Goal: Task Accomplishment & Management: Complete application form

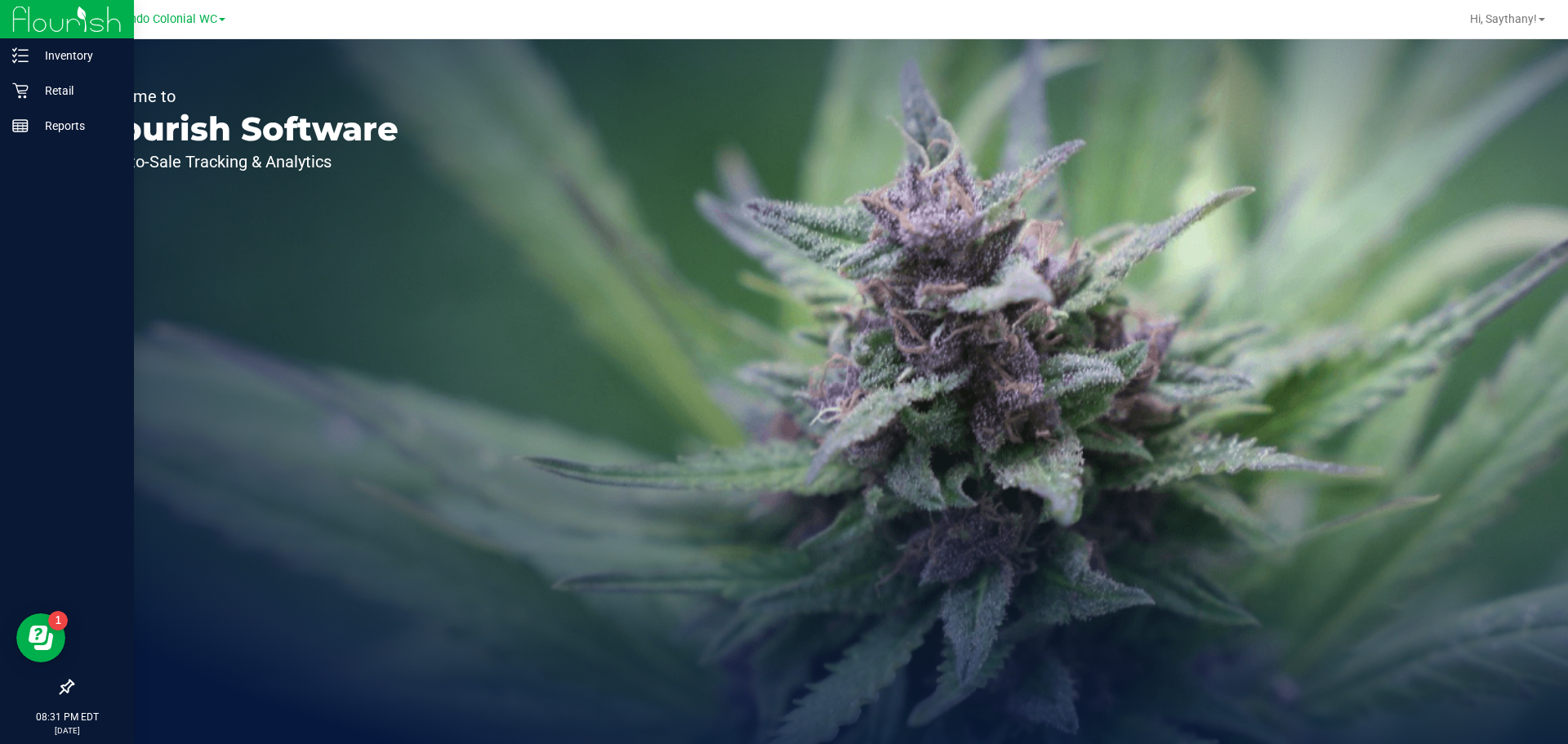
click at [61, 37] on img at bounding box center [67, 18] width 110 height 38
click at [61, 49] on p "Inventory" at bounding box center [77, 55] width 98 height 19
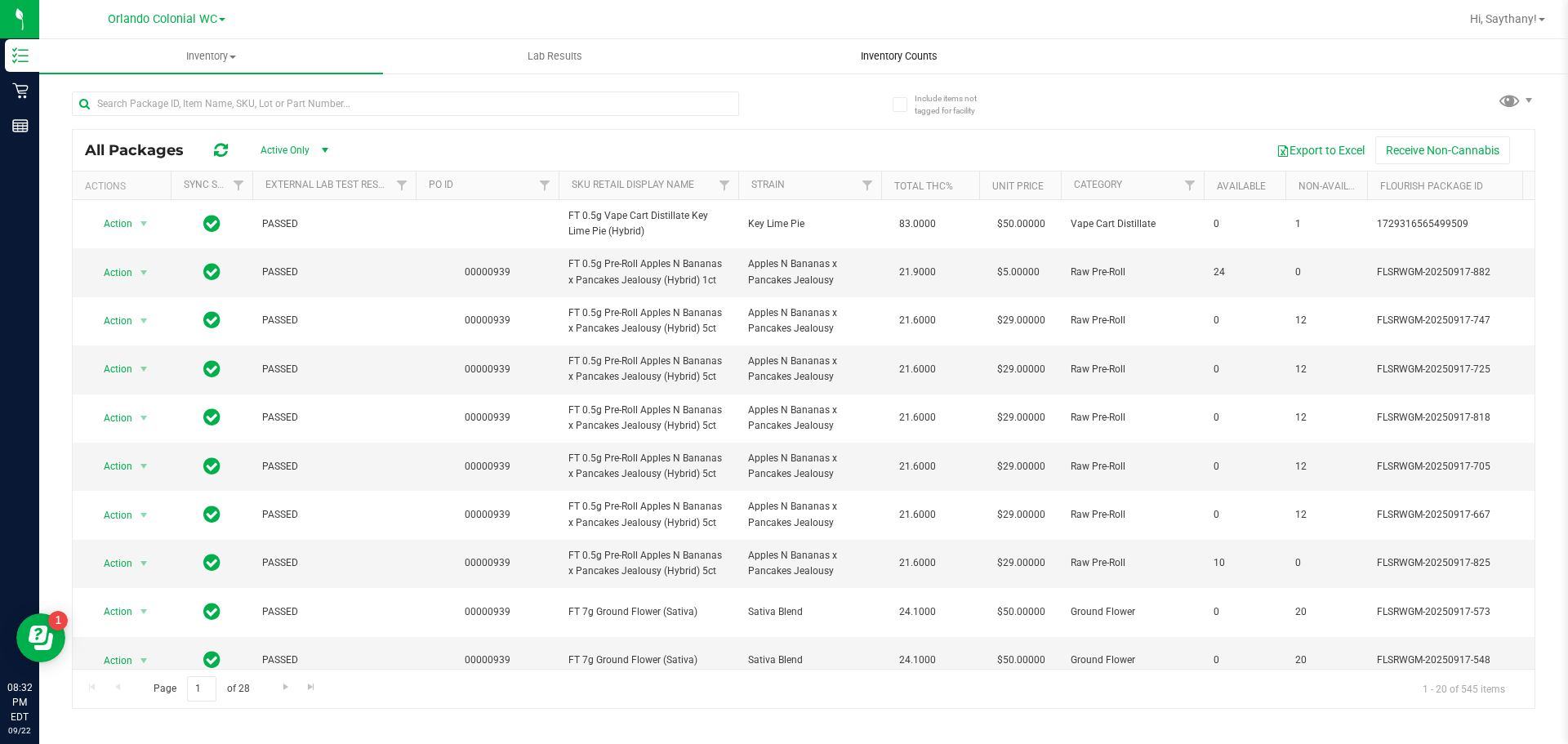
click at [853, 47] on uib-tab-heading "Inventory Counts" at bounding box center [898, 56] width 342 height 33
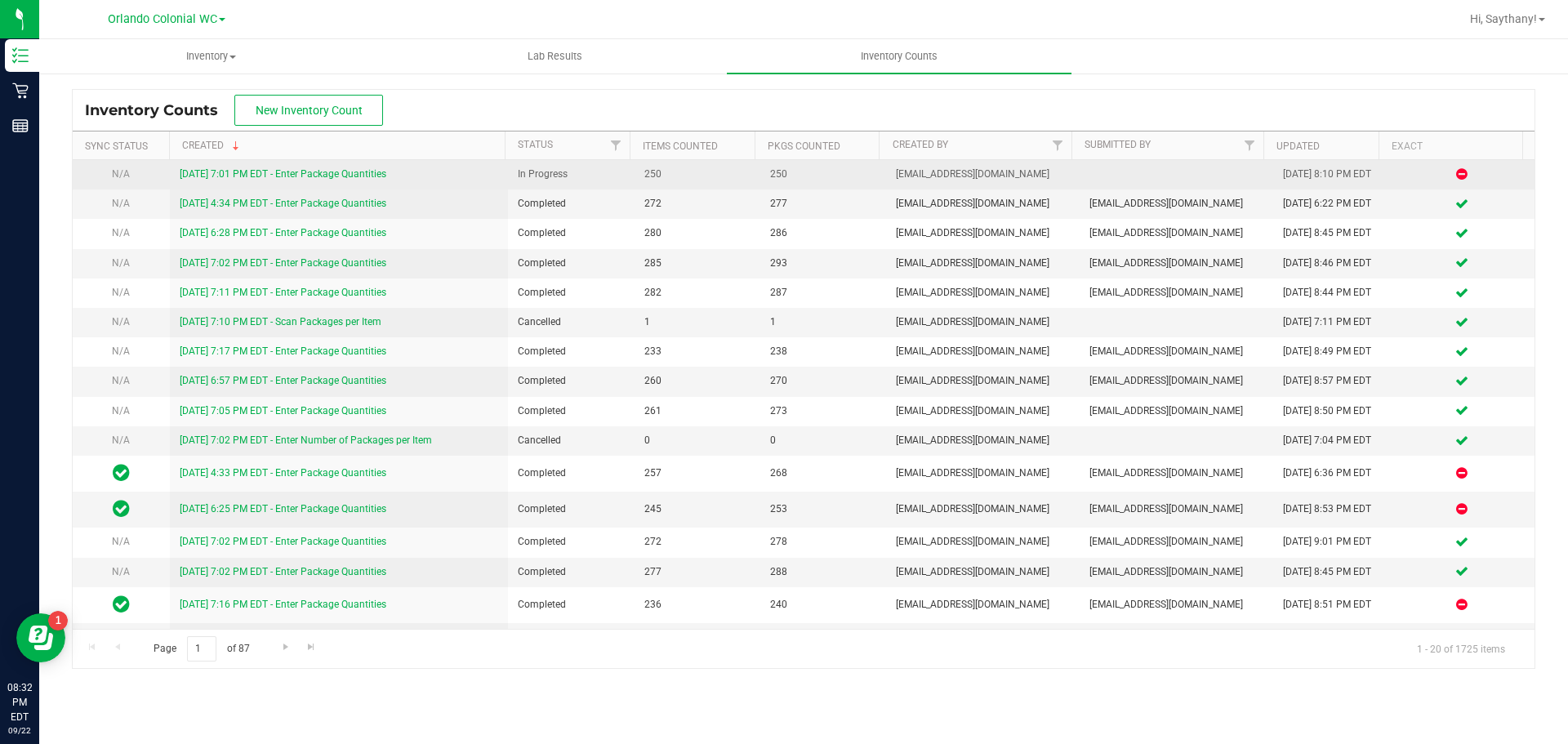
click at [311, 180] on link "[DATE] 7:01 PM EDT - Enter Package Quantities" at bounding box center [283, 174] width 207 height 12
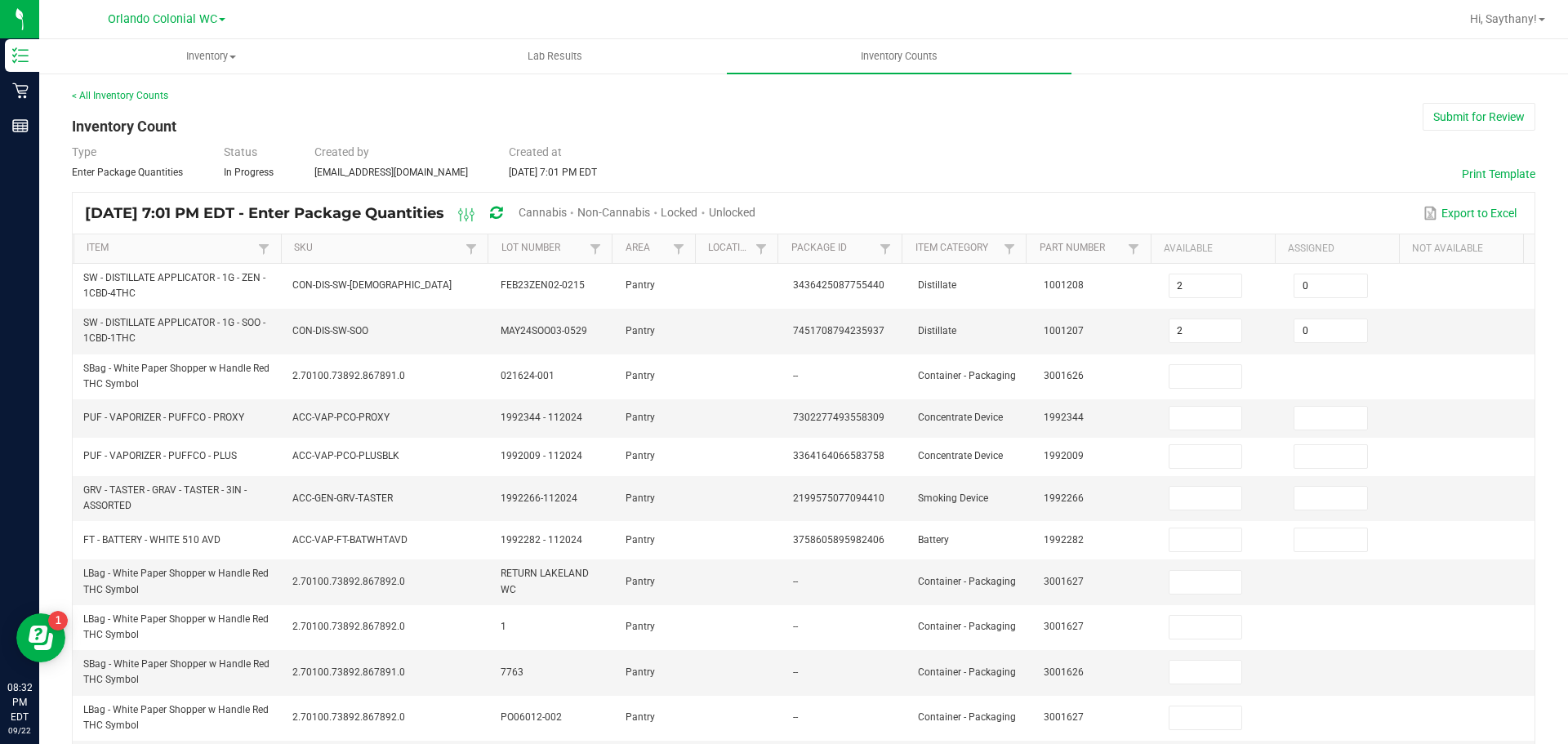
click at [567, 217] on span "Cannabis" at bounding box center [542, 212] width 49 height 13
type input "5"
type input "0"
type input "4"
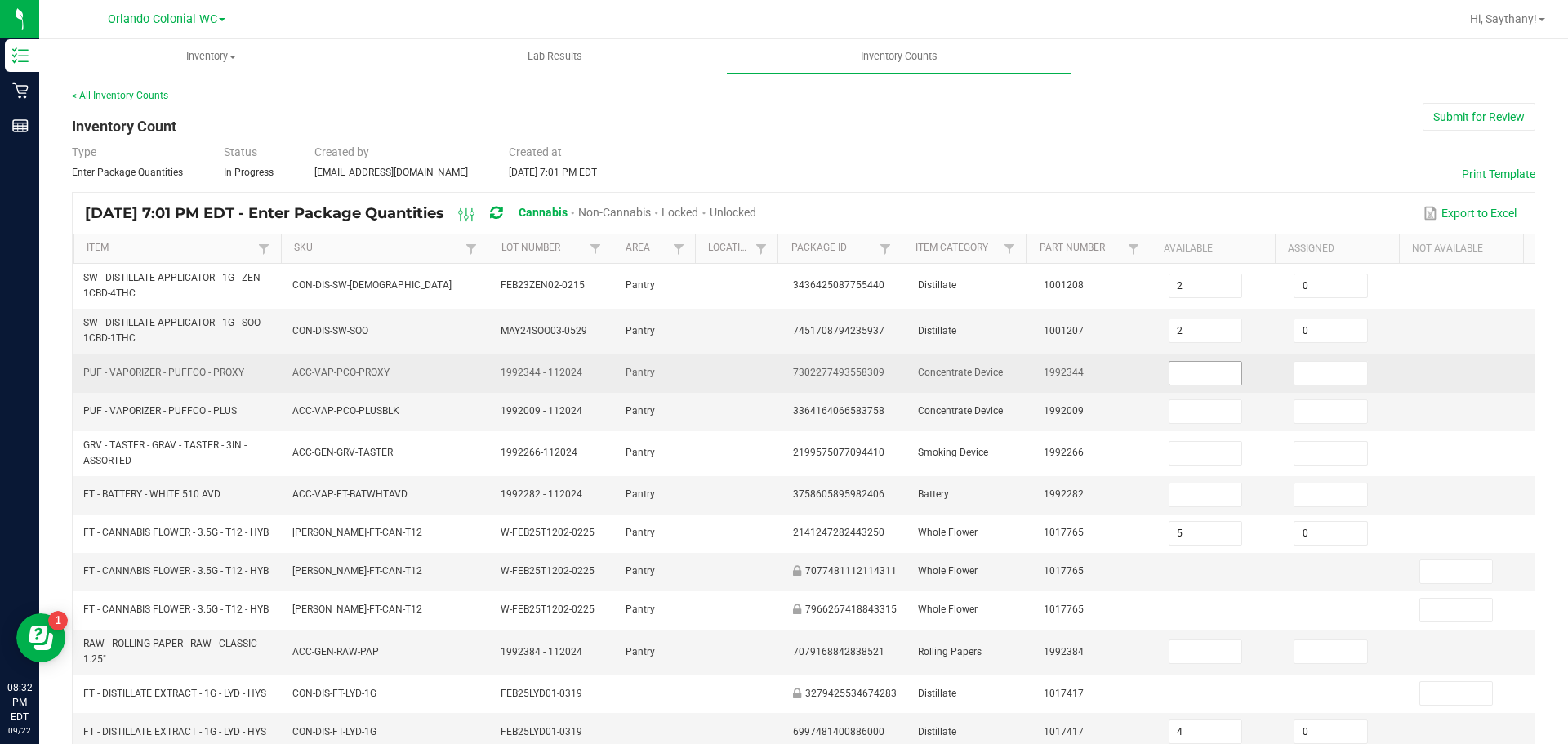
click at [1174, 369] on input at bounding box center [1205, 373] width 73 height 23
type input "0"
click at [1307, 366] on input at bounding box center [1330, 373] width 73 height 23
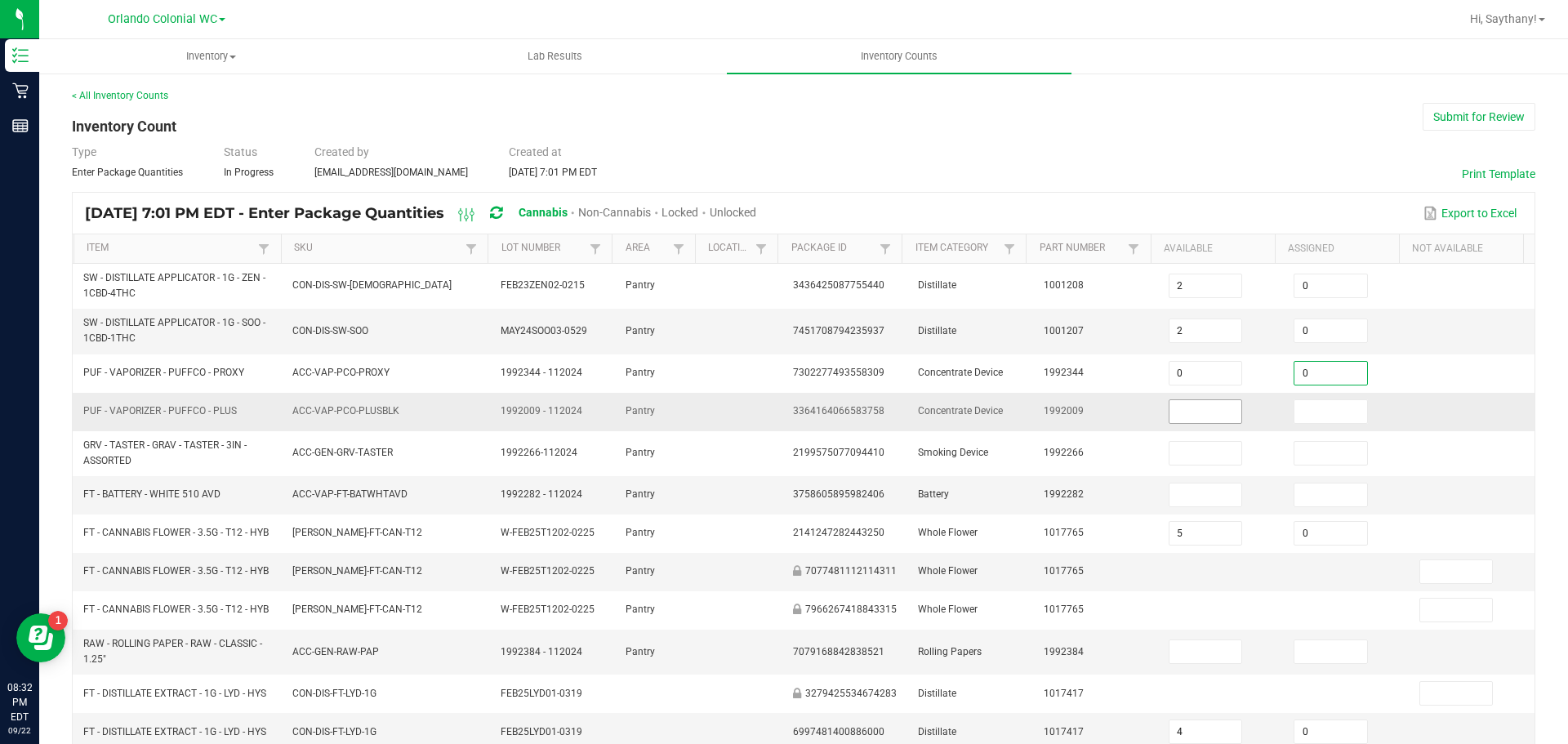
type input "0"
click at [1169, 407] on input at bounding box center [1205, 412] width 73 height 23
type input "0"
click at [1308, 405] on input at bounding box center [1330, 412] width 73 height 23
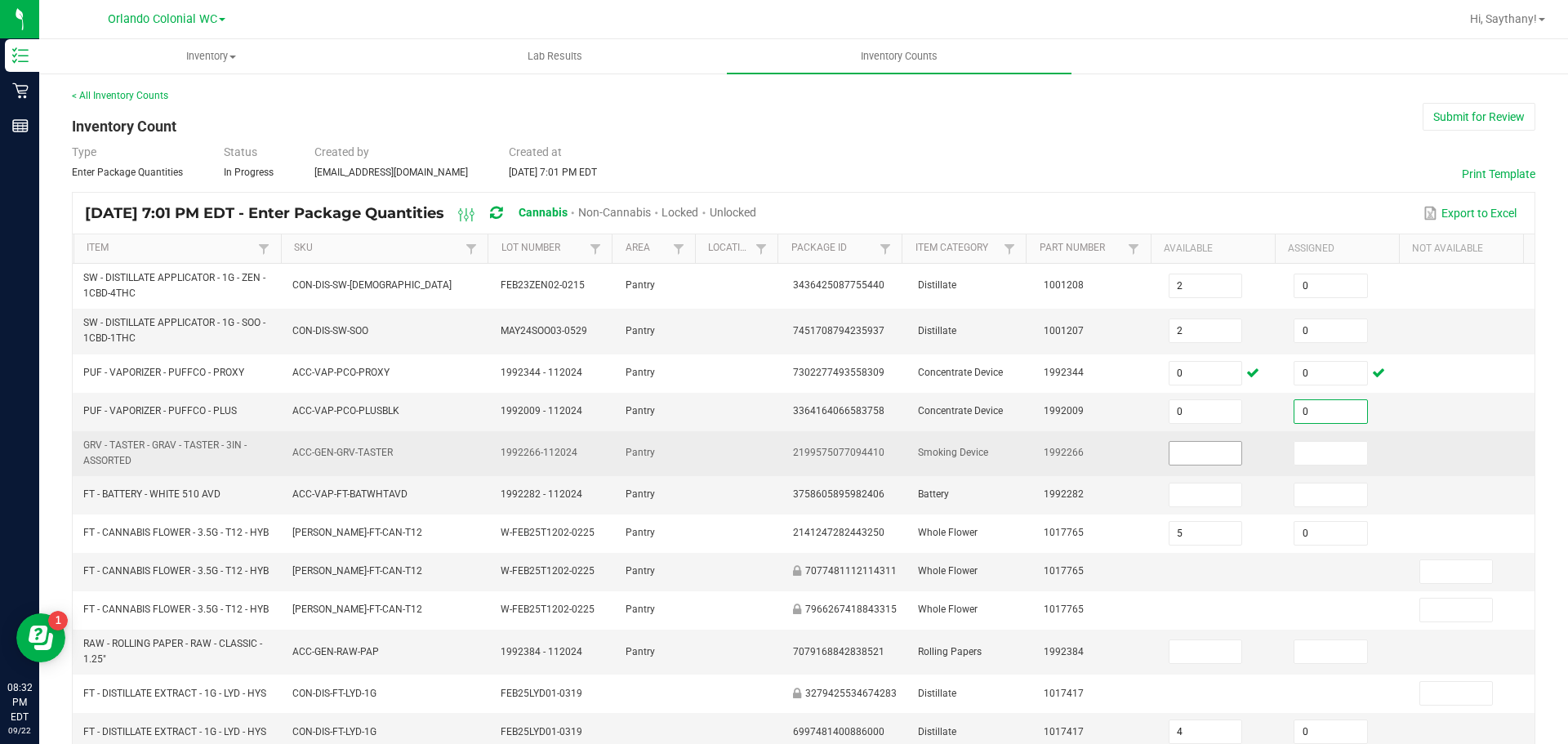
type input "0"
click at [1181, 451] on input at bounding box center [1205, 453] width 73 height 23
type input "0"
click at [1305, 457] on input at bounding box center [1330, 453] width 73 height 23
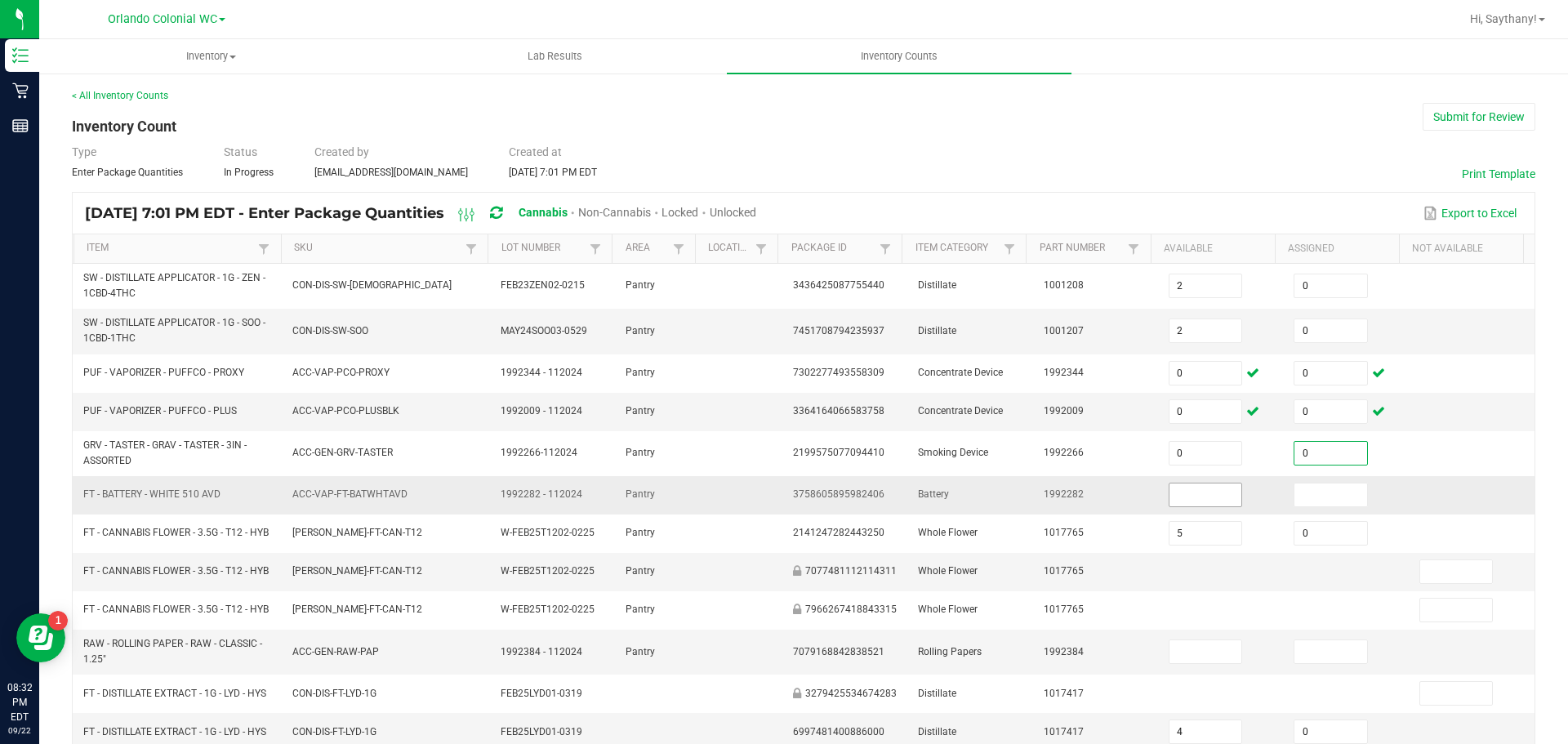
type input "0"
click at [1169, 501] on input at bounding box center [1205, 495] width 73 height 23
type input "0"
click at [1325, 489] on input at bounding box center [1330, 495] width 73 height 23
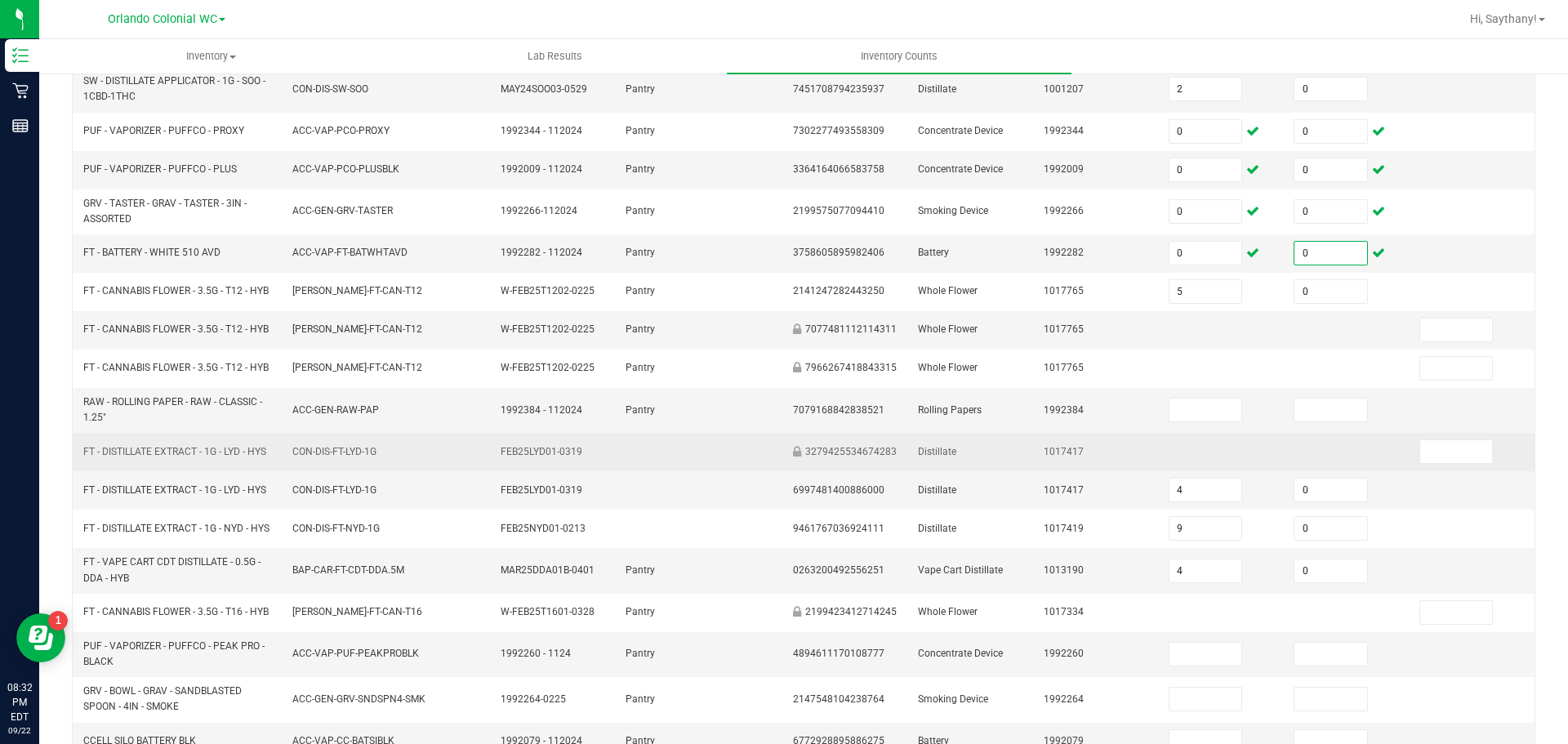
scroll to position [245, 0]
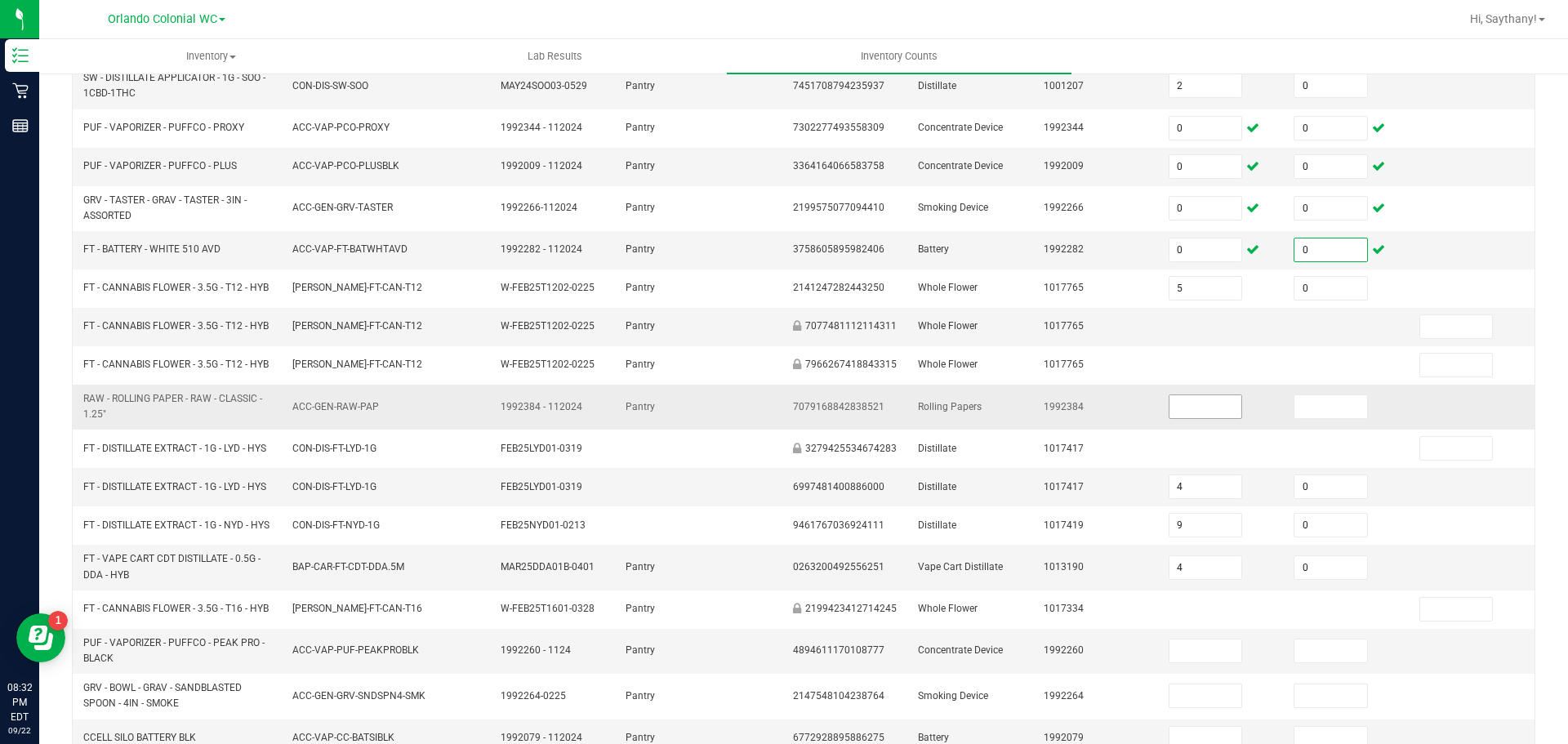
type input "0"
click at [1169, 400] on input at bounding box center [1205, 407] width 73 height 23
type input "0"
click at [1294, 416] on input at bounding box center [1330, 407] width 73 height 23
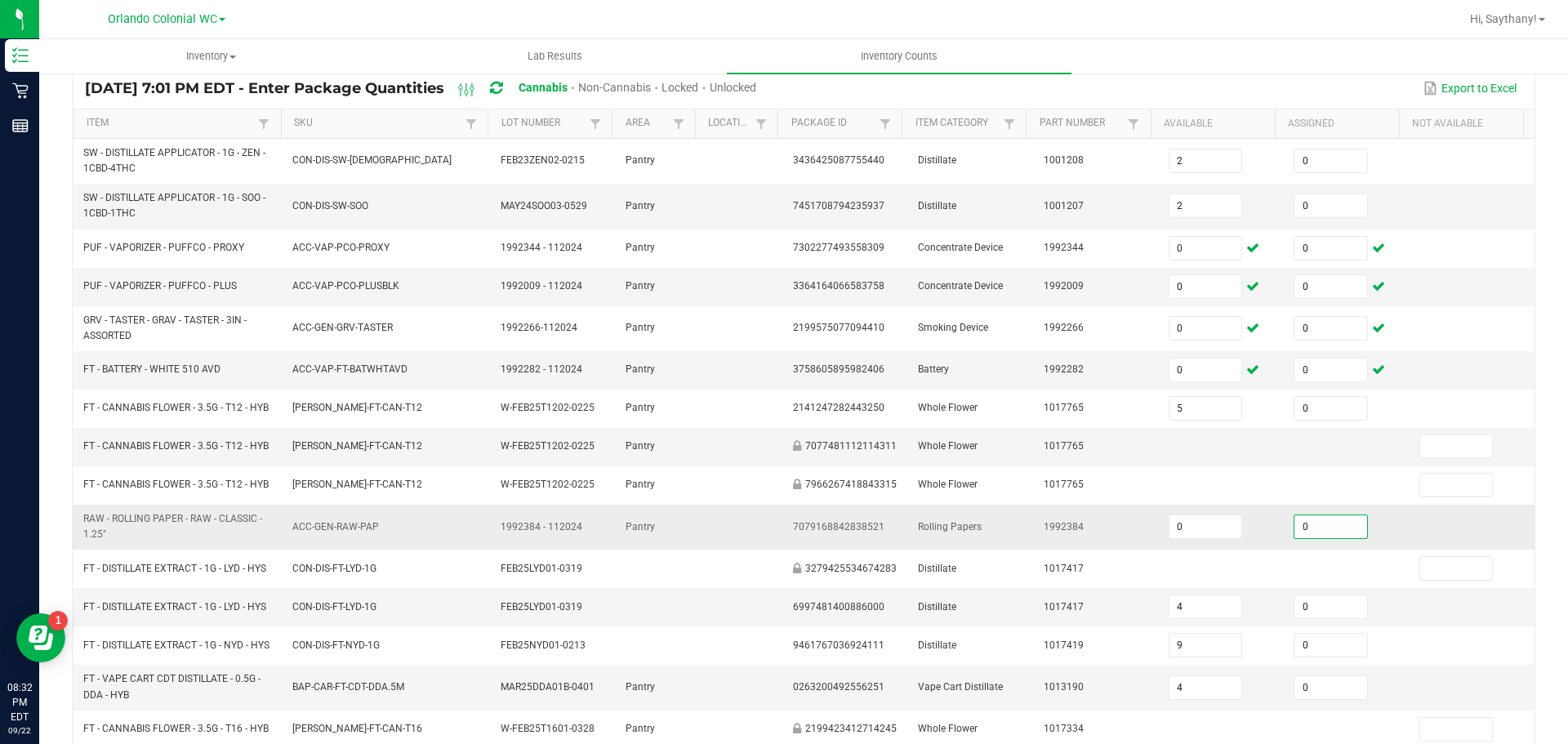
scroll to position [0, 0]
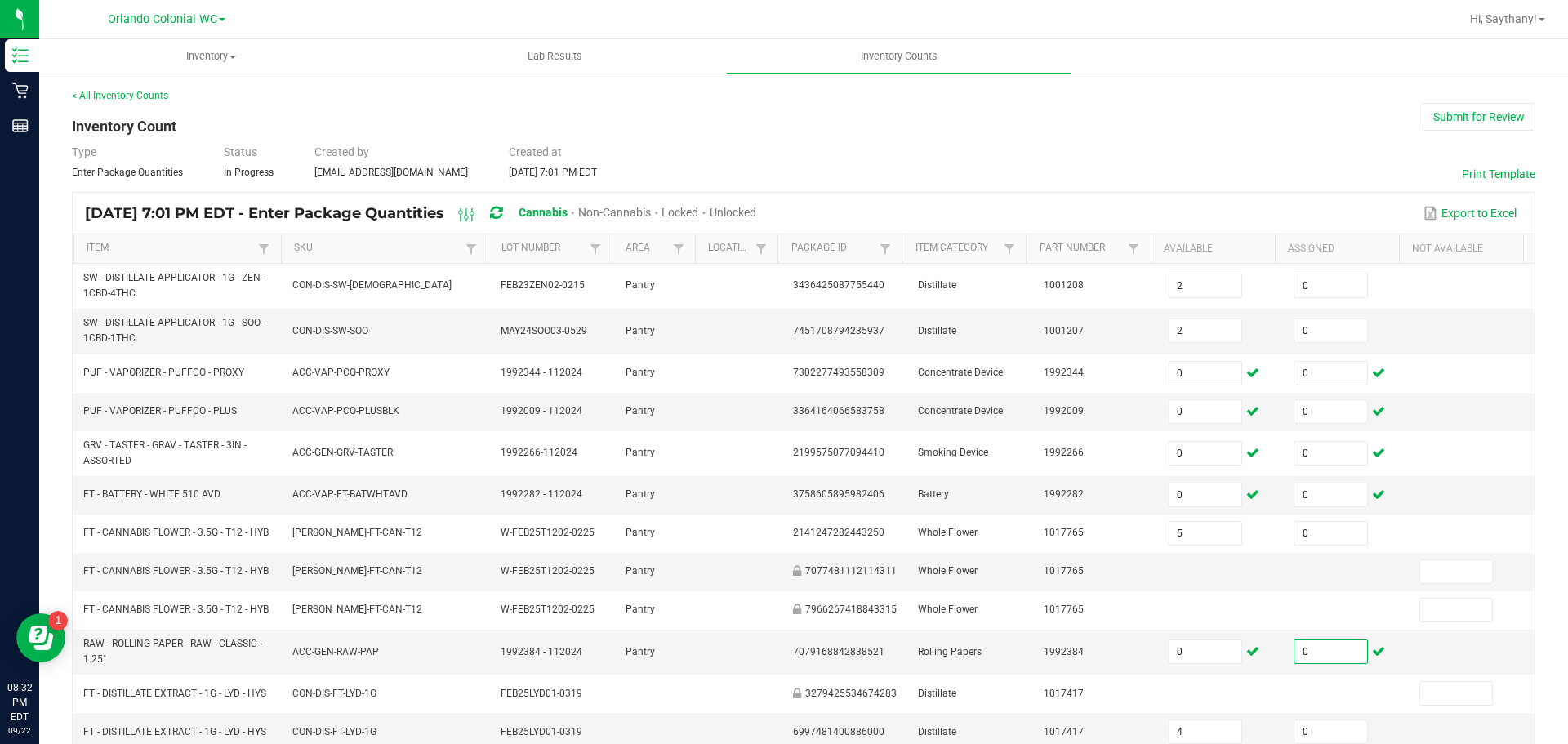
type input "0"
click at [756, 203] on div "Unlocked" at bounding box center [733, 213] width 47 height 30
click at [756, 208] on span "Unlocked" at bounding box center [733, 212] width 47 height 13
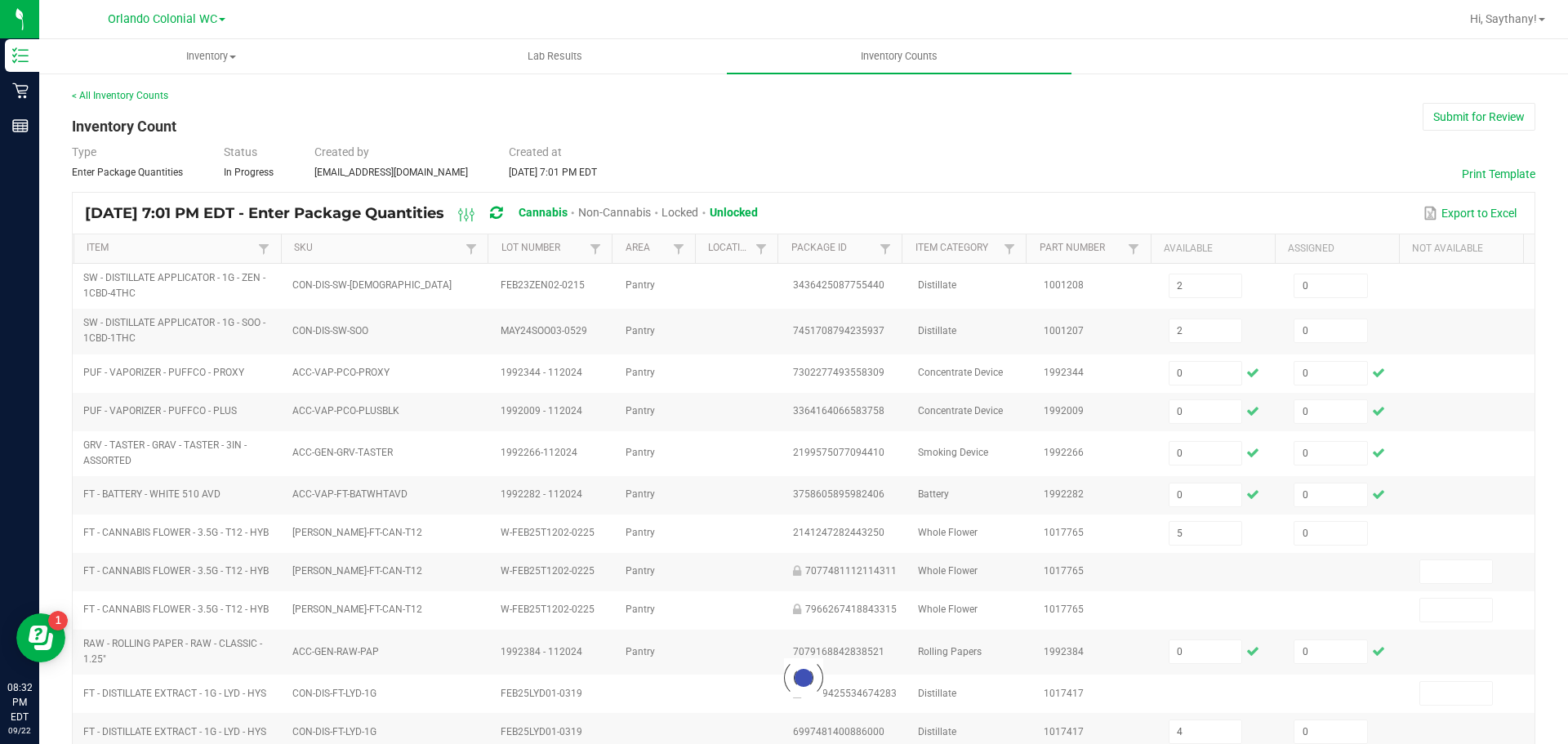
type input "9"
type input "1"
type input "0"
type input "1"
type input "0"
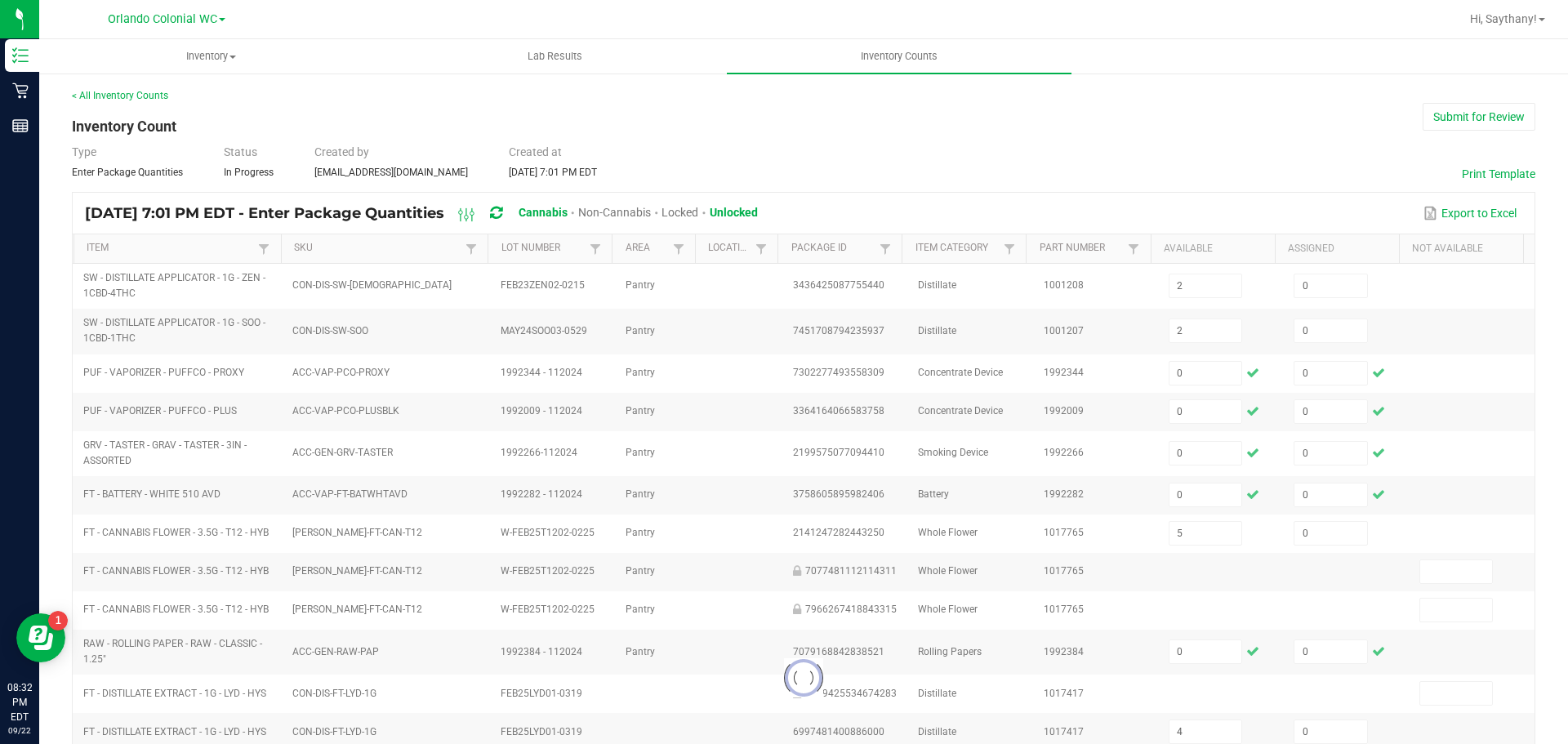
type input "14"
type input "0"
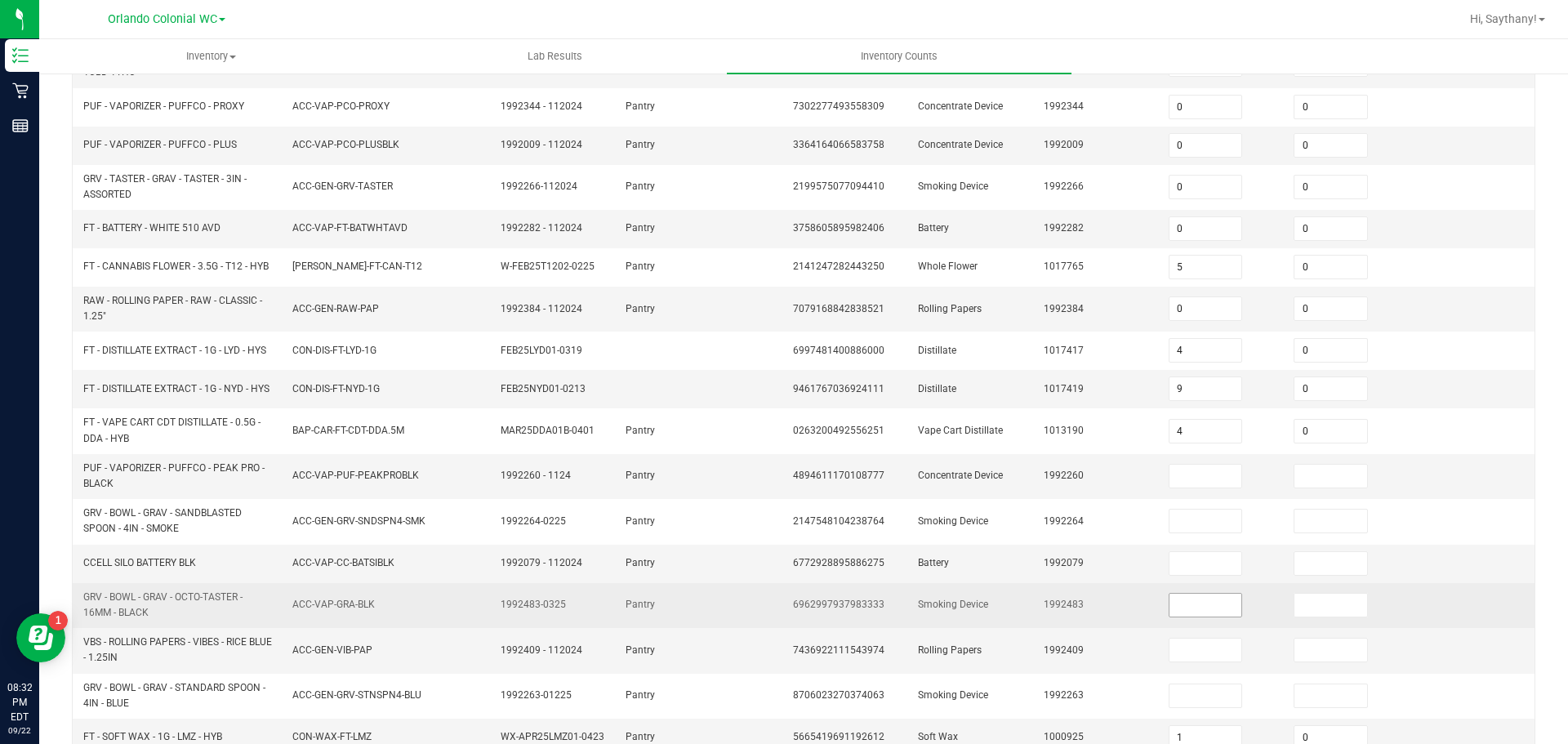
scroll to position [428, 0]
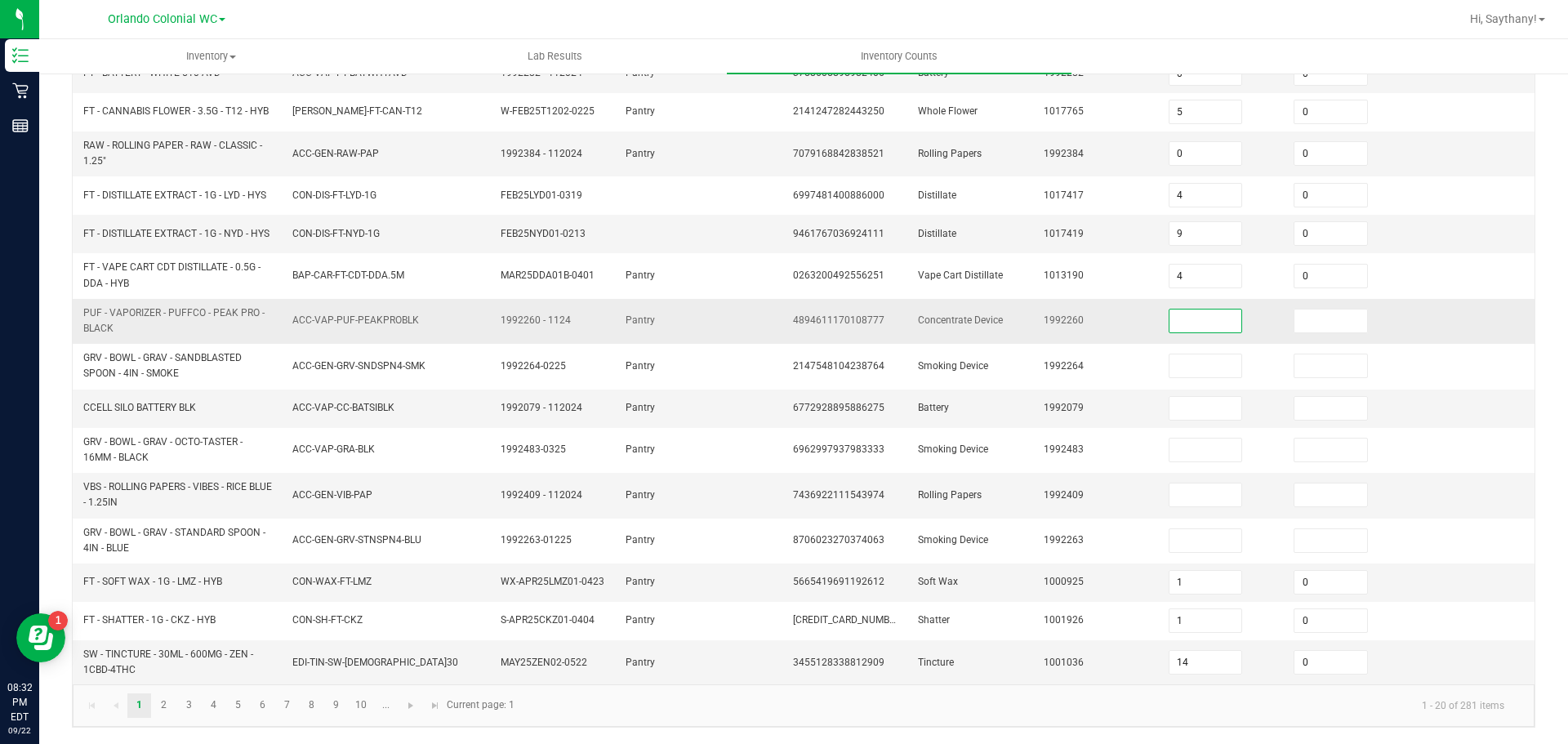
click at [1169, 322] on input at bounding box center [1205, 321] width 73 height 23
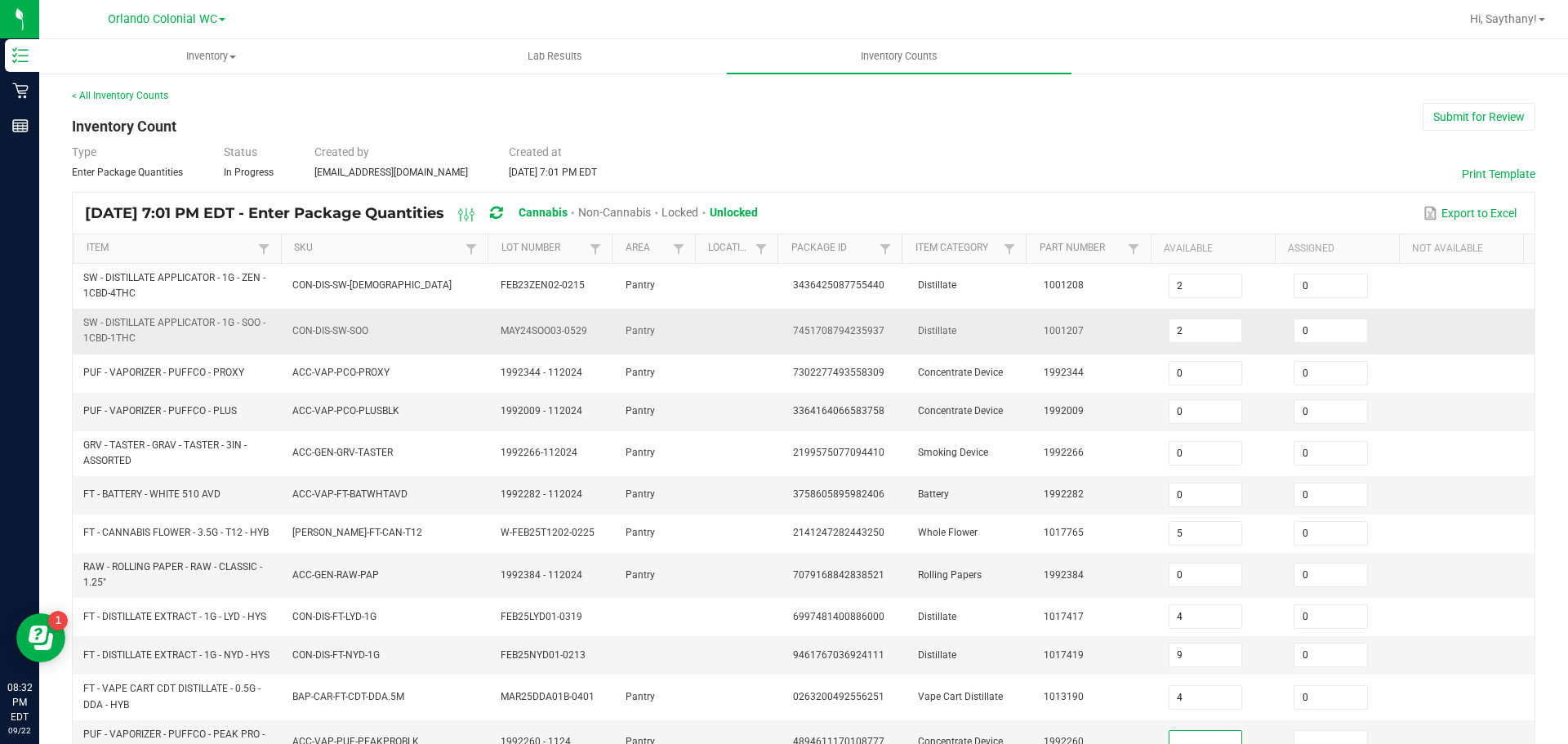
scroll to position [408, 0]
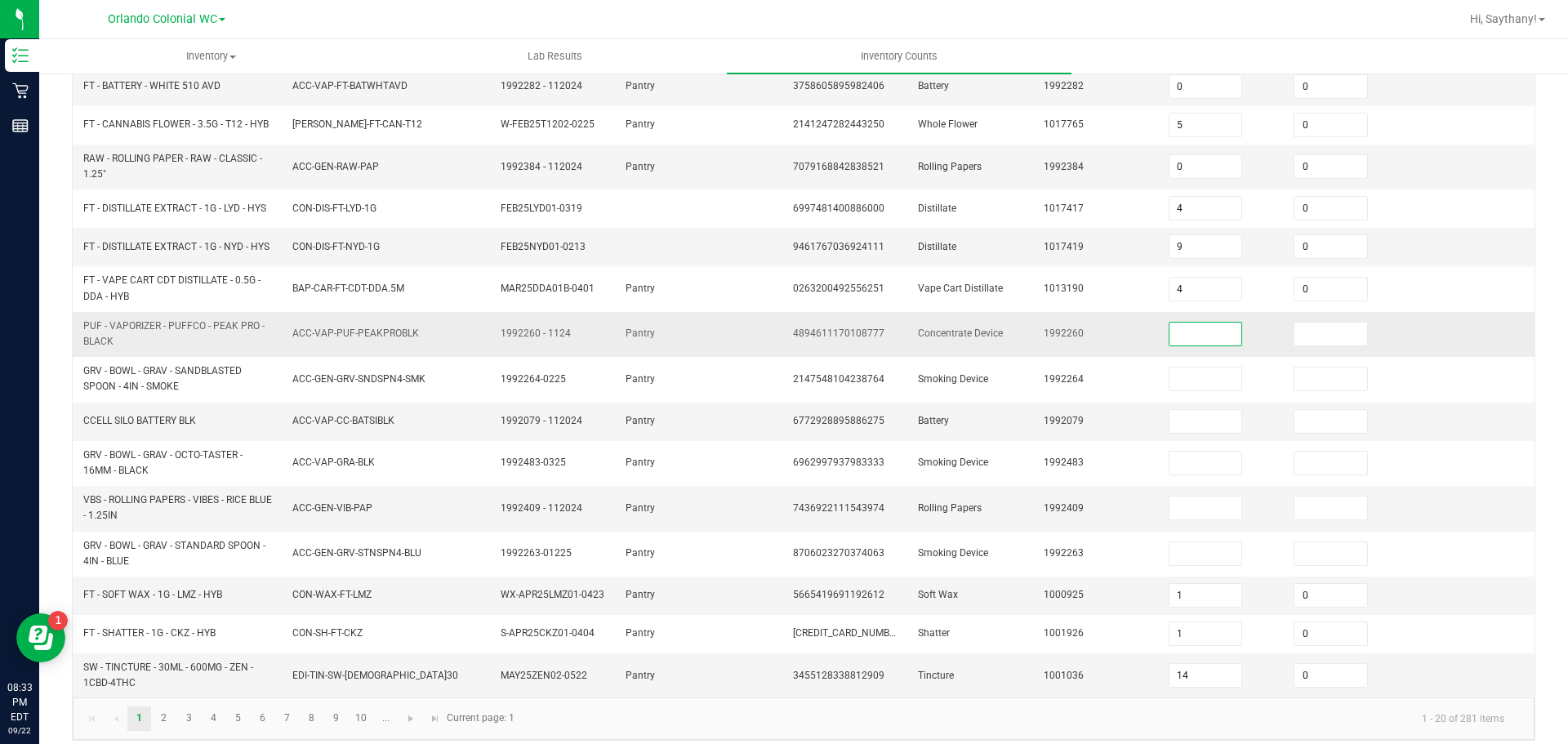
click at [1205, 344] on input at bounding box center [1205, 335] width 73 height 23
type input "0"
click at [1318, 345] on input at bounding box center [1330, 335] width 73 height 23
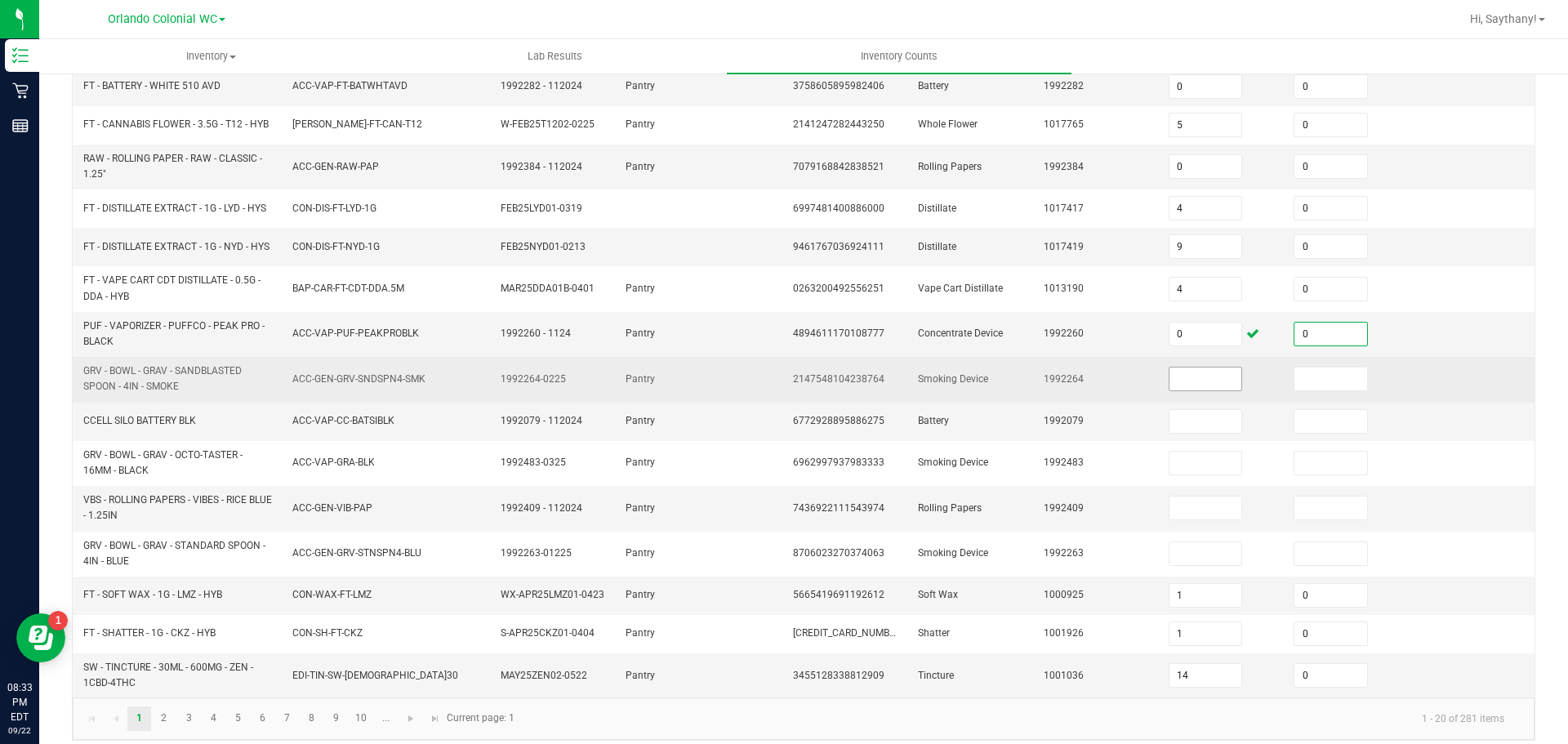
type input "0"
click at [1198, 381] on input at bounding box center [1205, 379] width 73 height 23
type input "0"
click at [1300, 382] on input at bounding box center [1330, 379] width 73 height 23
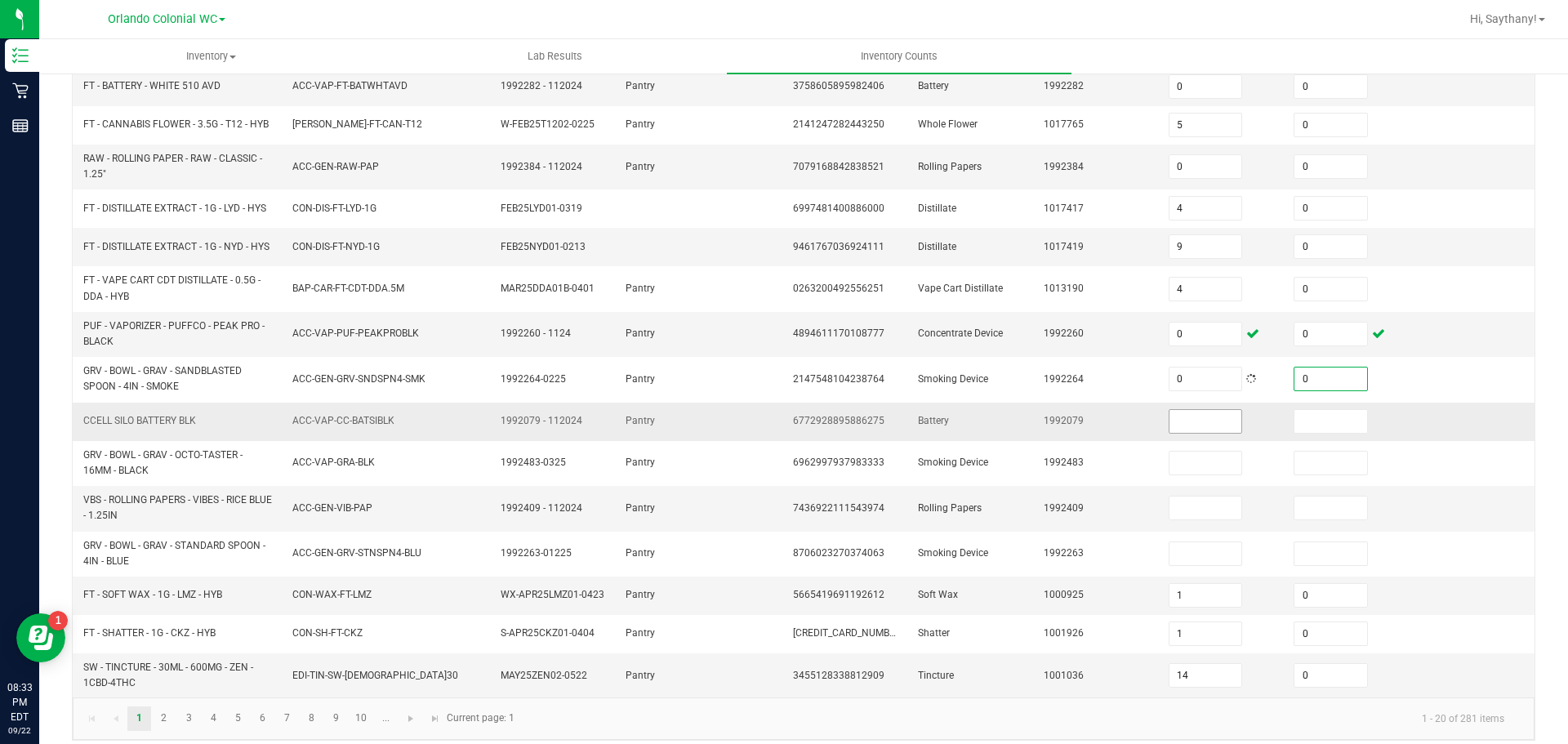
type input "0"
click at [1197, 424] on input at bounding box center [1205, 422] width 73 height 23
type input "0"
click at [1294, 424] on input at bounding box center [1330, 422] width 73 height 23
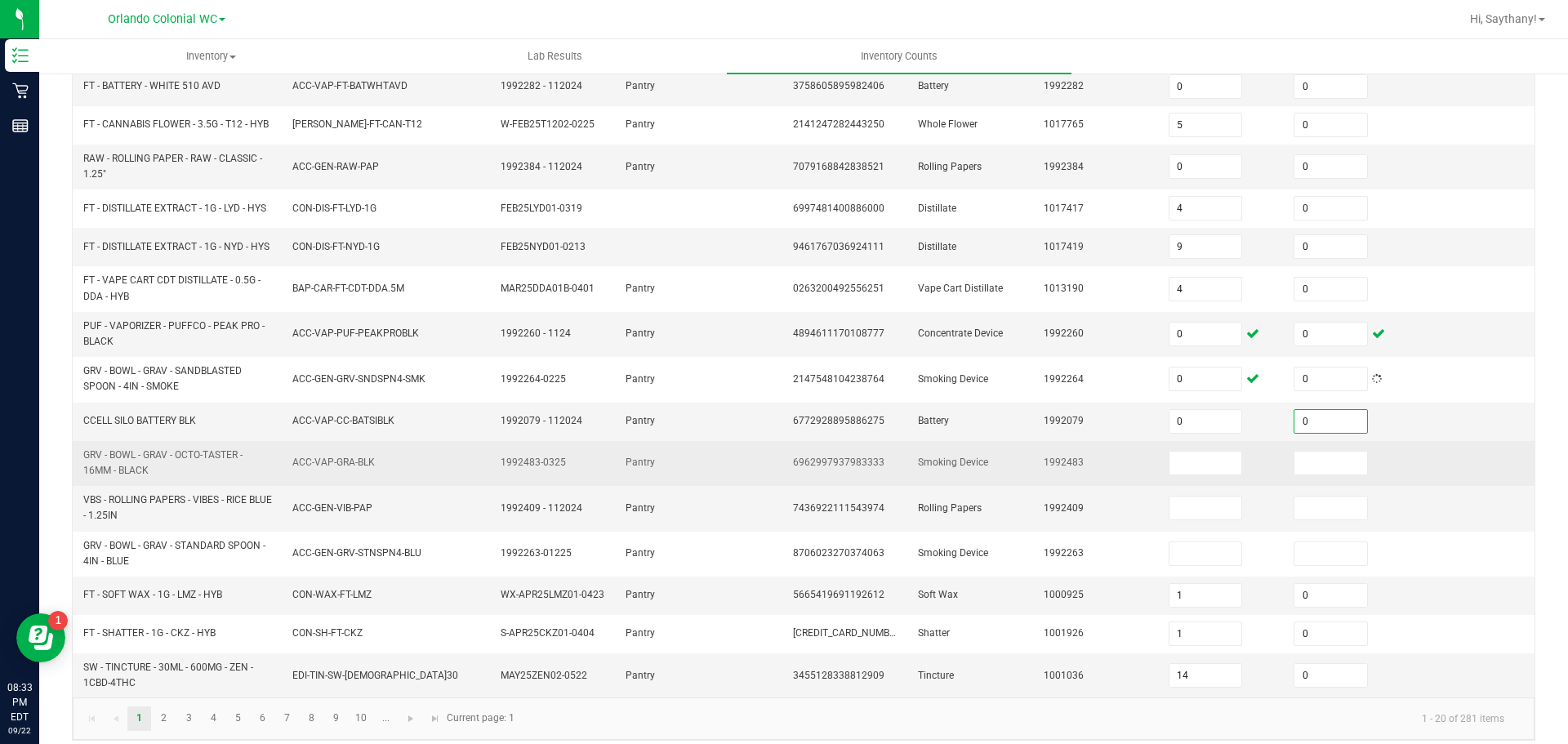
type input "0"
click at [1160, 454] on td at bounding box center [1221, 464] width 125 height 45
click at [1169, 458] on input at bounding box center [1205, 464] width 73 height 23
type input "0"
click at [1337, 460] on input at bounding box center [1330, 464] width 73 height 23
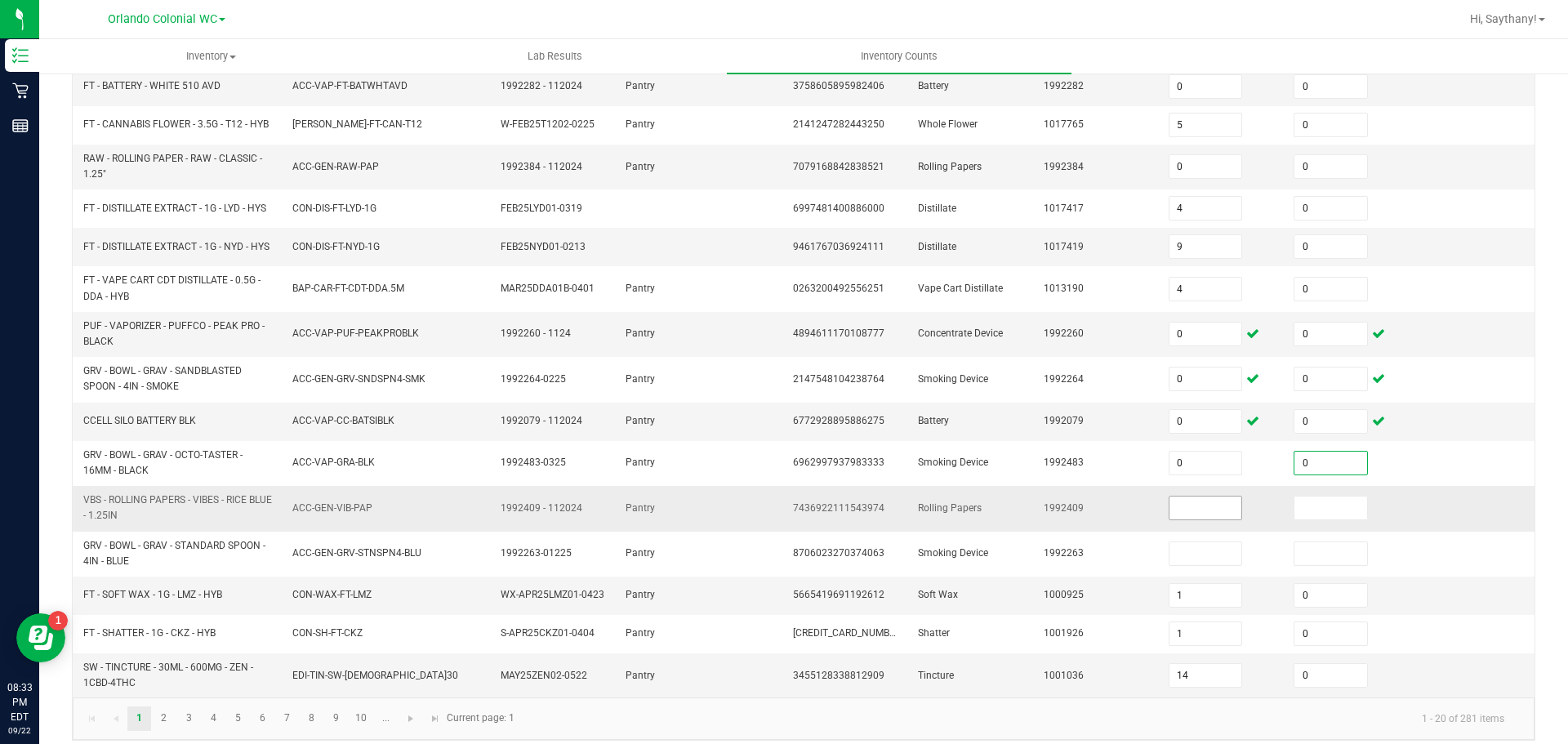
type input "0"
click at [1190, 511] on input at bounding box center [1205, 509] width 73 height 23
type input "0"
click at [1305, 516] on input at bounding box center [1330, 509] width 73 height 23
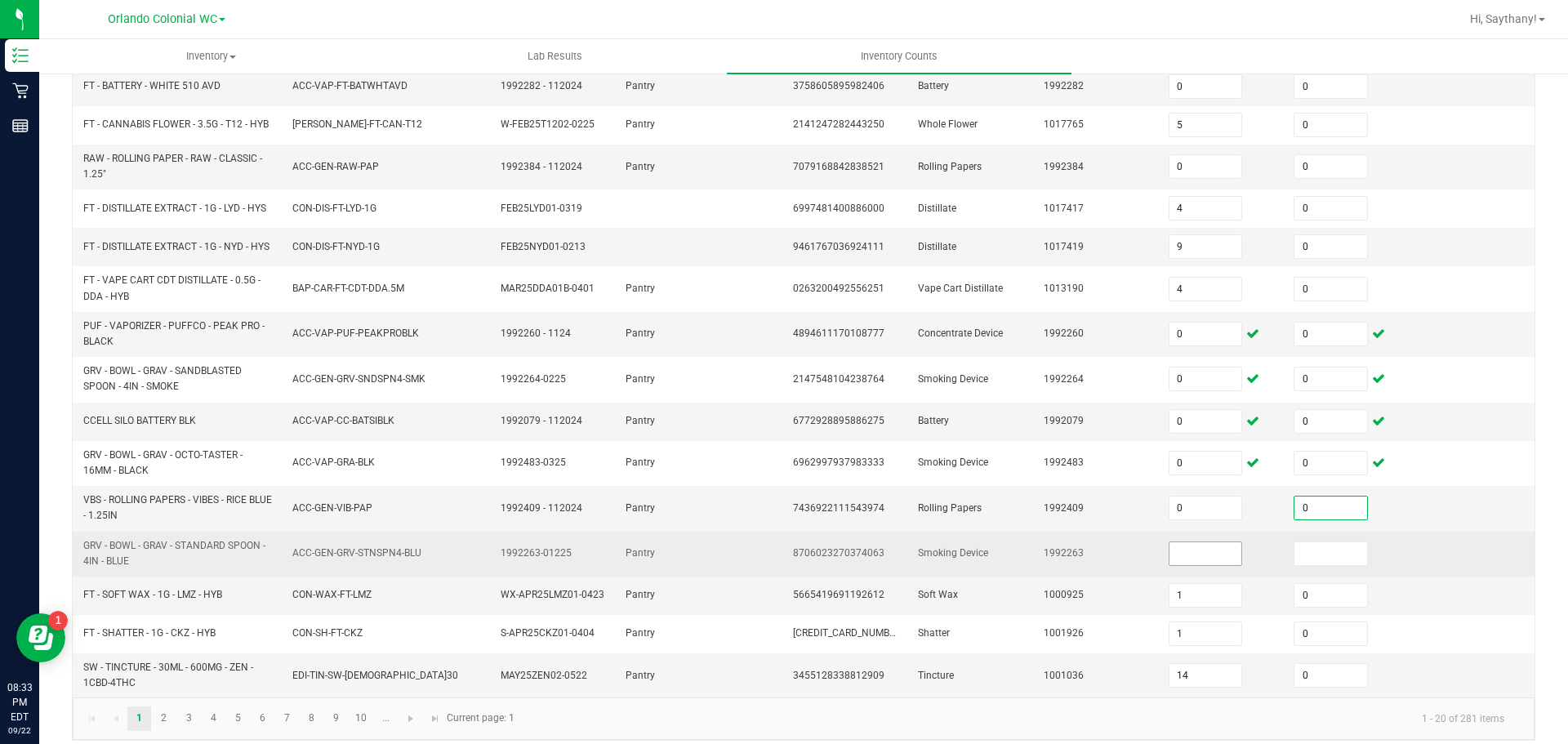
type input "0"
click at [1169, 564] on input at bounding box center [1205, 554] width 73 height 23
type input "0"
click at [1311, 561] on input at bounding box center [1330, 554] width 73 height 23
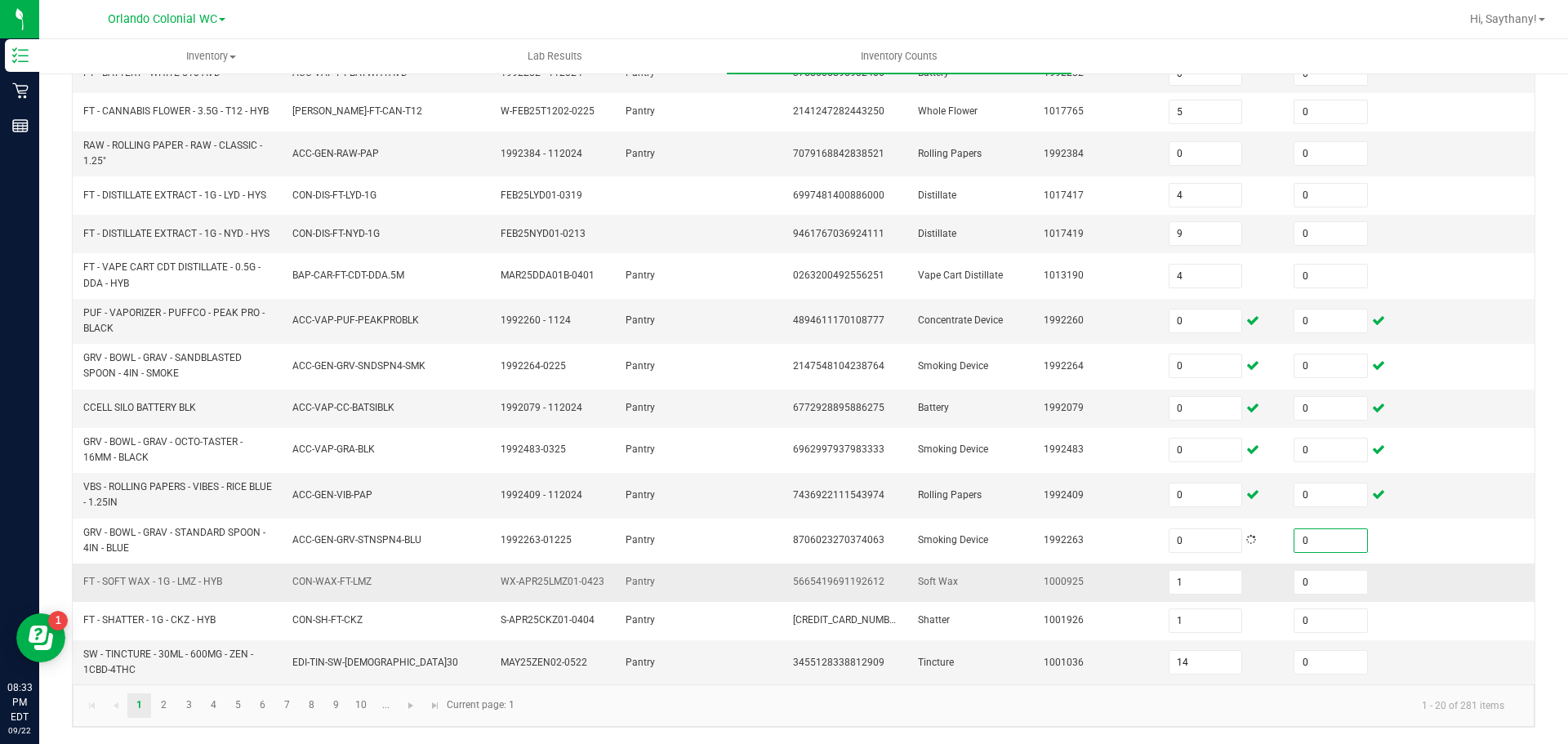
scroll to position [428, 0]
type input "0"
click at [157, 697] on link "2" at bounding box center [163, 705] width 23 height 24
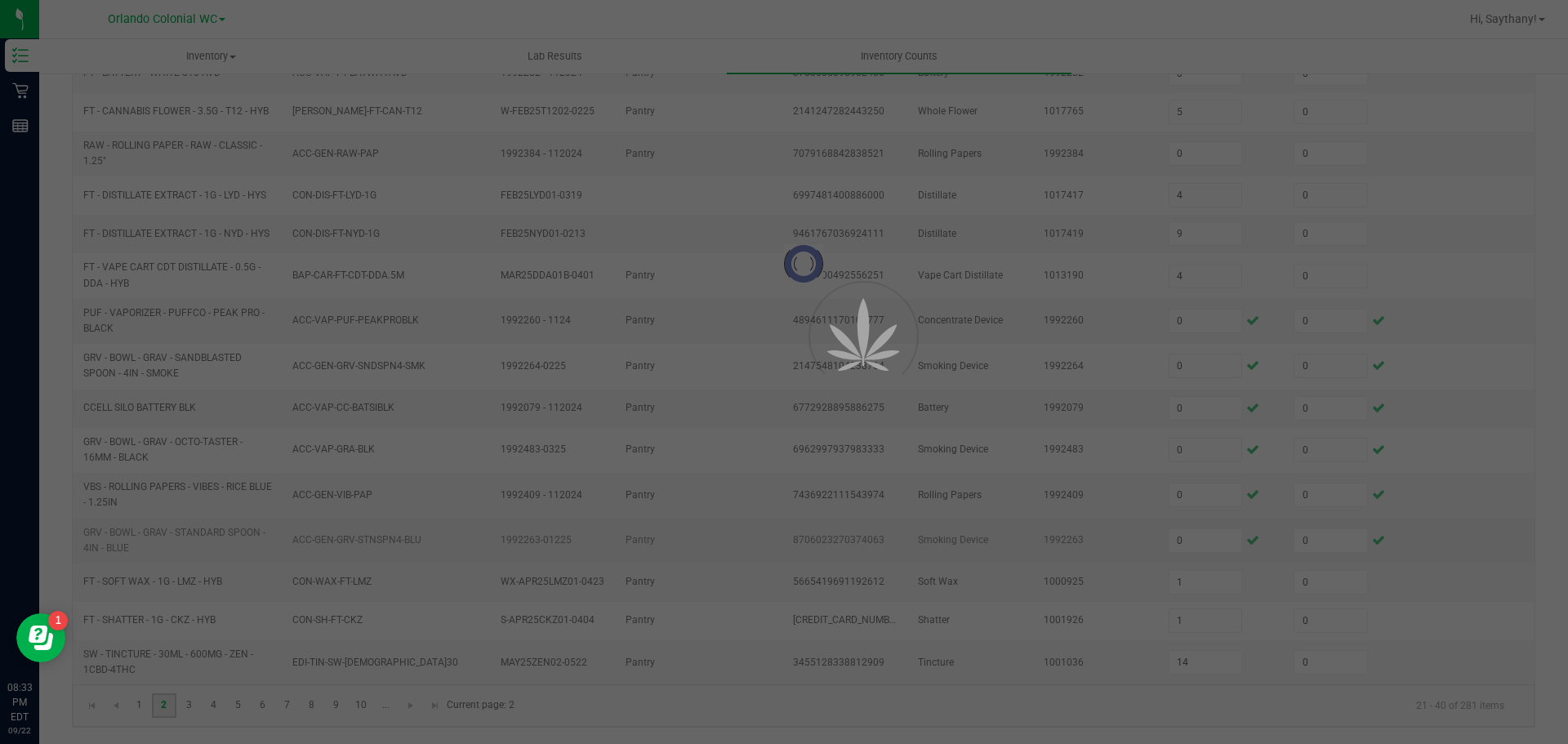
type input "10"
type input "5"
type input "1"
type input "3"
type input "4"
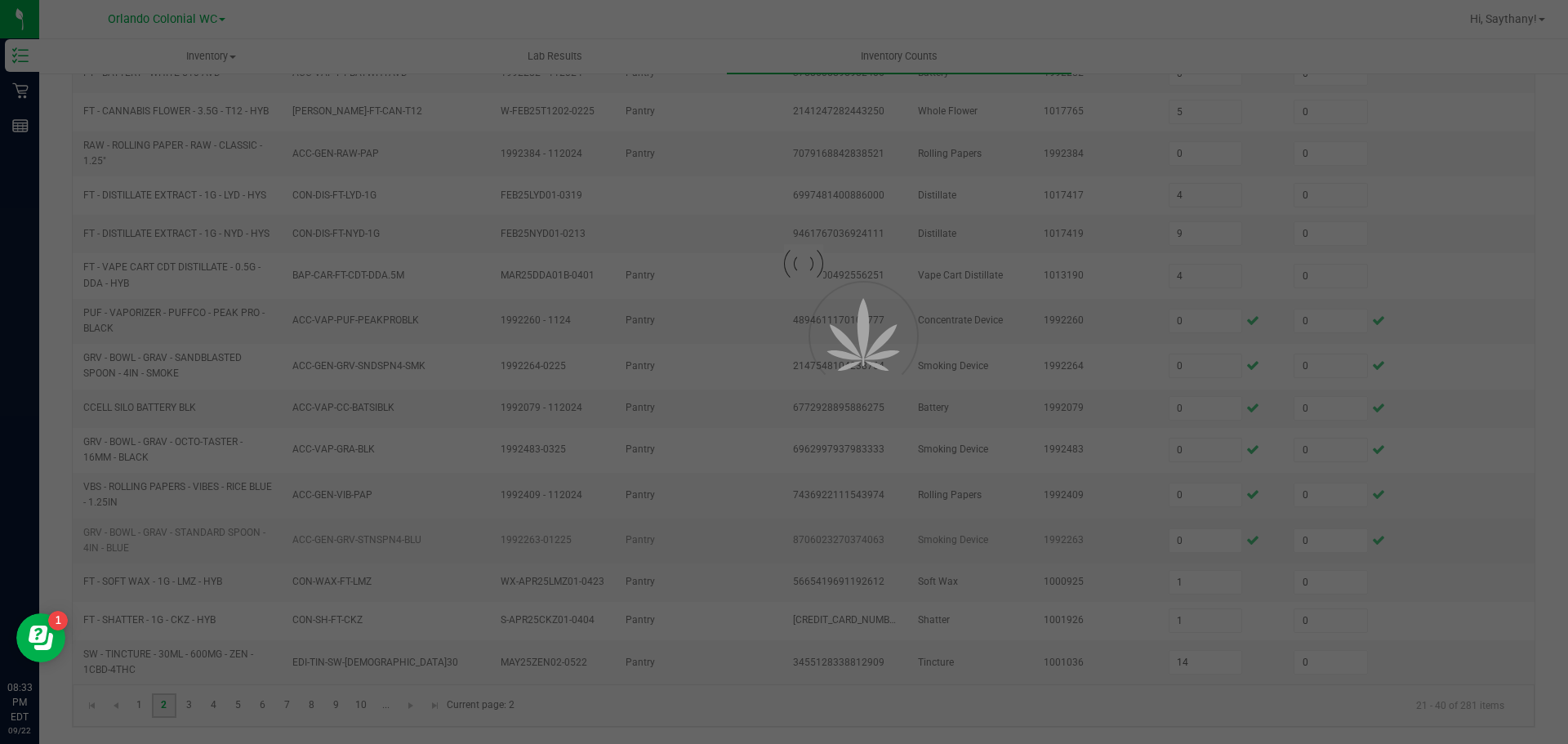
type input "4"
type input "1"
type input "5"
type input "15"
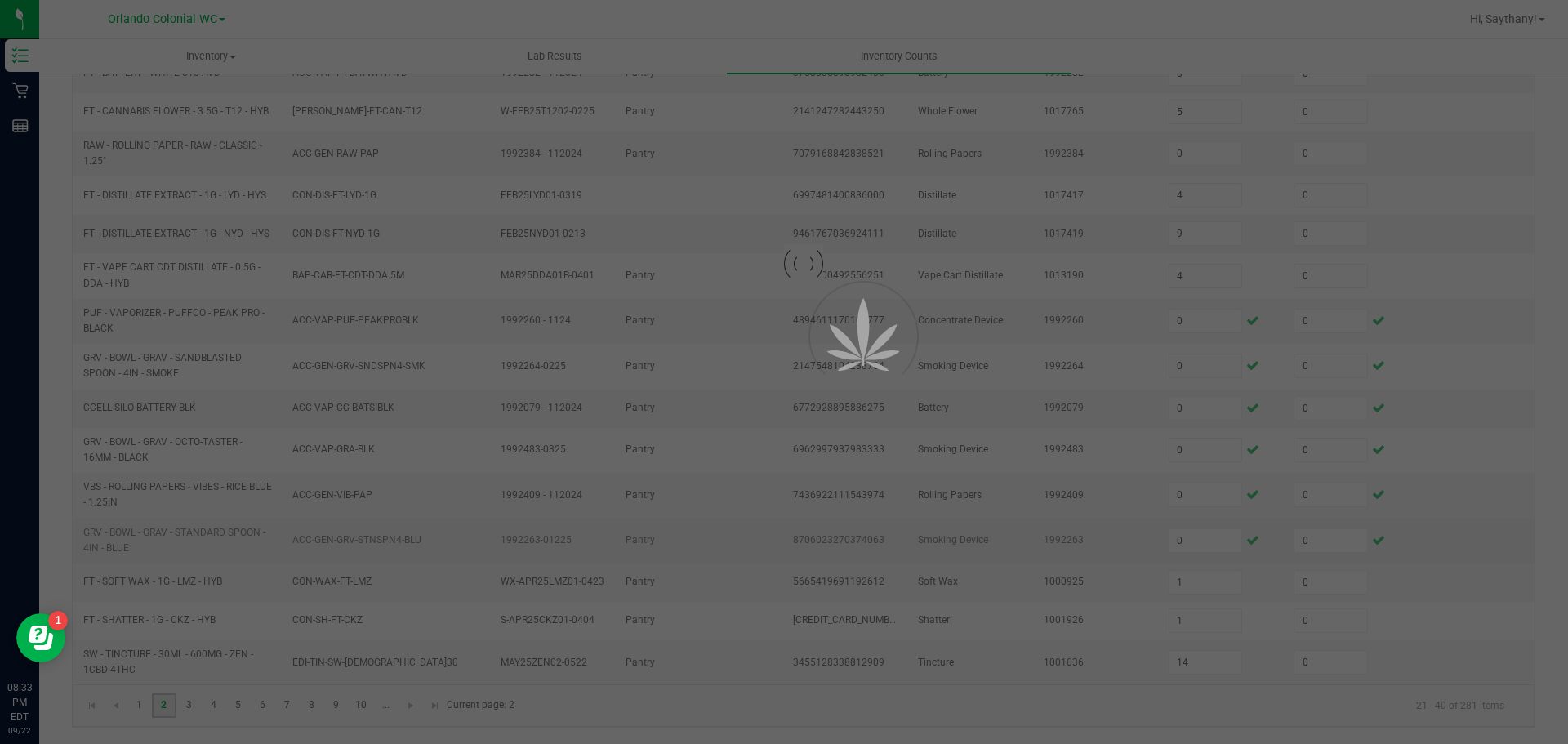
type input "7"
type input "5"
type input "1"
type input "9"
type input "1"
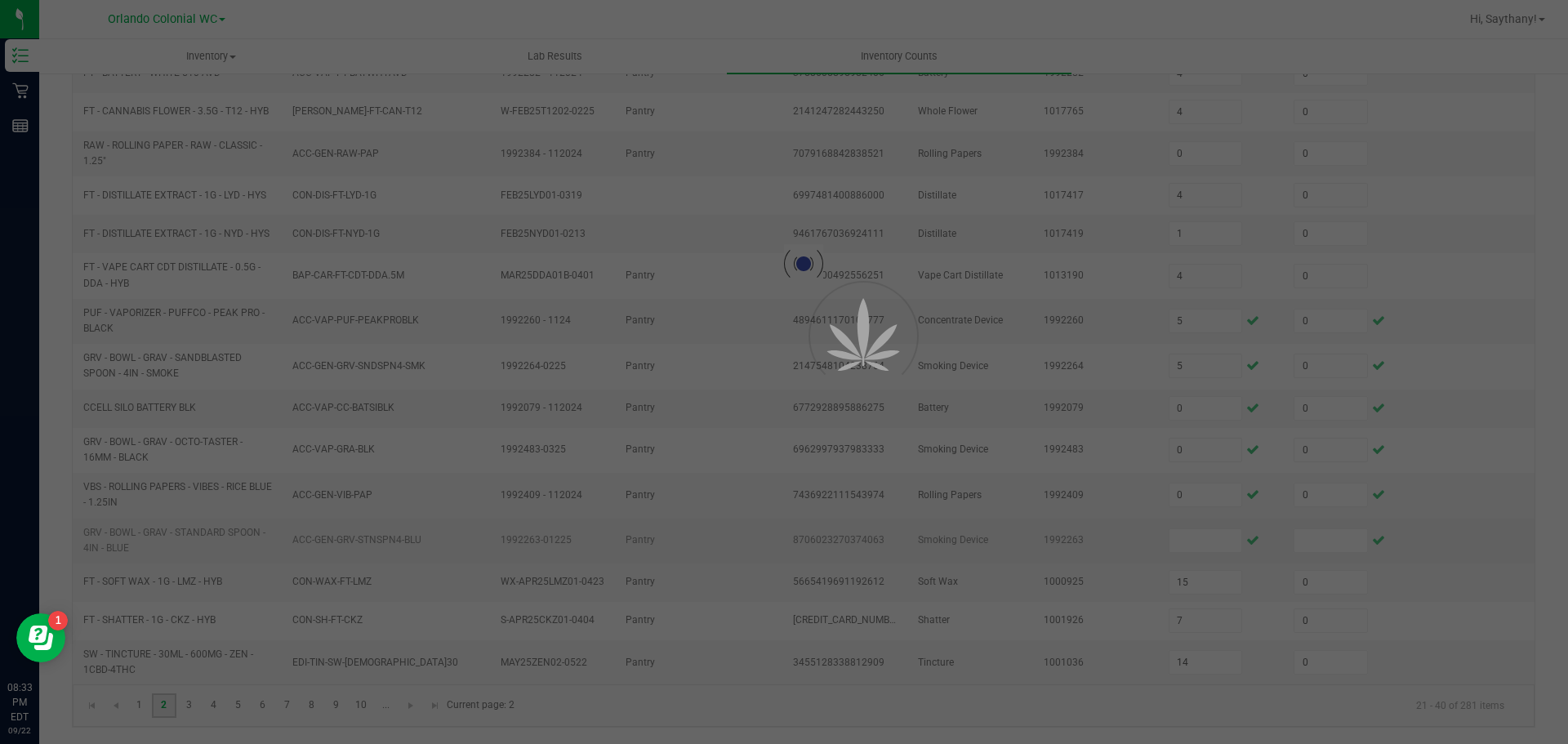
type input "1"
type input "3"
type input "19"
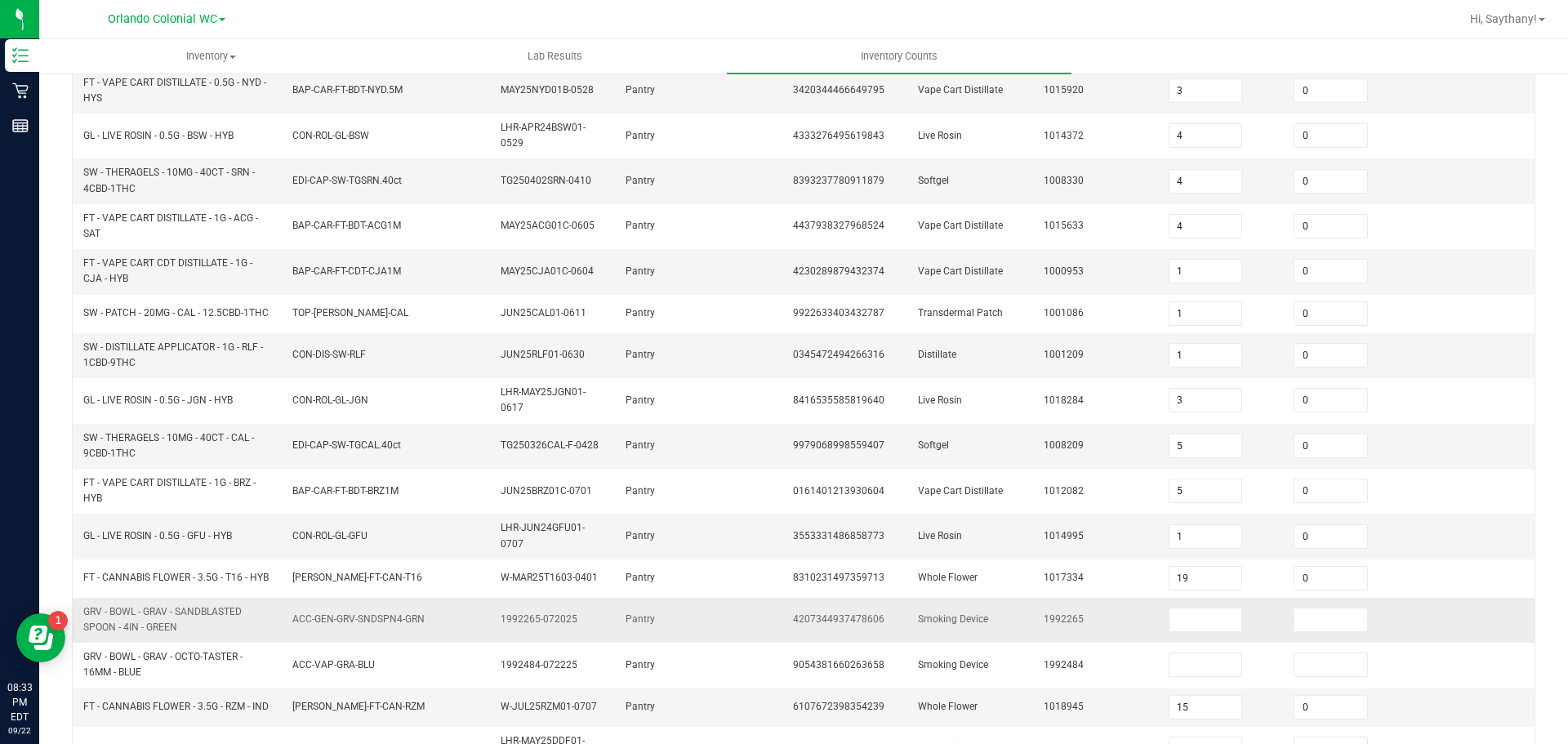
scroll to position [470, 0]
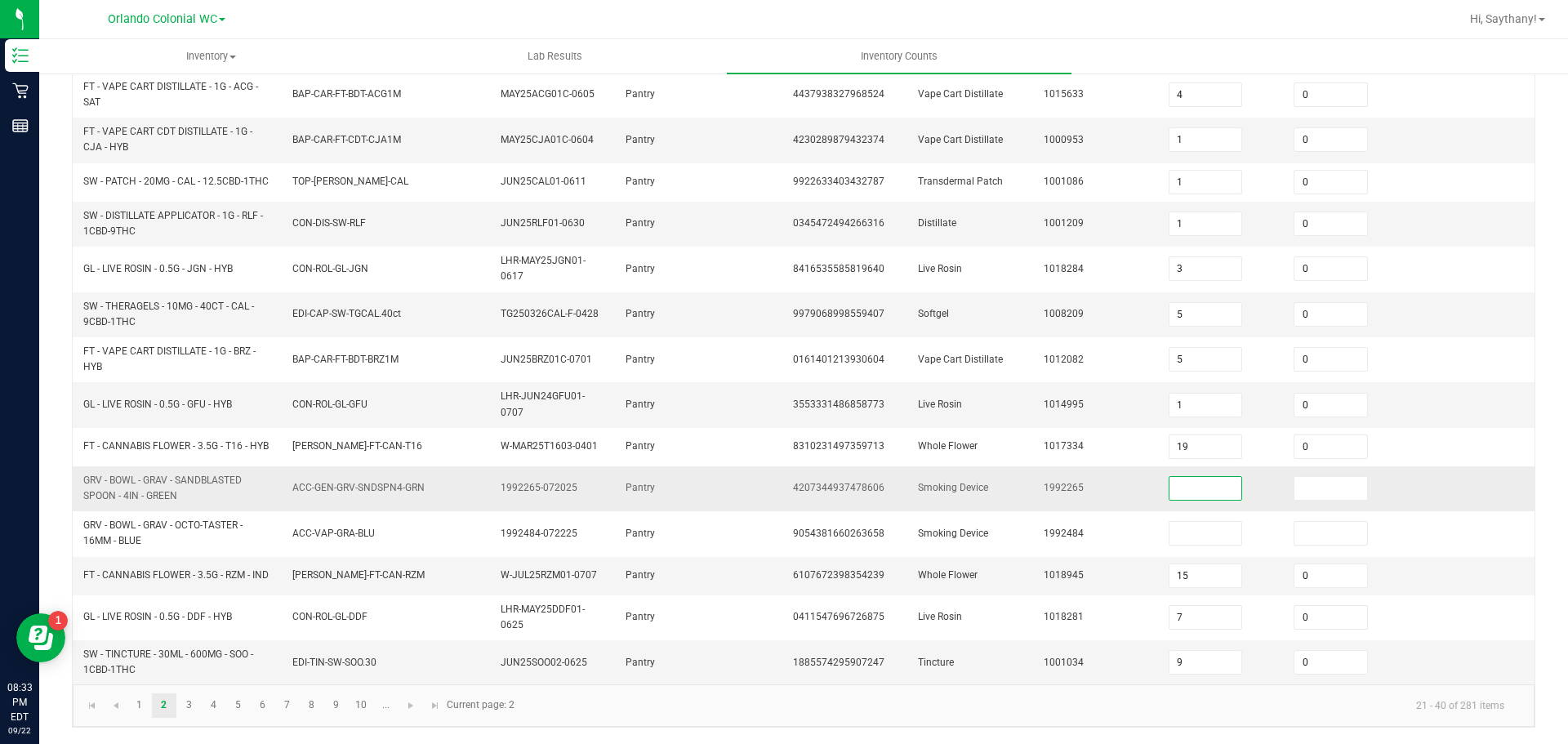
click at [1186, 480] on input at bounding box center [1205, 489] width 73 height 23
type input "0"
click at [1294, 478] on input at bounding box center [1330, 489] width 73 height 23
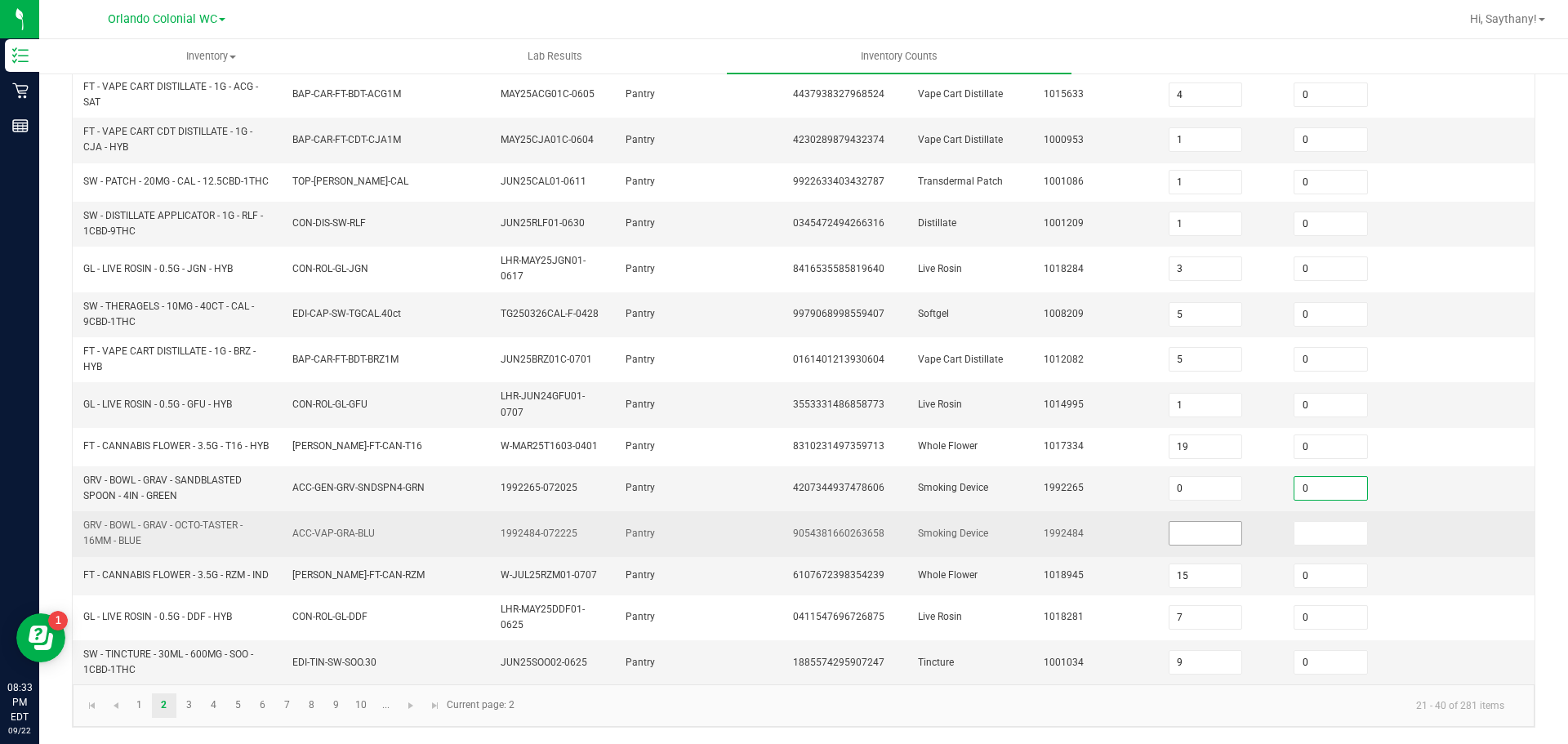
type input "0"
click at [1182, 525] on input at bounding box center [1205, 534] width 73 height 23
type input "0"
click at [1329, 525] on input at bounding box center [1330, 534] width 73 height 23
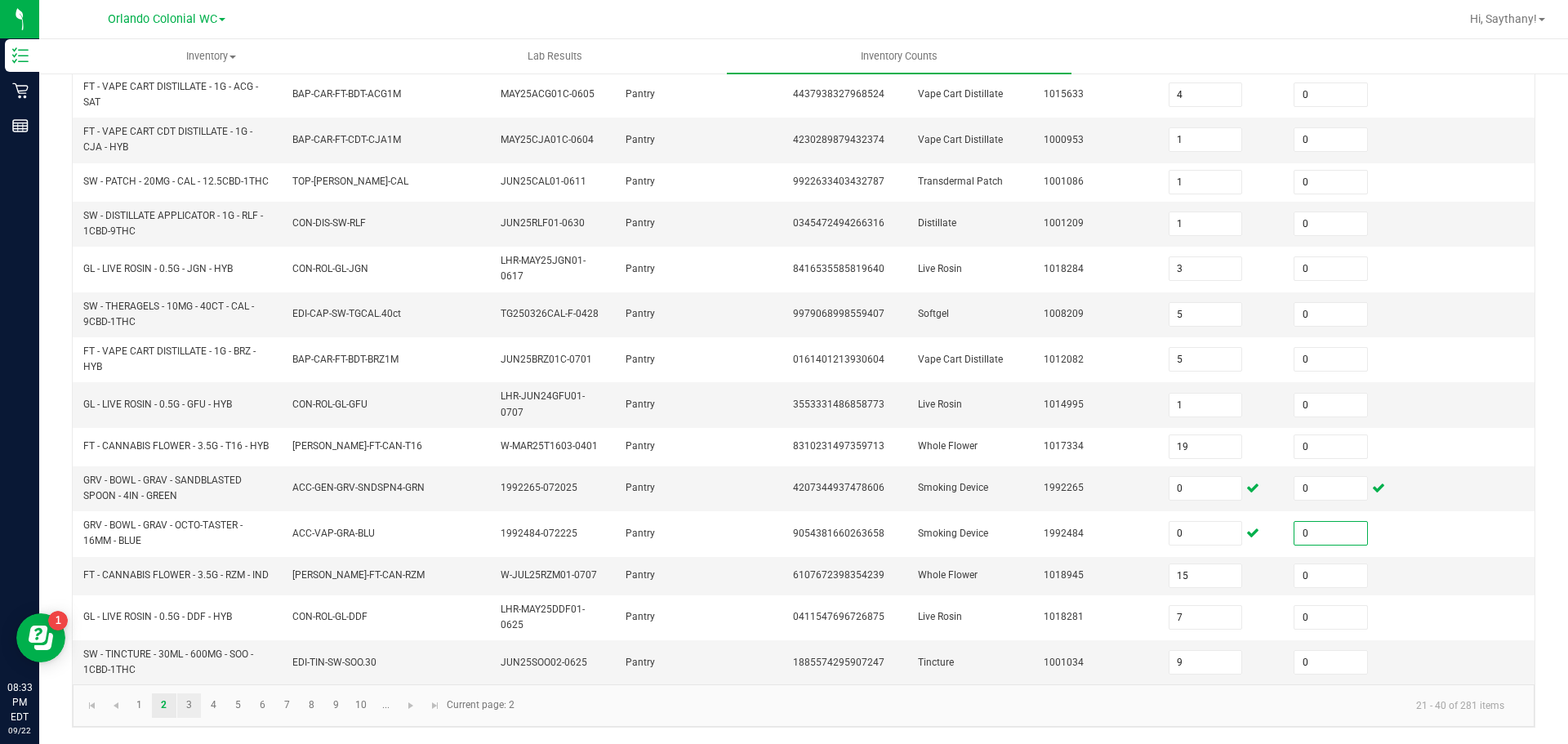
type input "0"
click at [198, 698] on link "3" at bounding box center [189, 705] width 23 height 24
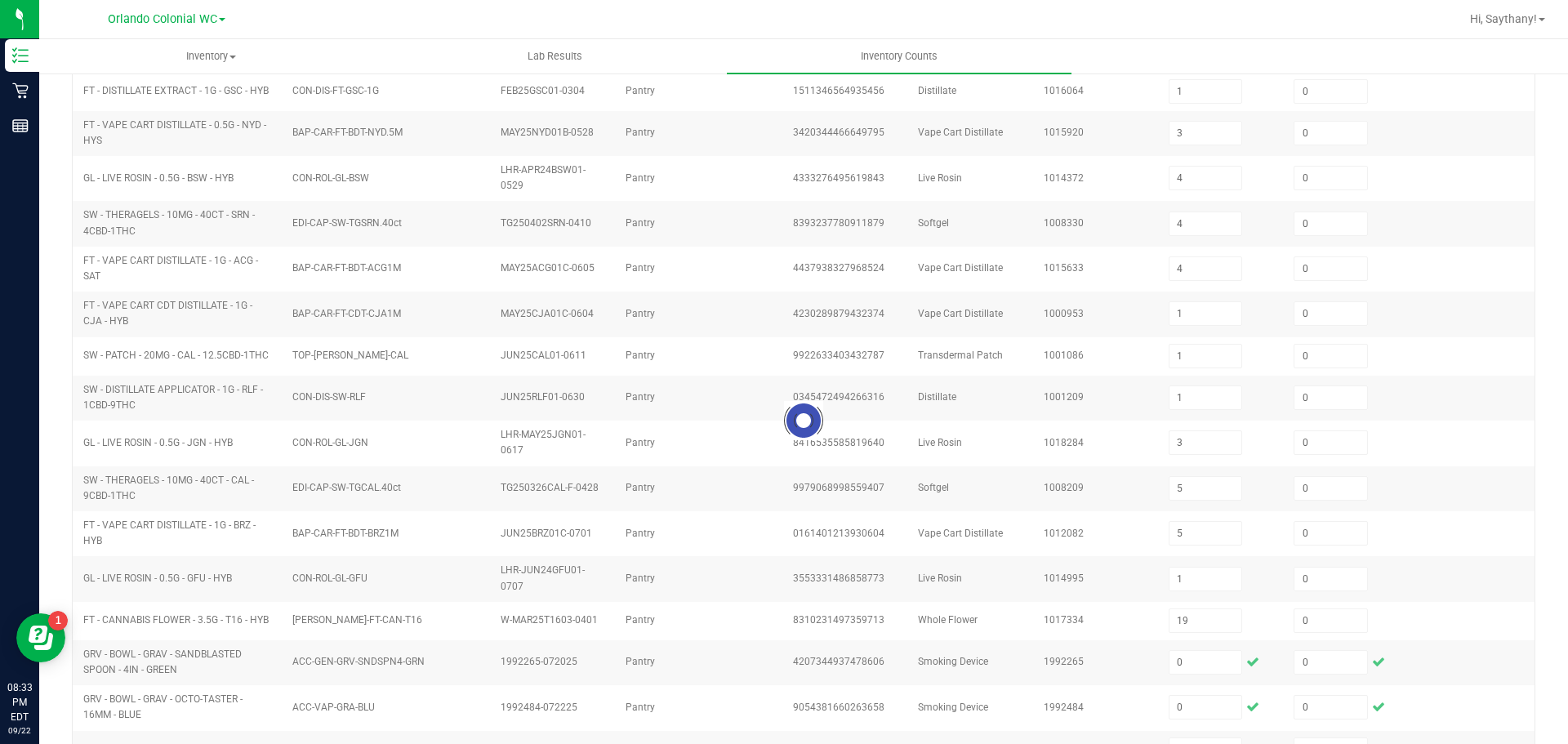
scroll to position [0, 0]
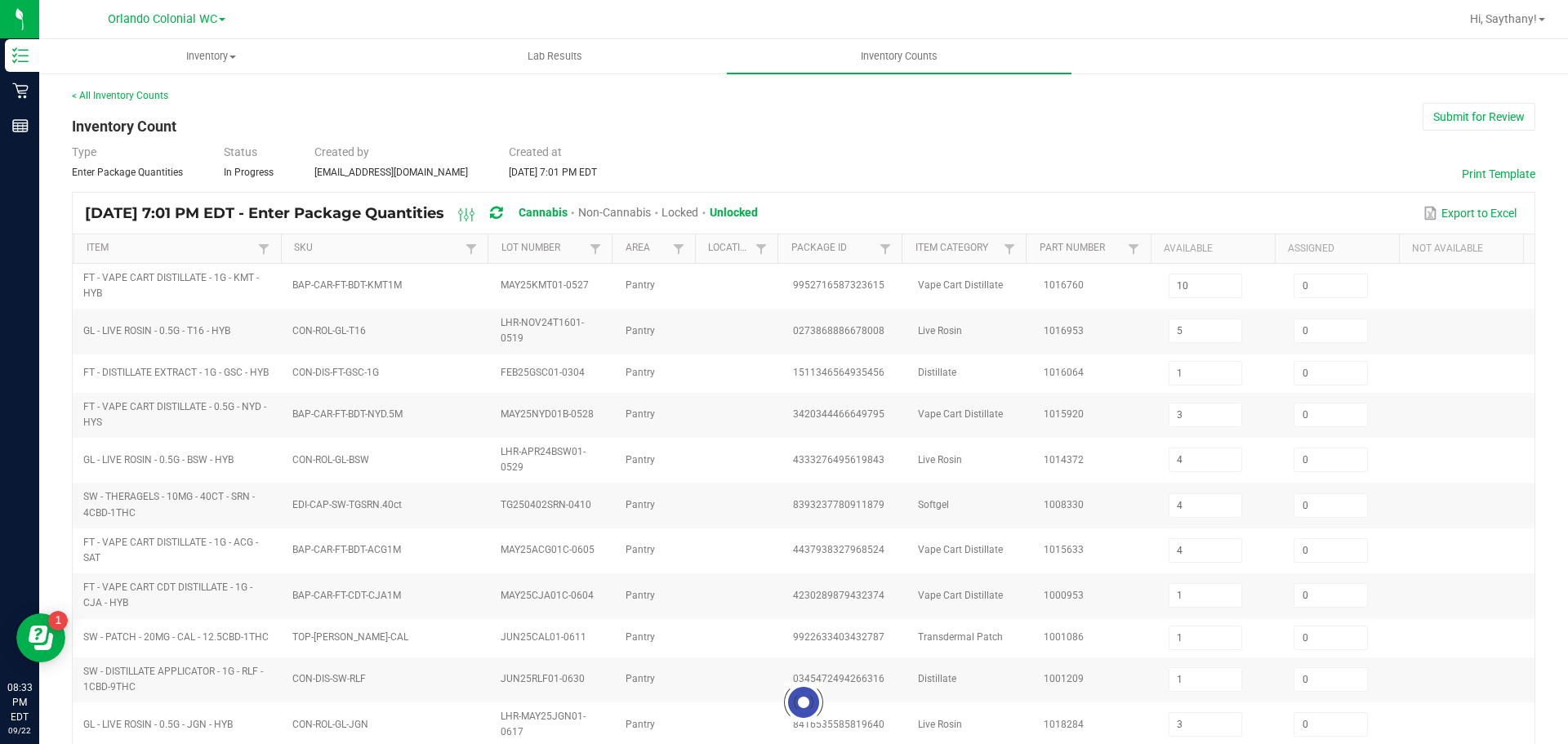
type input "1"
type input "9"
type input "7"
type input "1"
type input "2"
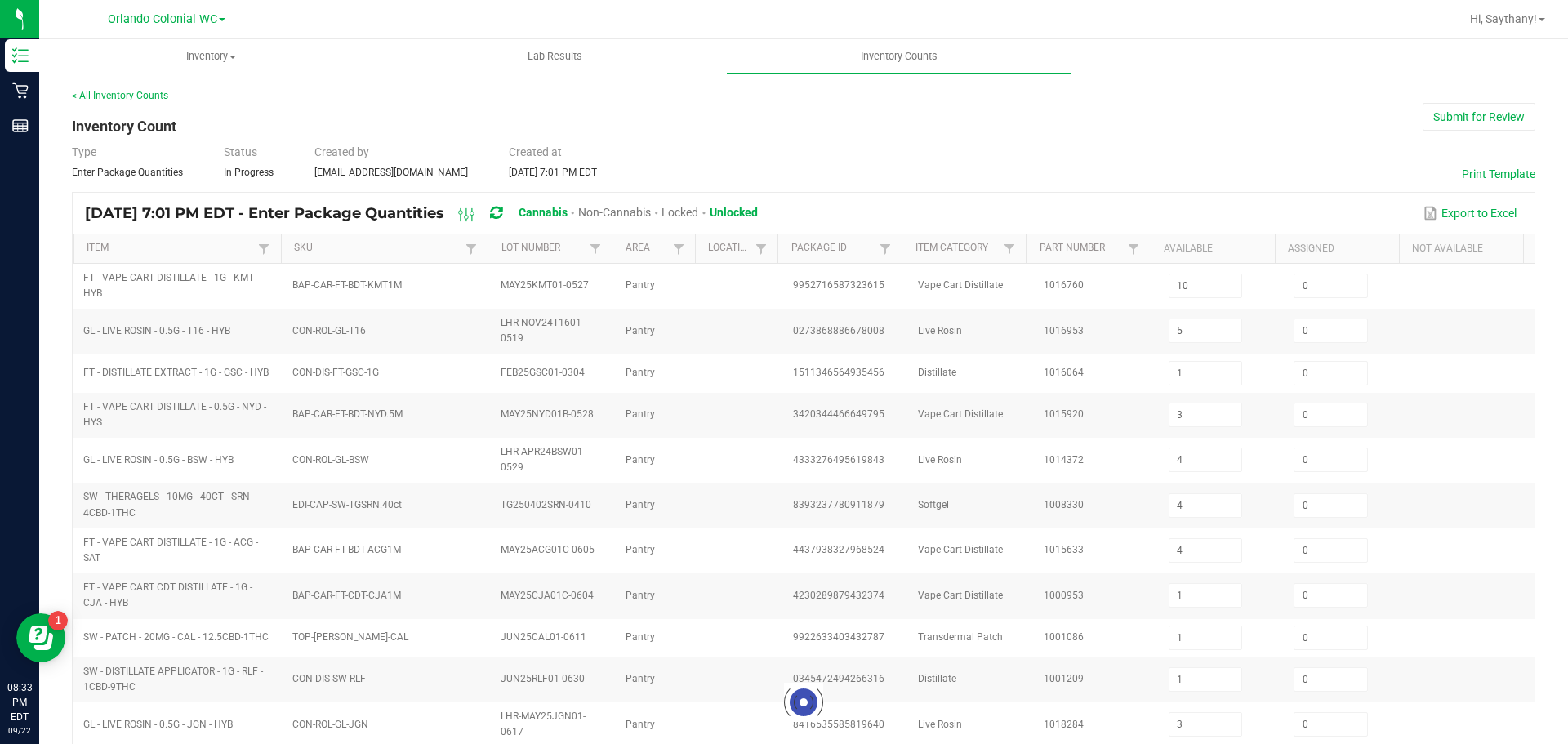
type input "4"
type input "1"
type input "24"
type input "8"
type input "10"
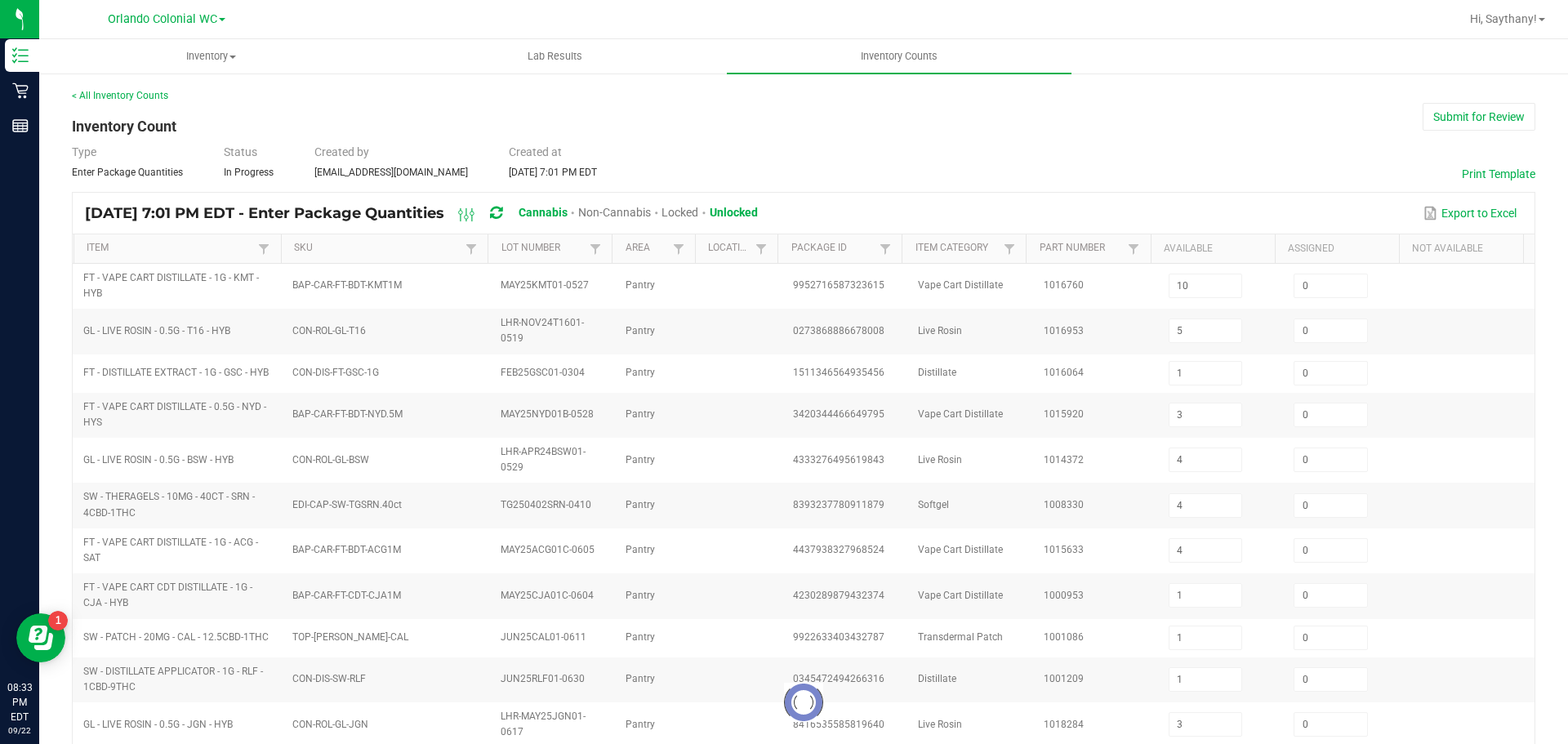
type input "2"
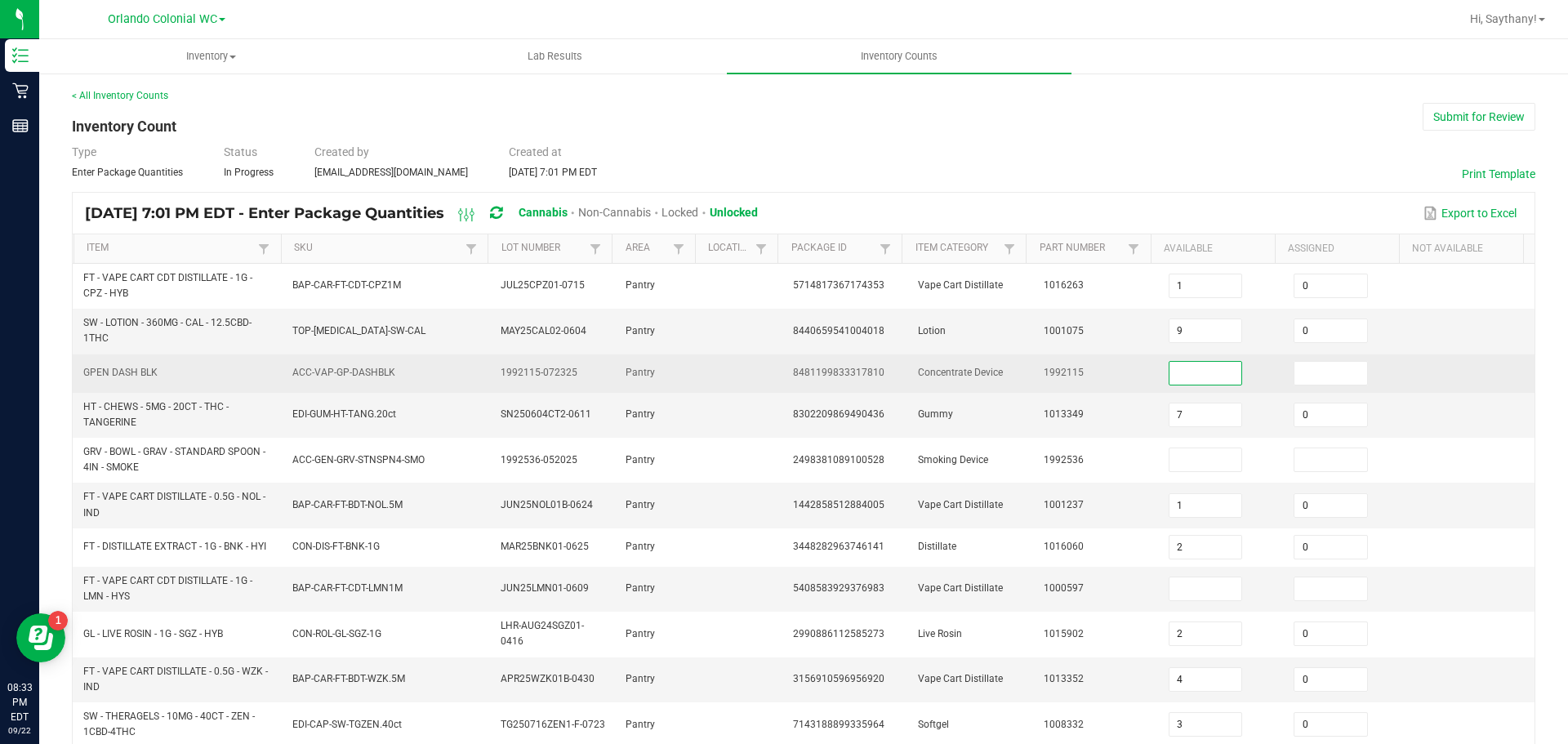
drag, startPoint x: 1162, startPoint y: 364, endPoint x: 1202, endPoint y: 371, distance: 40.6
click at [1169, 364] on input at bounding box center [1205, 373] width 73 height 23
type input "0"
click at [1297, 381] on input at bounding box center [1330, 373] width 73 height 23
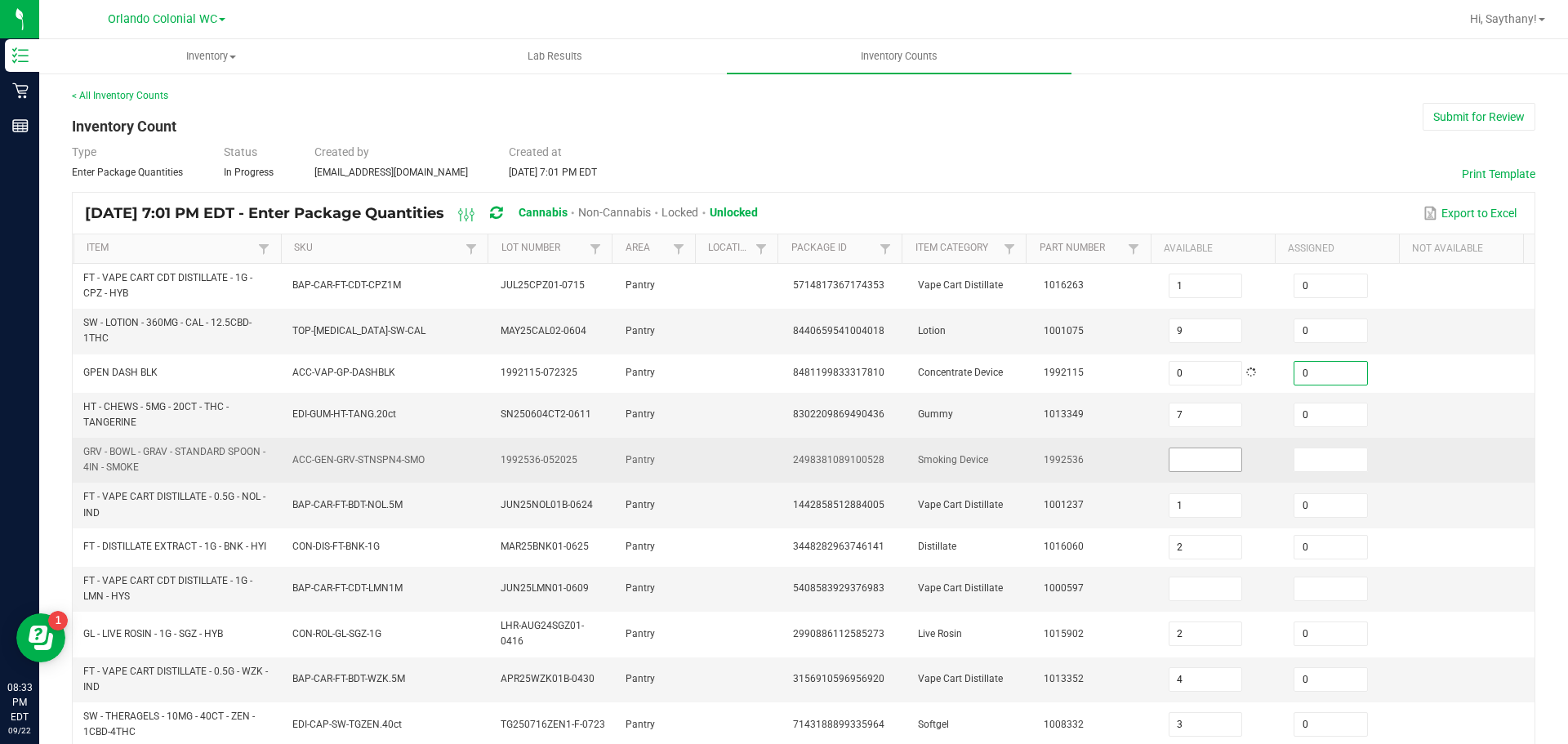
type input "0"
click at [1169, 454] on input at bounding box center [1205, 460] width 73 height 23
type input "0"
click at [1326, 465] on input at bounding box center [1330, 460] width 73 height 23
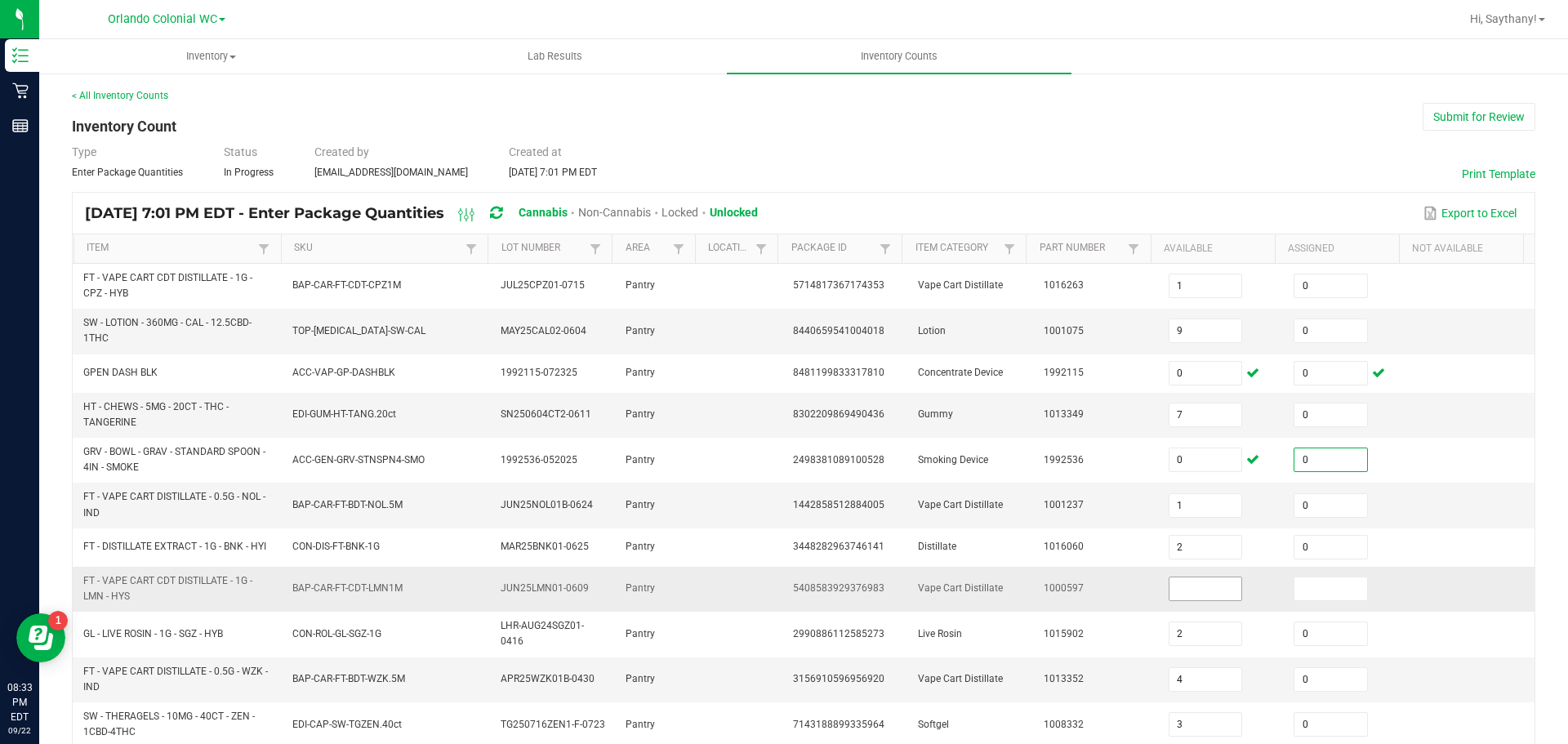
type input "0"
click at [1186, 585] on input at bounding box center [1205, 589] width 73 height 23
type input "0"
click at [1312, 587] on input at bounding box center [1330, 589] width 73 height 23
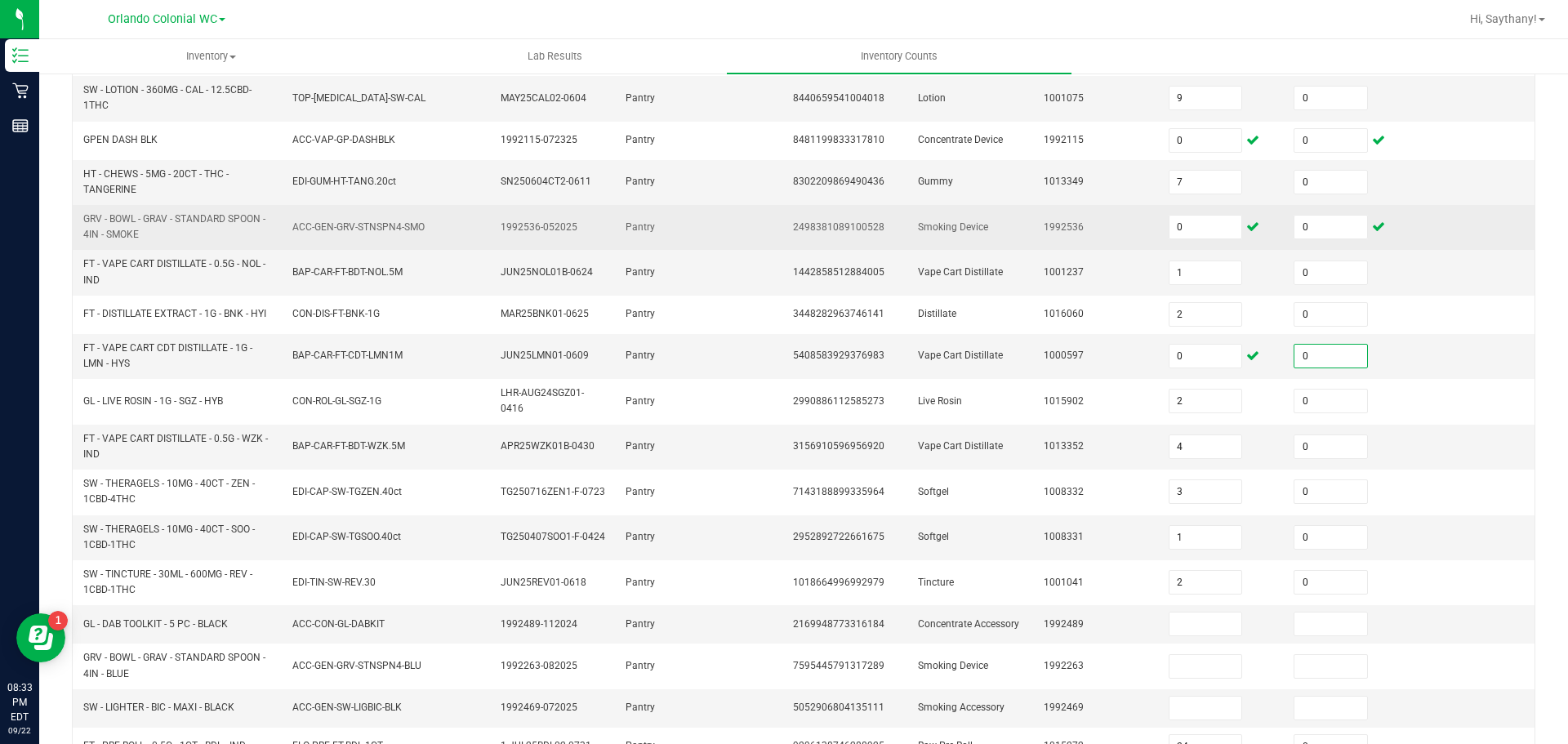
scroll to position [408, 0]
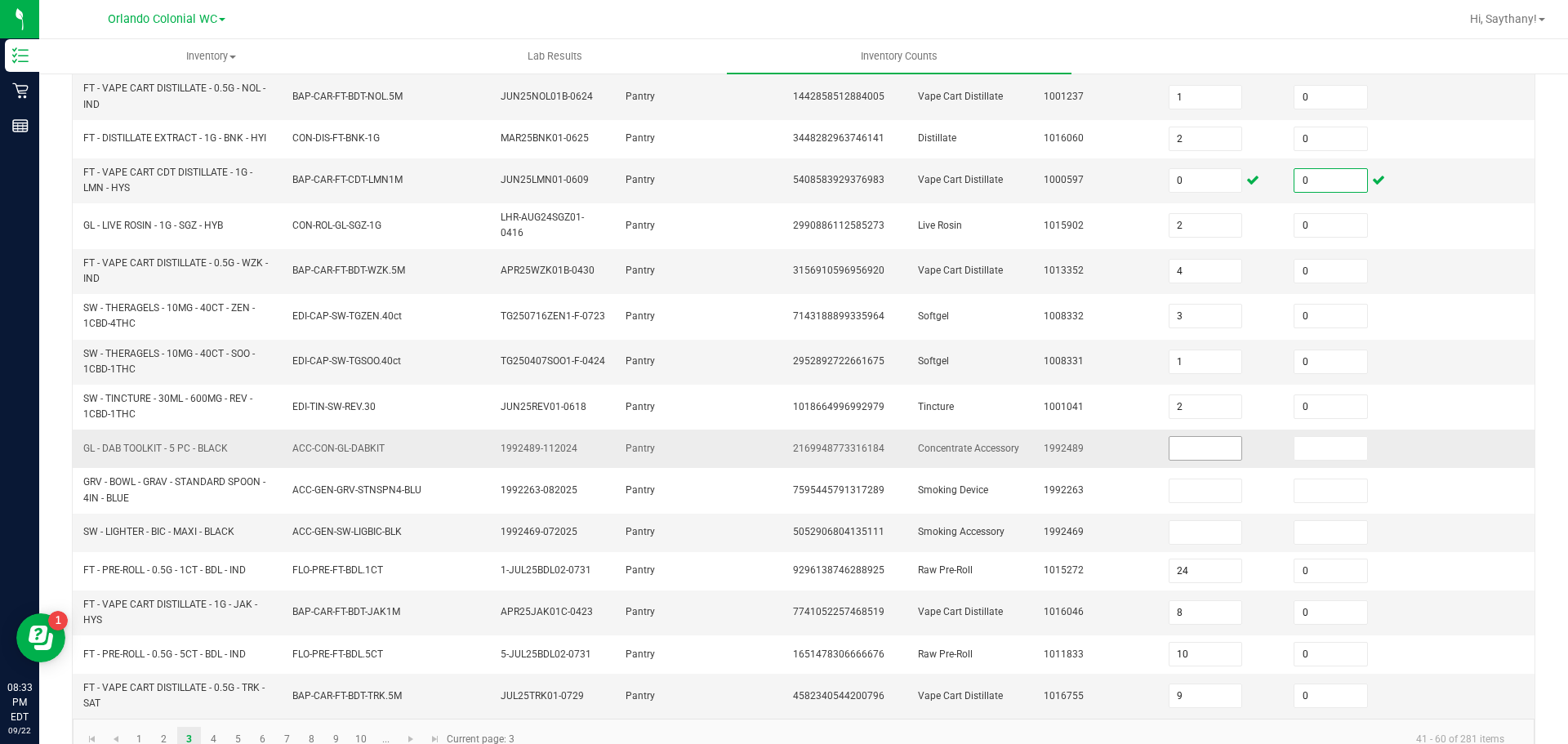
type input "0"
click at [1196, 443] on input at bounding box center [1205, 448] width 73 height 23
type input "0"
click at [1311, 443] on input at bounding box center [1330, 448] width 73 height 23
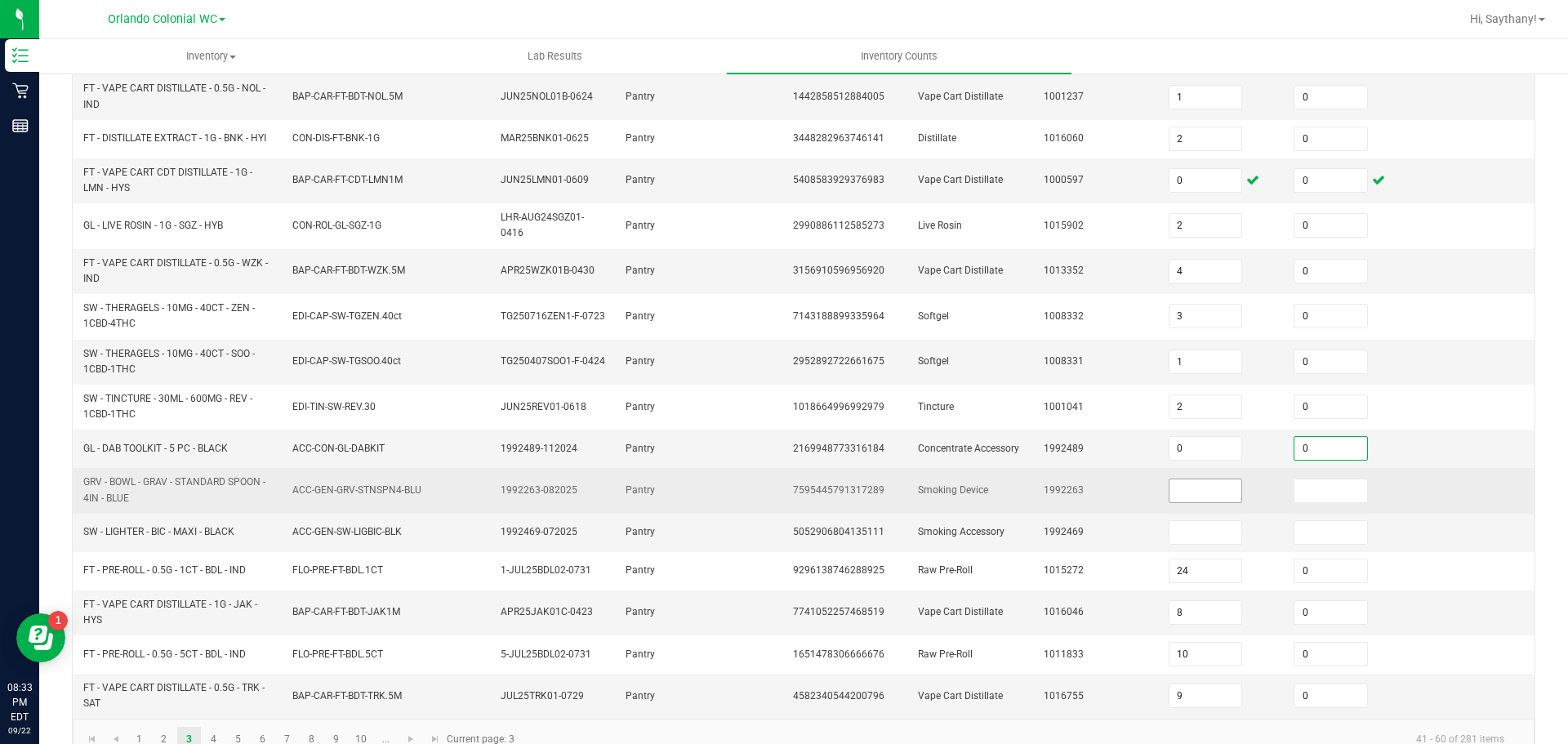
type input "0"
click at [1186, 484] on input at bounding box center [1205, 491] width 73 height 23
type input "0"
click at [1294, 493] on input at bounding box center [1330, 491] width 73 height 23
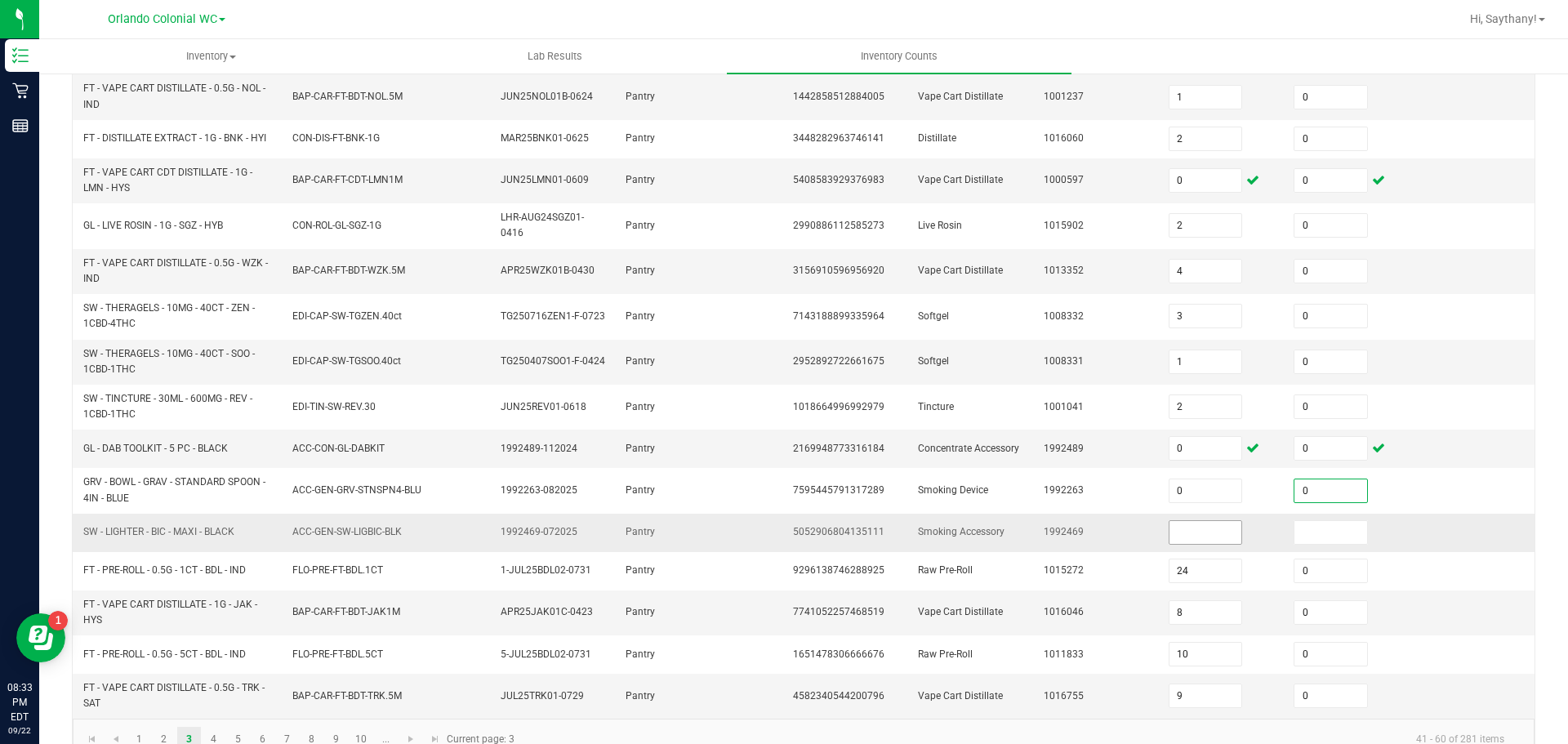
type input "0"
click at [1173, 535] on input at bounding box center [1205, 533] width 73 height 23
type input "0"
click at [1305, 534] on input at bounding box center [1330, 533] width 73 height 23
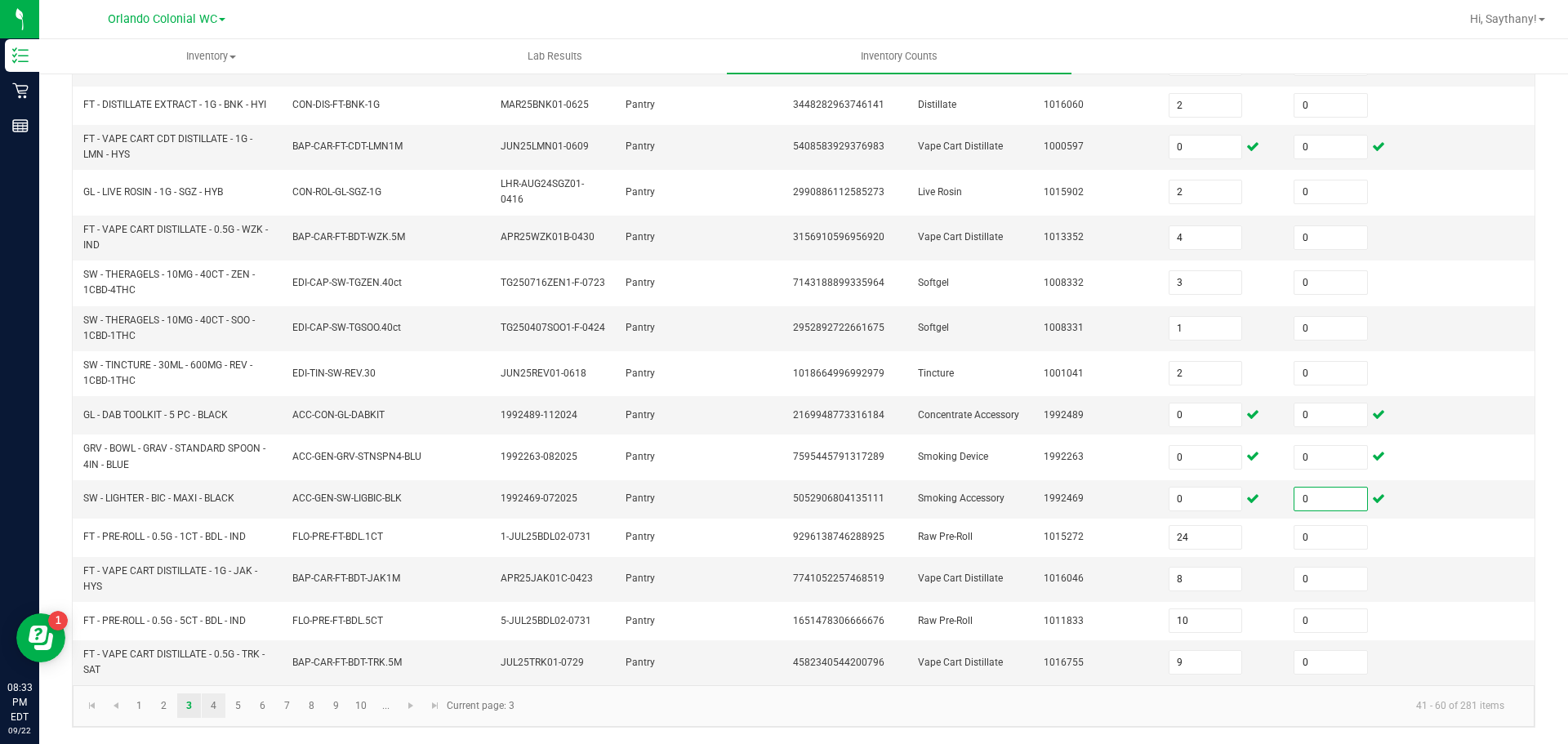
type input "0"
click at [207, 709] on link "4" at bounding box center [213, 705] width 23 height 24
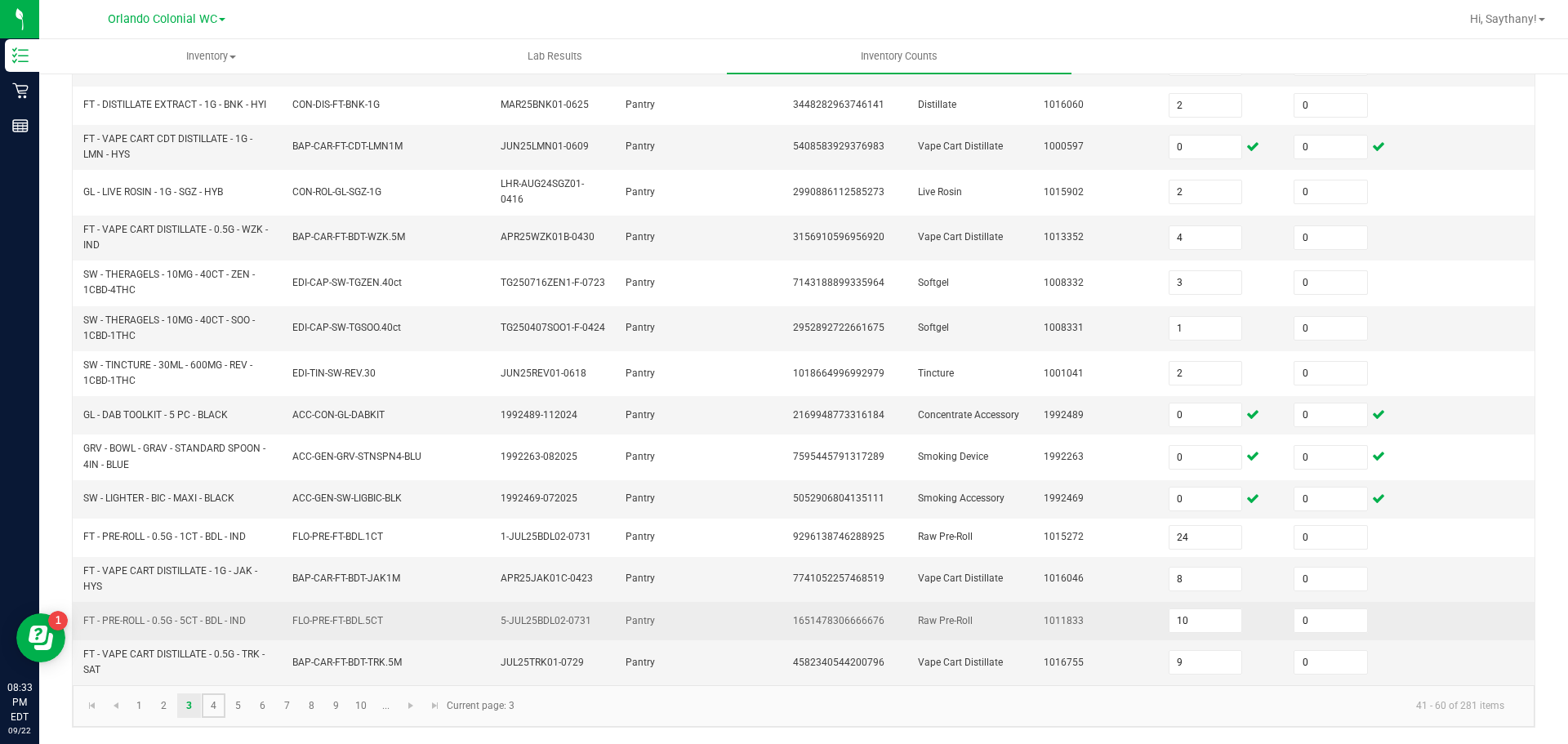
type input "2"
type input "3"
type input "1"
type input "10"
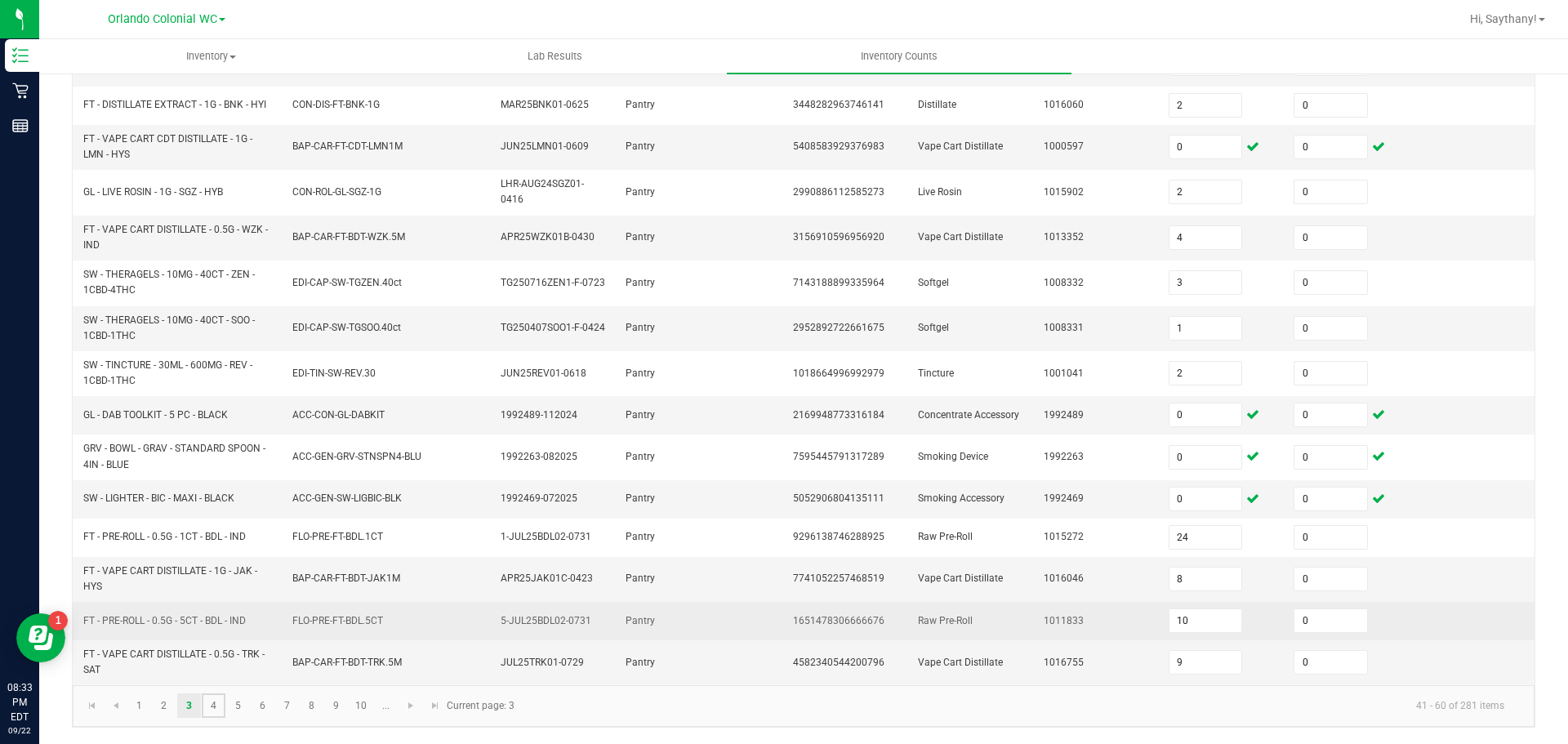
type input "3"
type input "8"
type input "6"
type input "9"
type input "10"
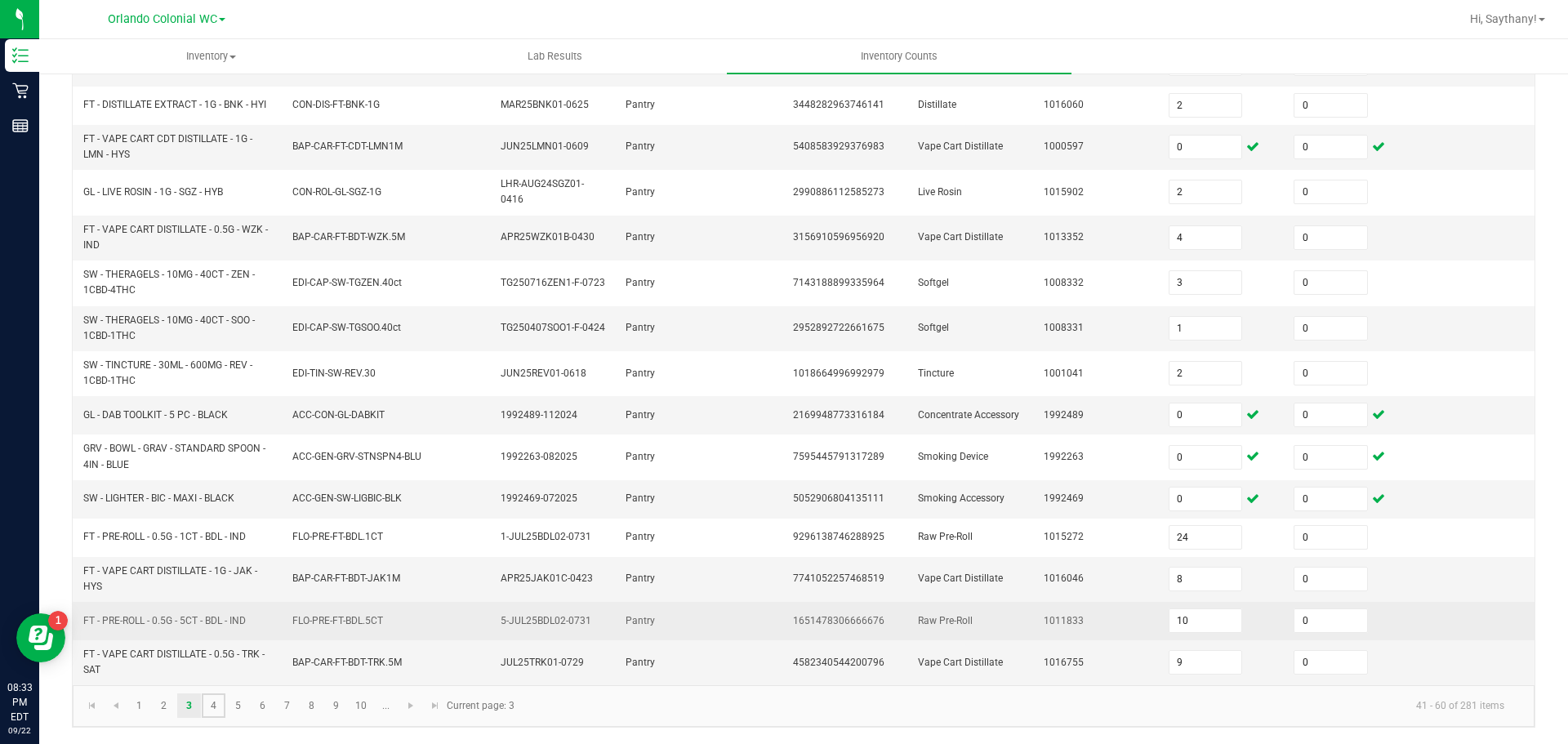
type input "5"
type input "7"
type input "3"
type input "12"
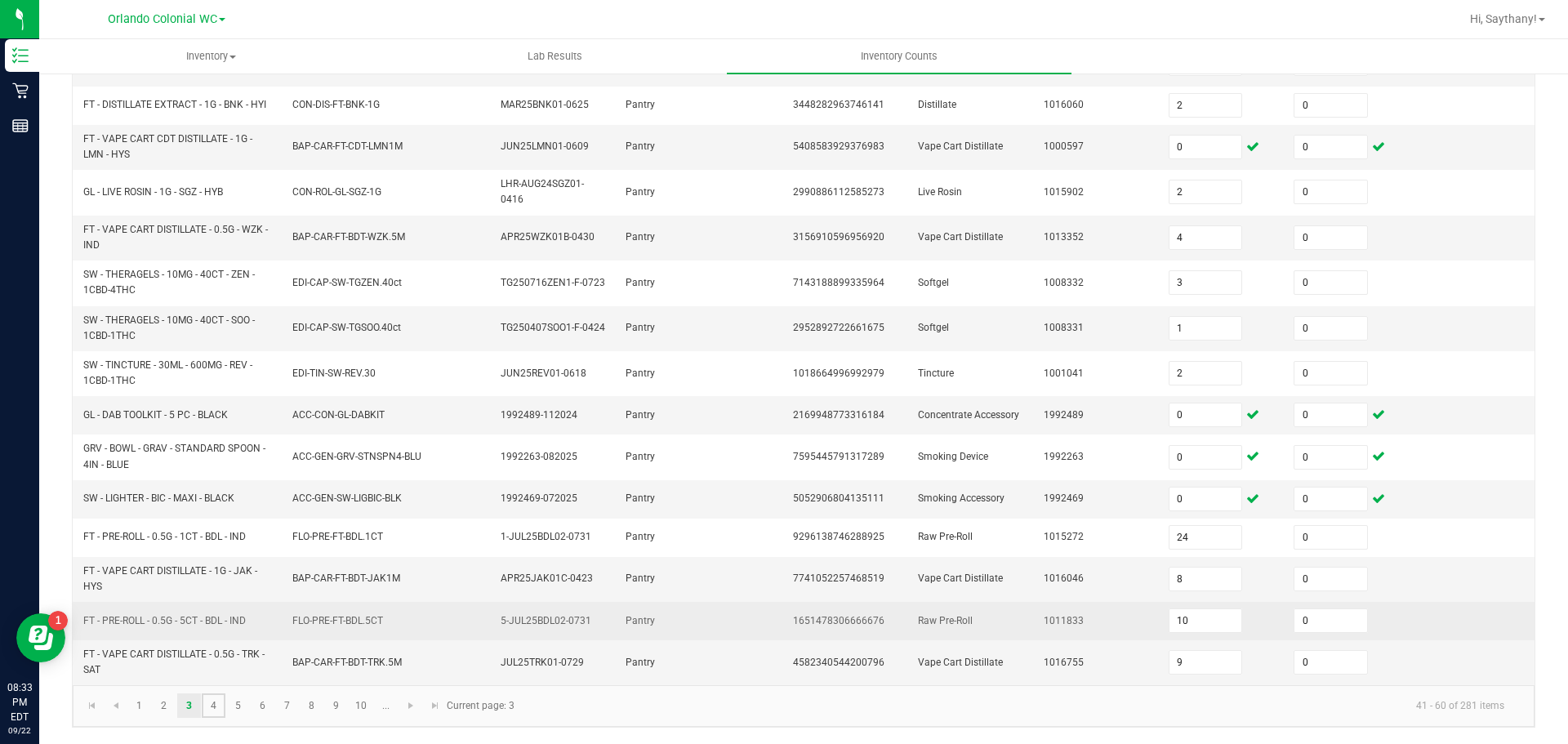
type input "8"
type input "6"
type input "1"
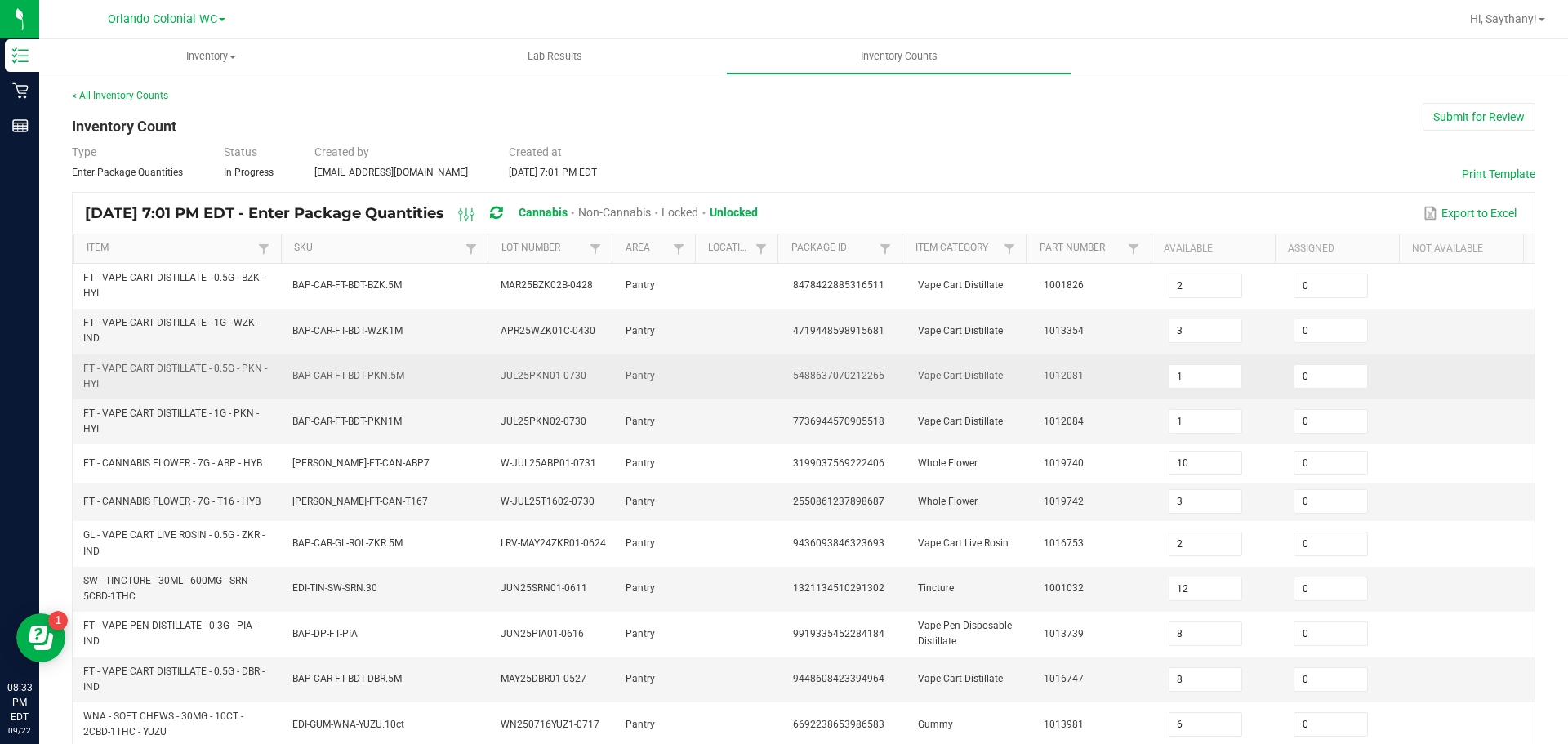
scroll to position [462, 0]
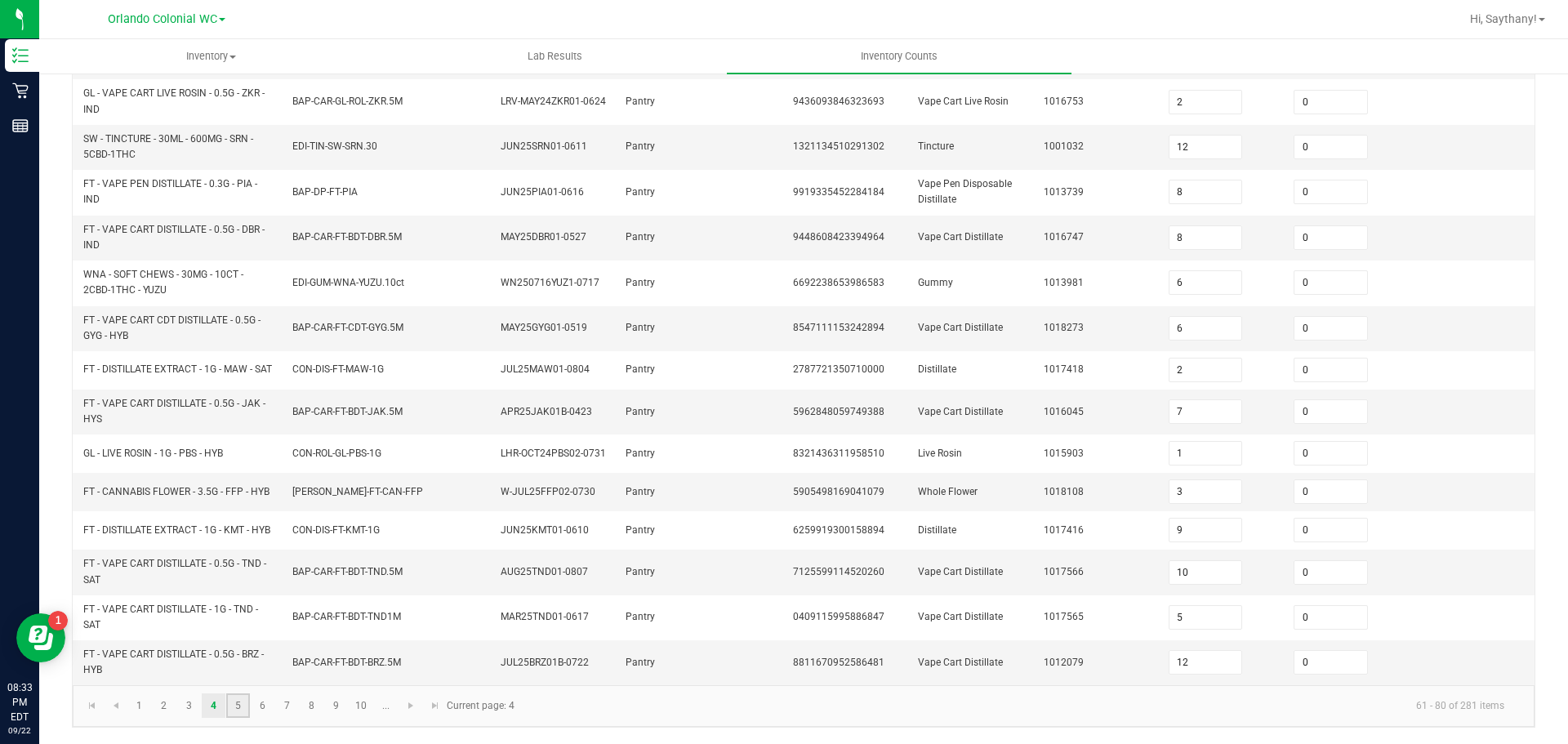
click at [238, 702] on link "5" at bounding box center [238, 705] width 23 height 24
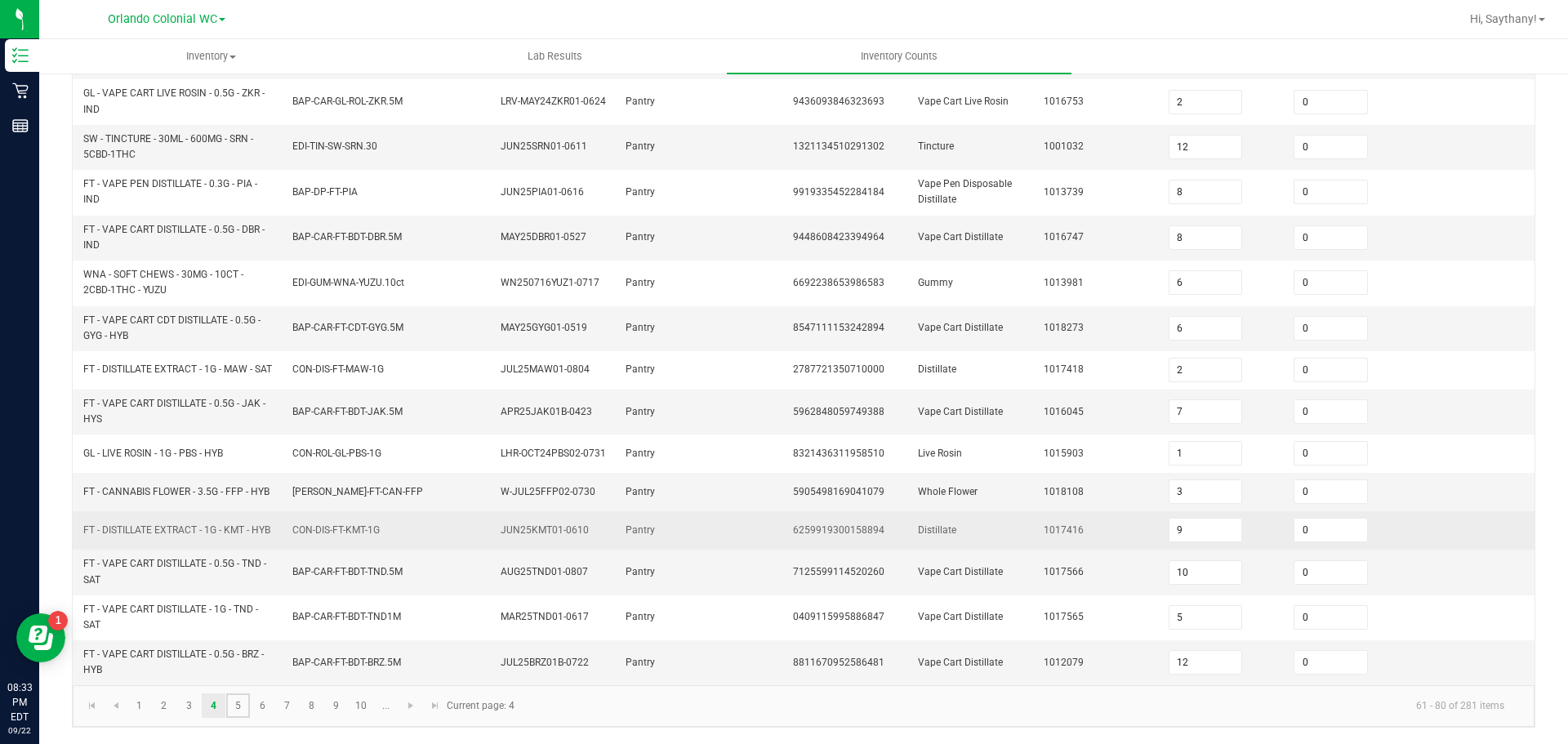
type input "3"
type input "4"
type input "8"
type input "1"
type input "5"
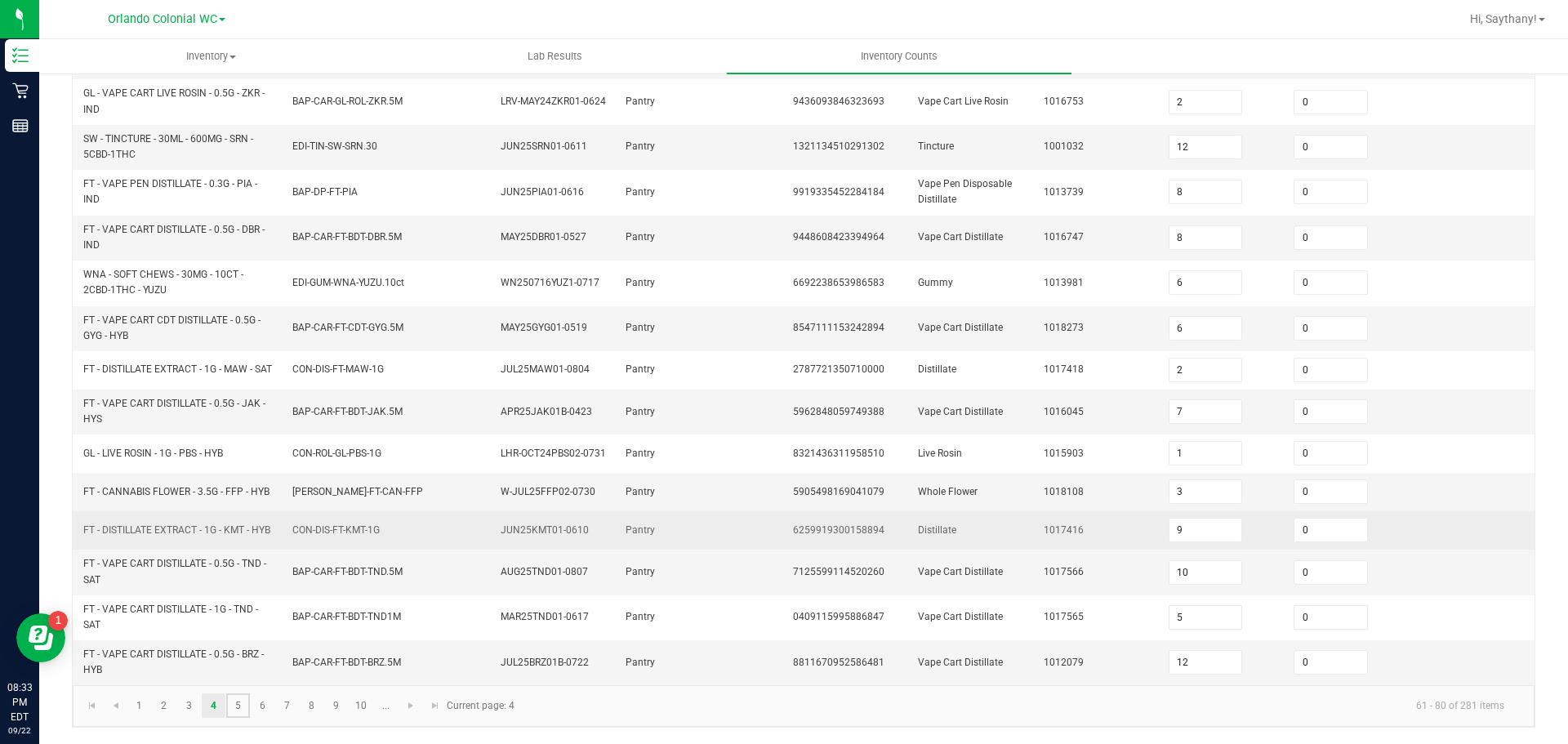
type input "9"
type input "16"
type input "4"
type input "8"
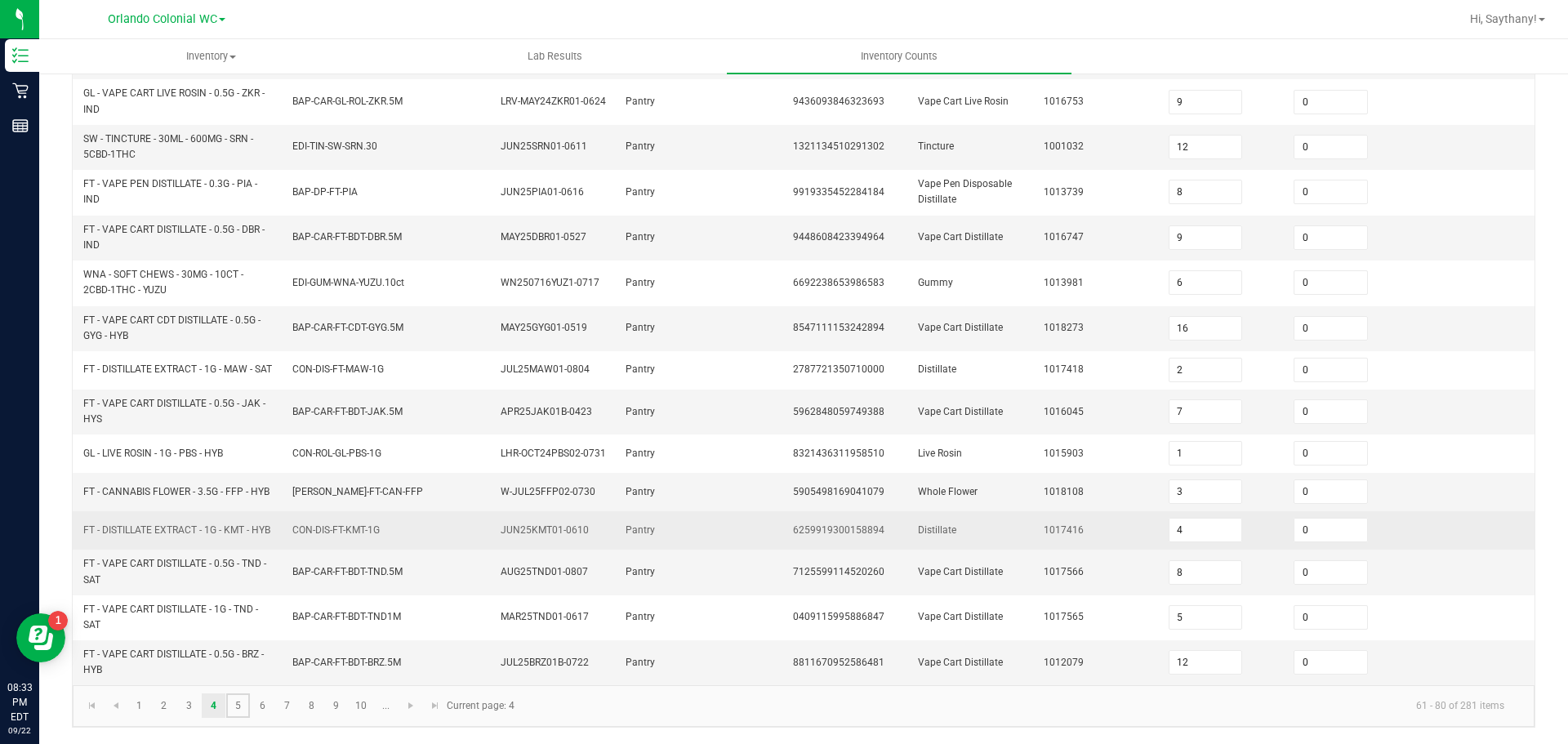
type input "46"
type input "5"
type input "1"
type input "5"
type input "2"
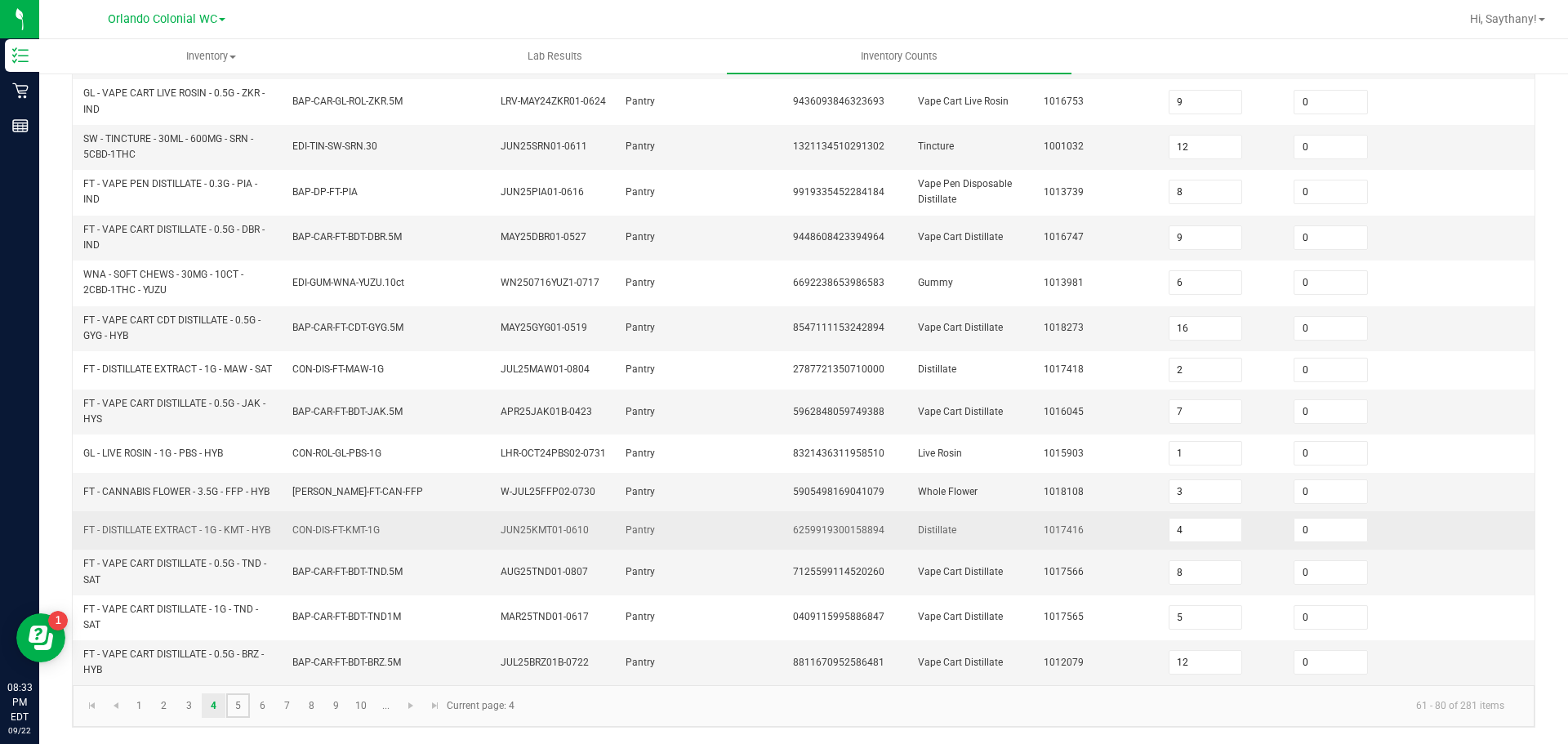
type input "18"
type input "2"
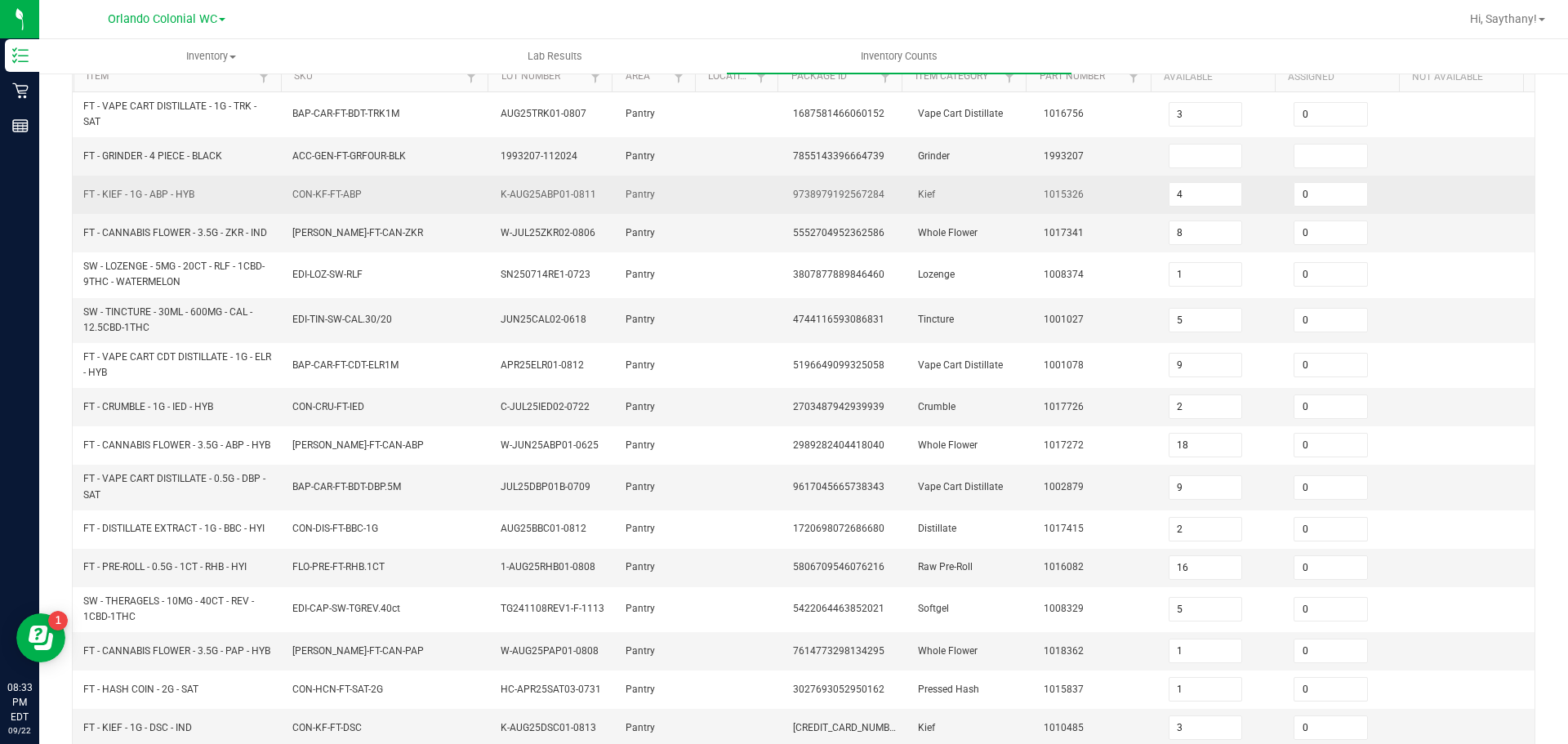
scroll to position [0, 0]
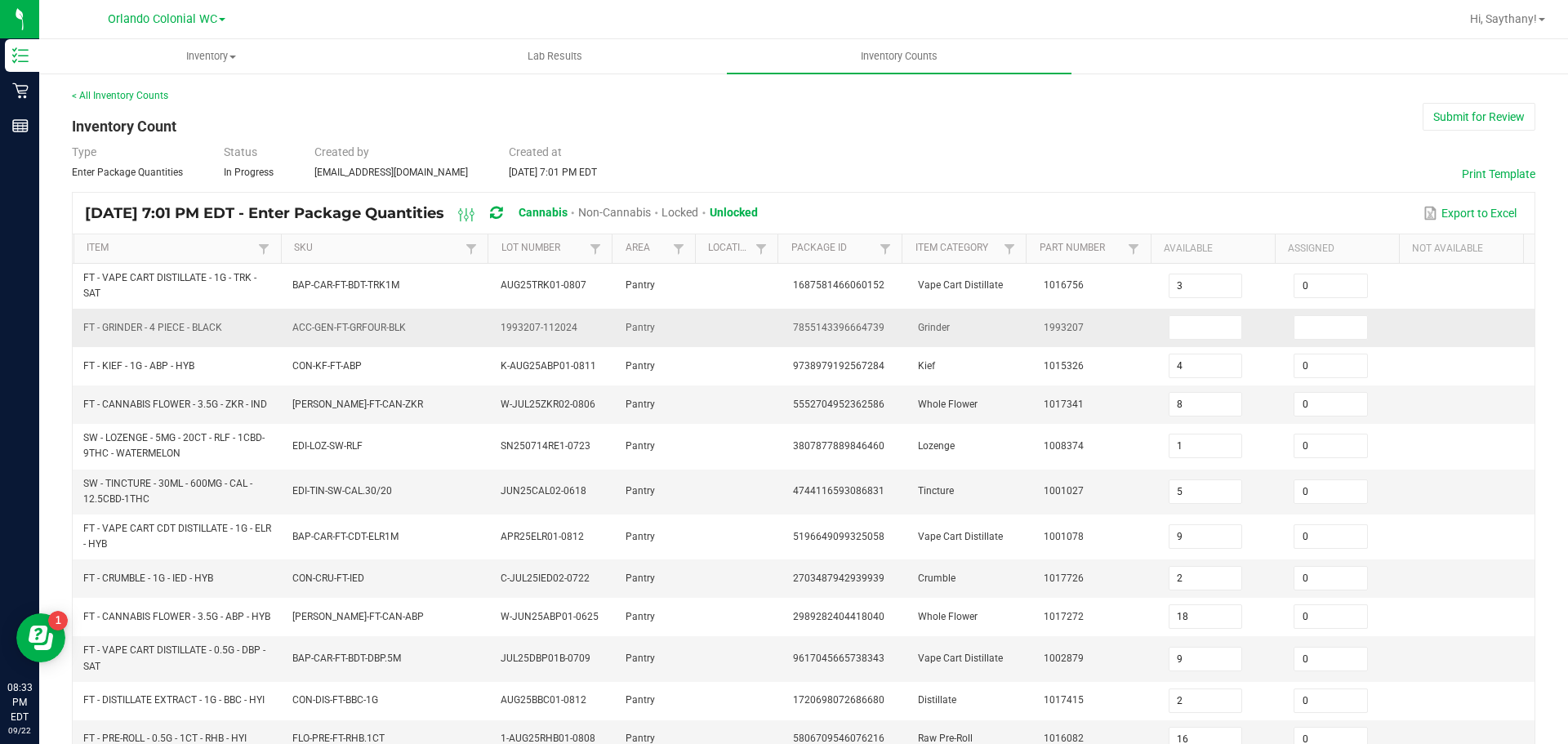
click at [1186, 340] on td at bounding box center [1221, 328] width 125 height 38
click at [1169, 330] on input at bounding box center [1205, 328] width 73 height 23
type input "0"
click at [1297, 323] on input at bounding box center [1330, 328] width 73 height 23
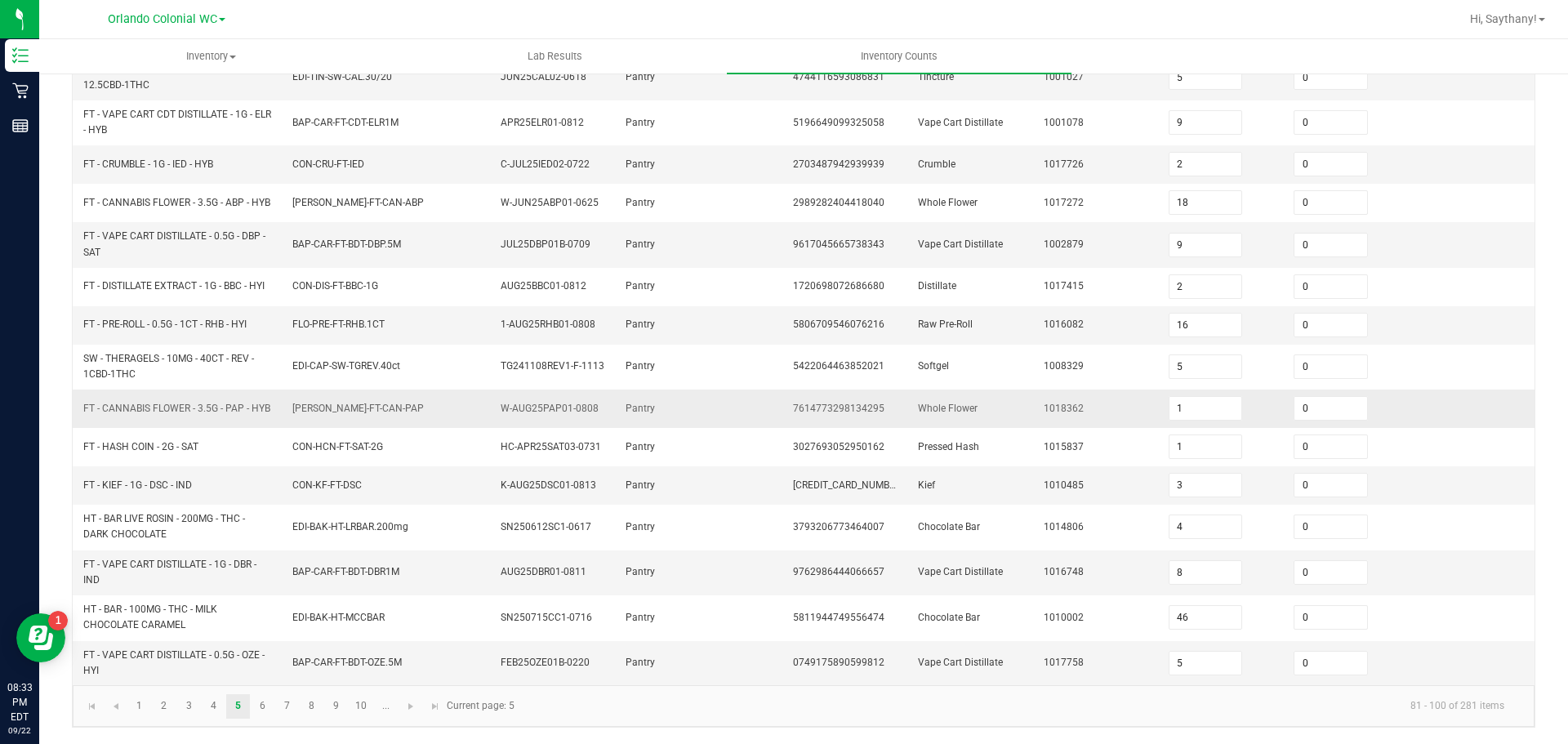
scroll to position [428, 0]
type input "0"
click at [255, 698] on link "6" at bounding box center [262, 706] width 23 height 24
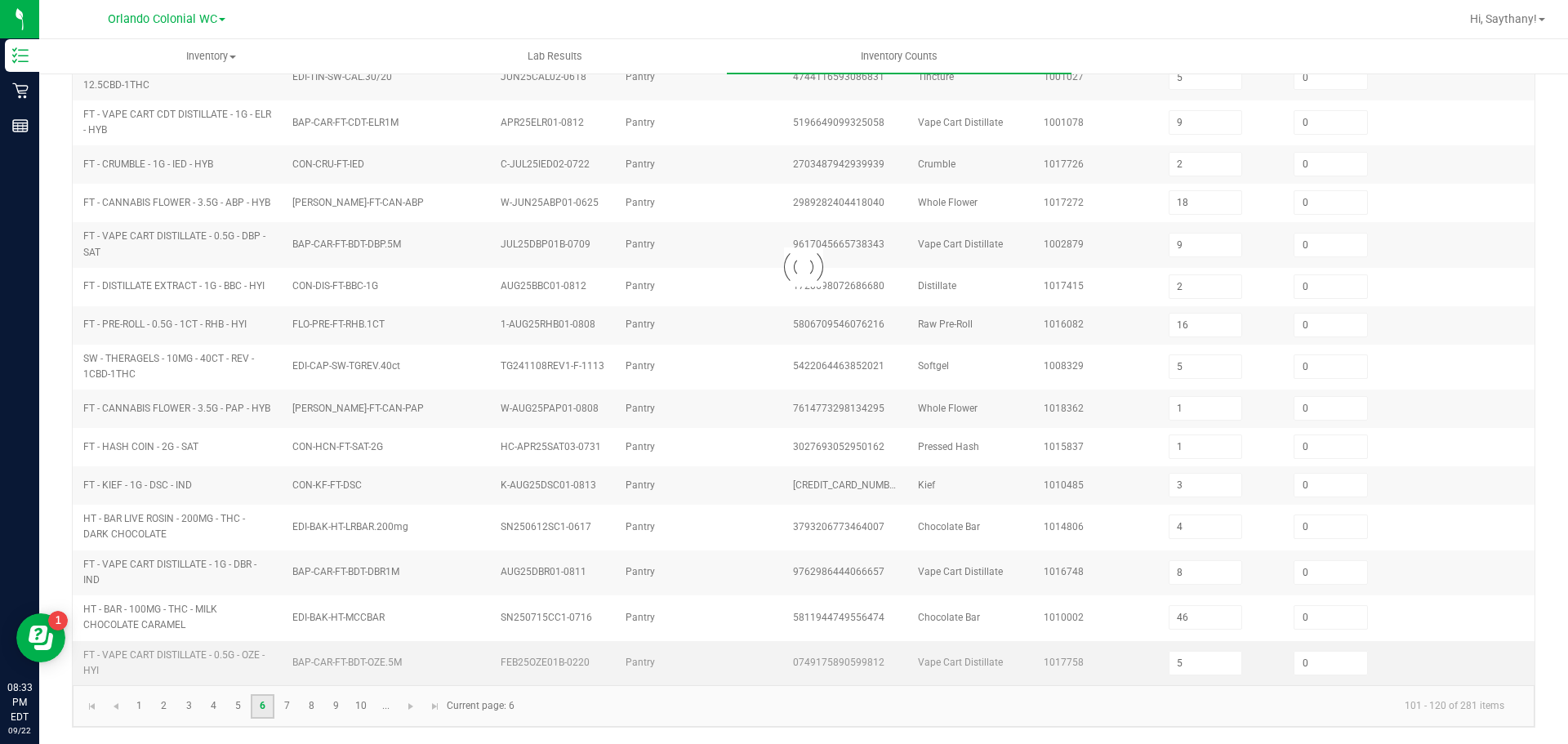
type input "2"
type input "13"
type input "7"
type input "34"
type input "25"
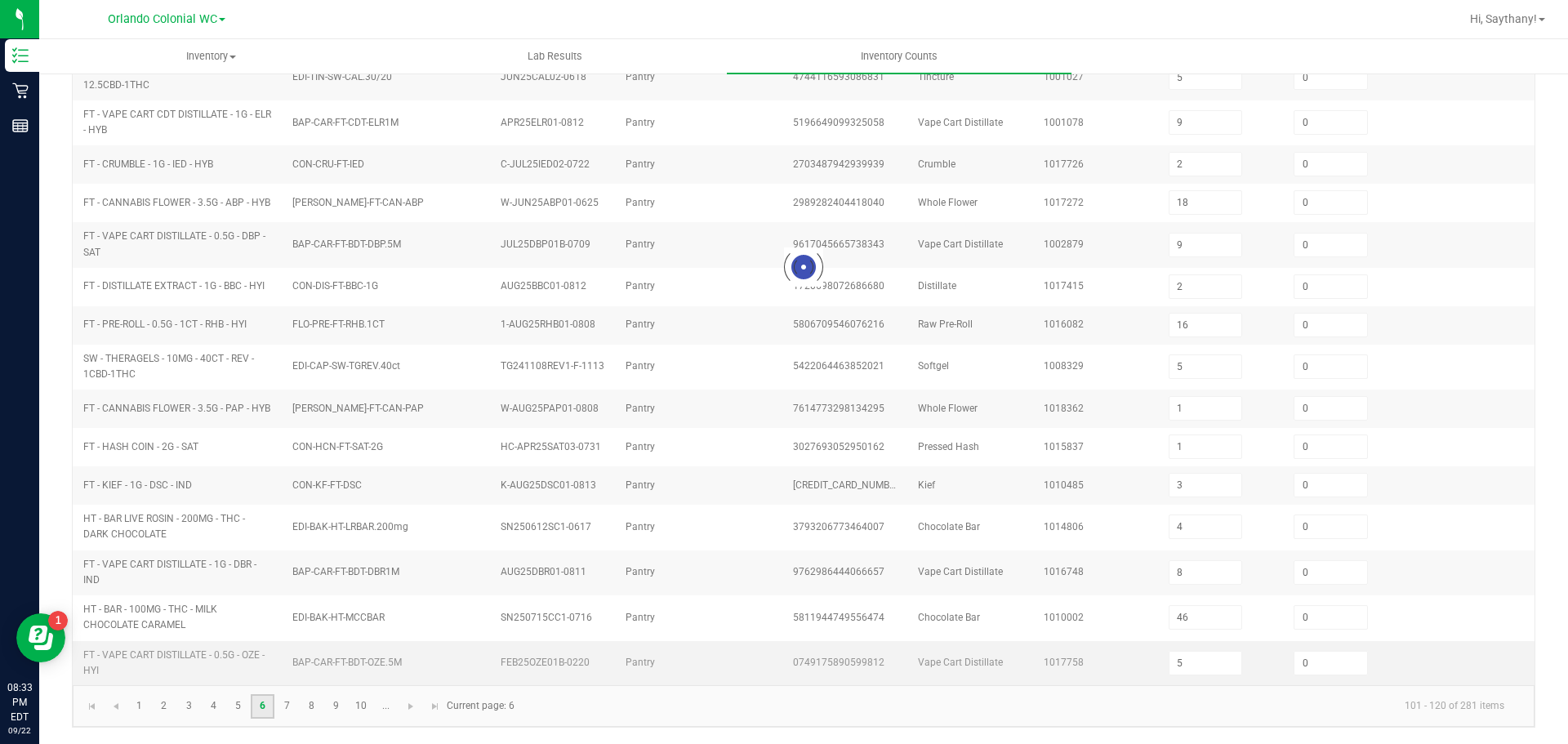
type input "10"
type input "11"
type input "12"
type input "3"
type input "6"
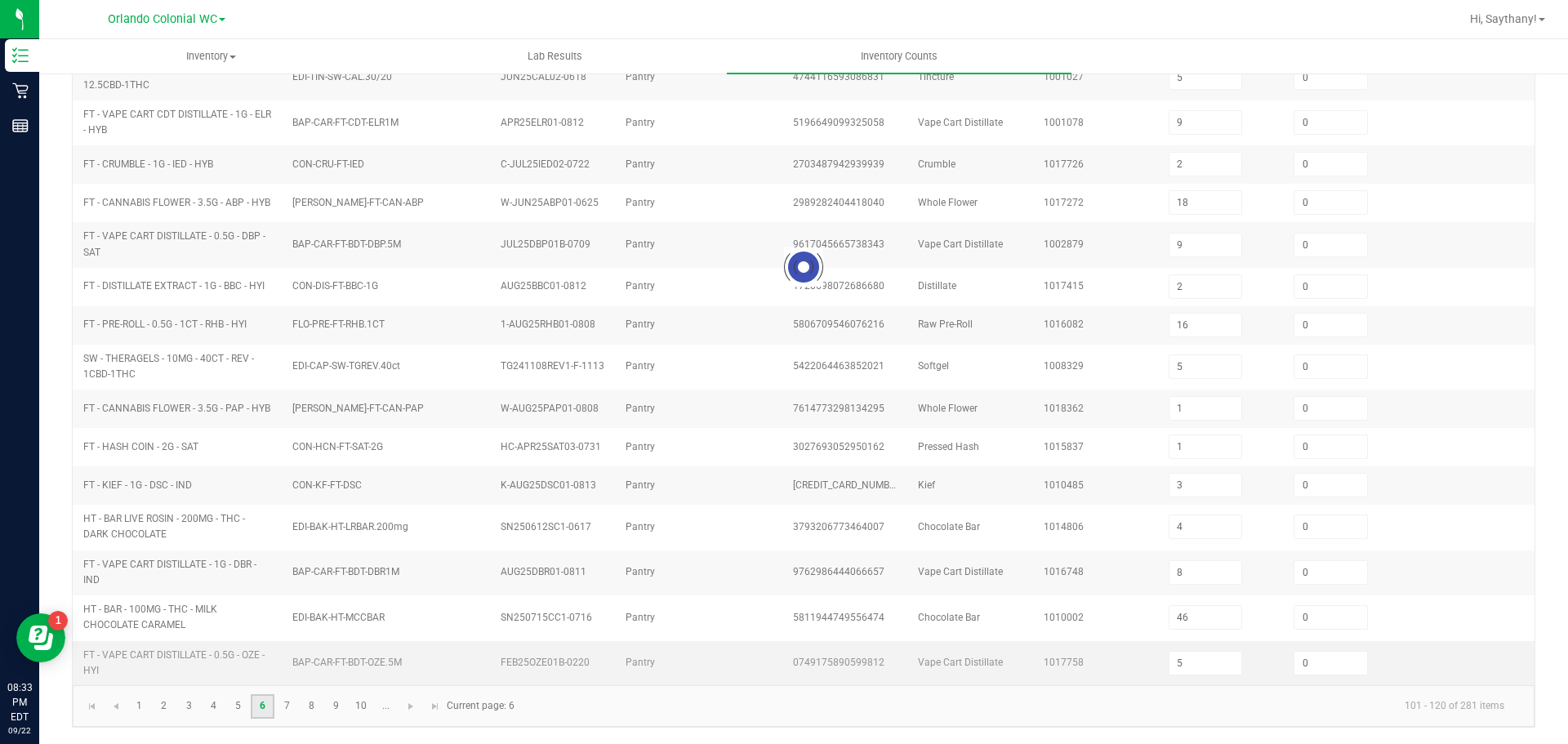
type input "11"
type input "5"
type input "10"
type input "3"
type input "4"
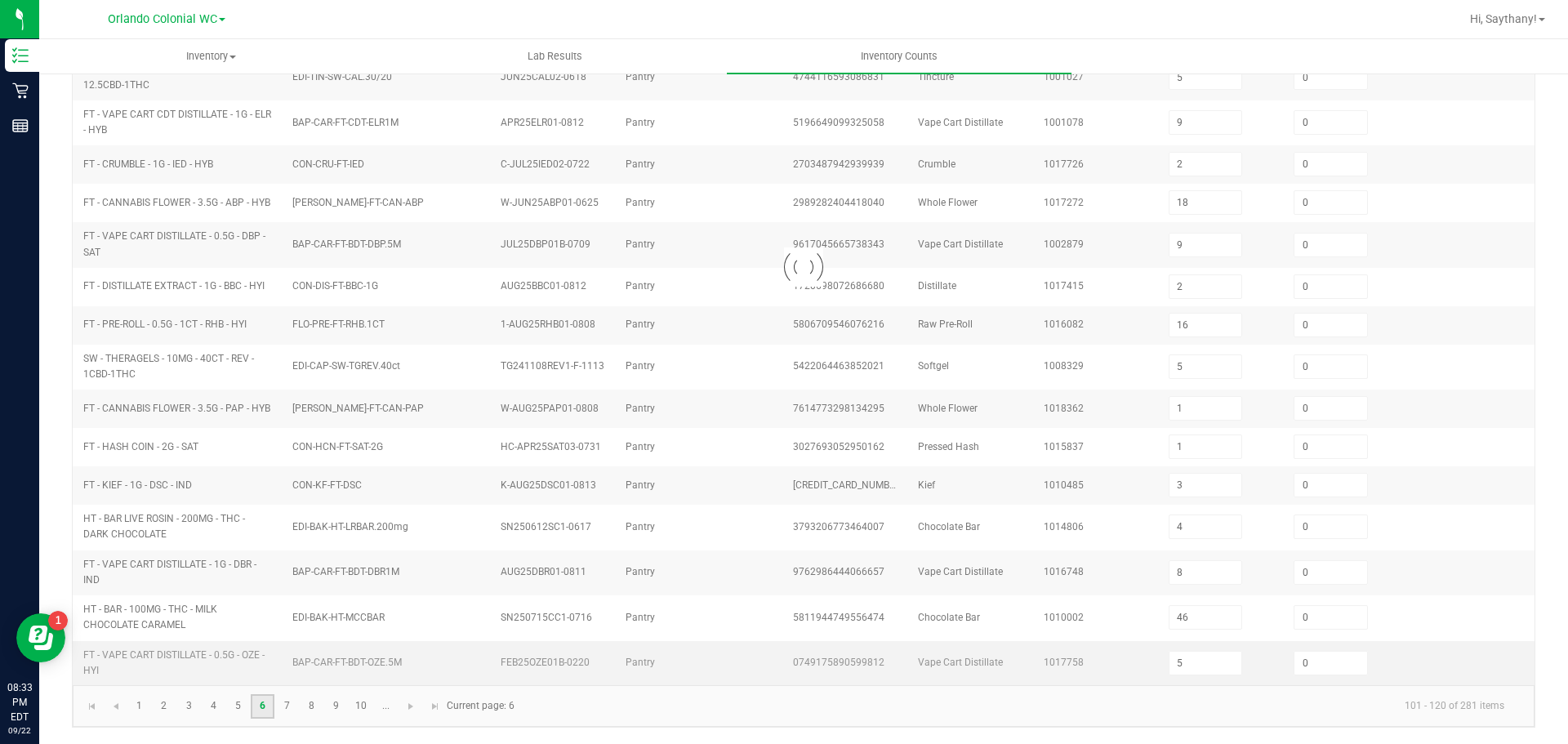
type input "2"
type input "4"
type input "10"
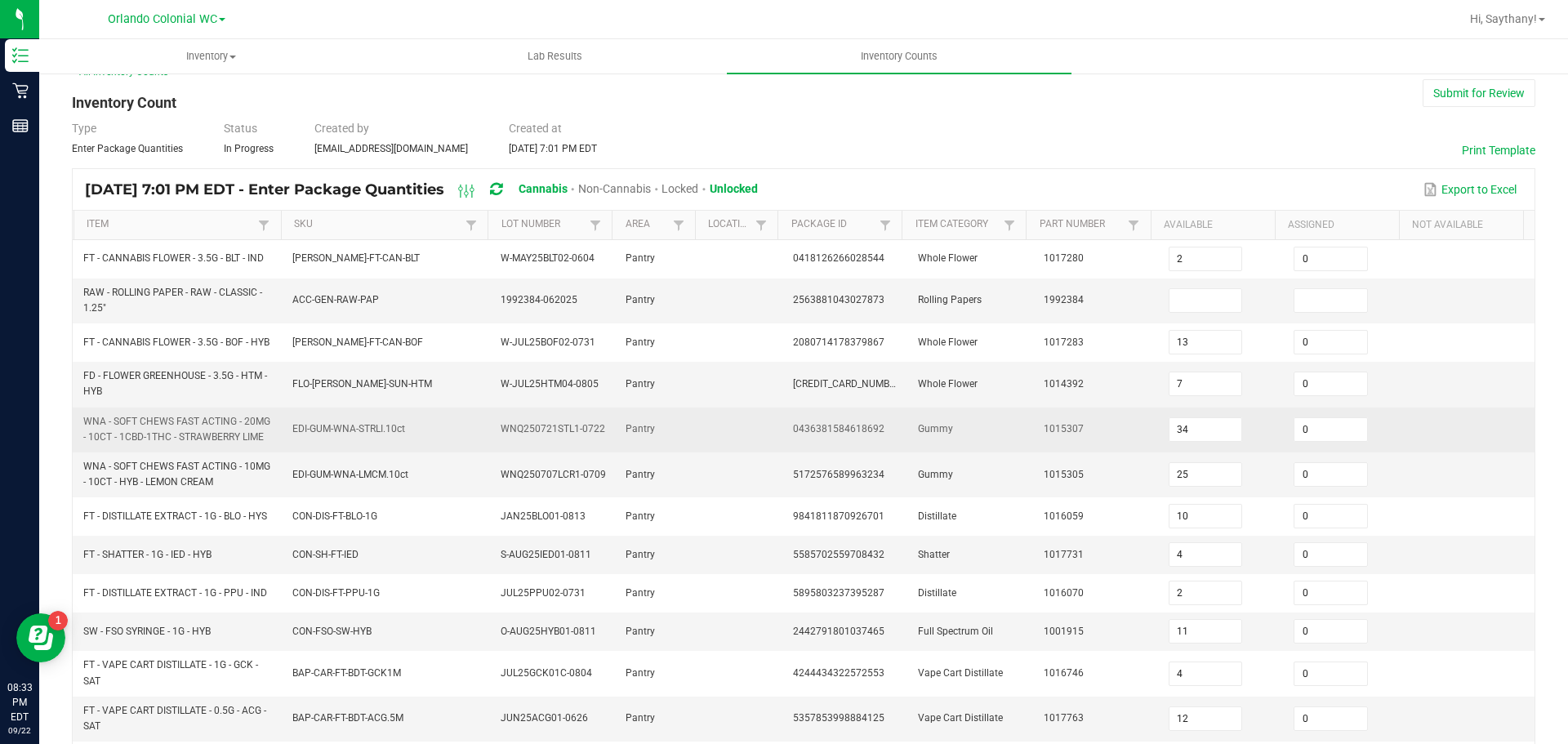
scroll to position [19, 0]
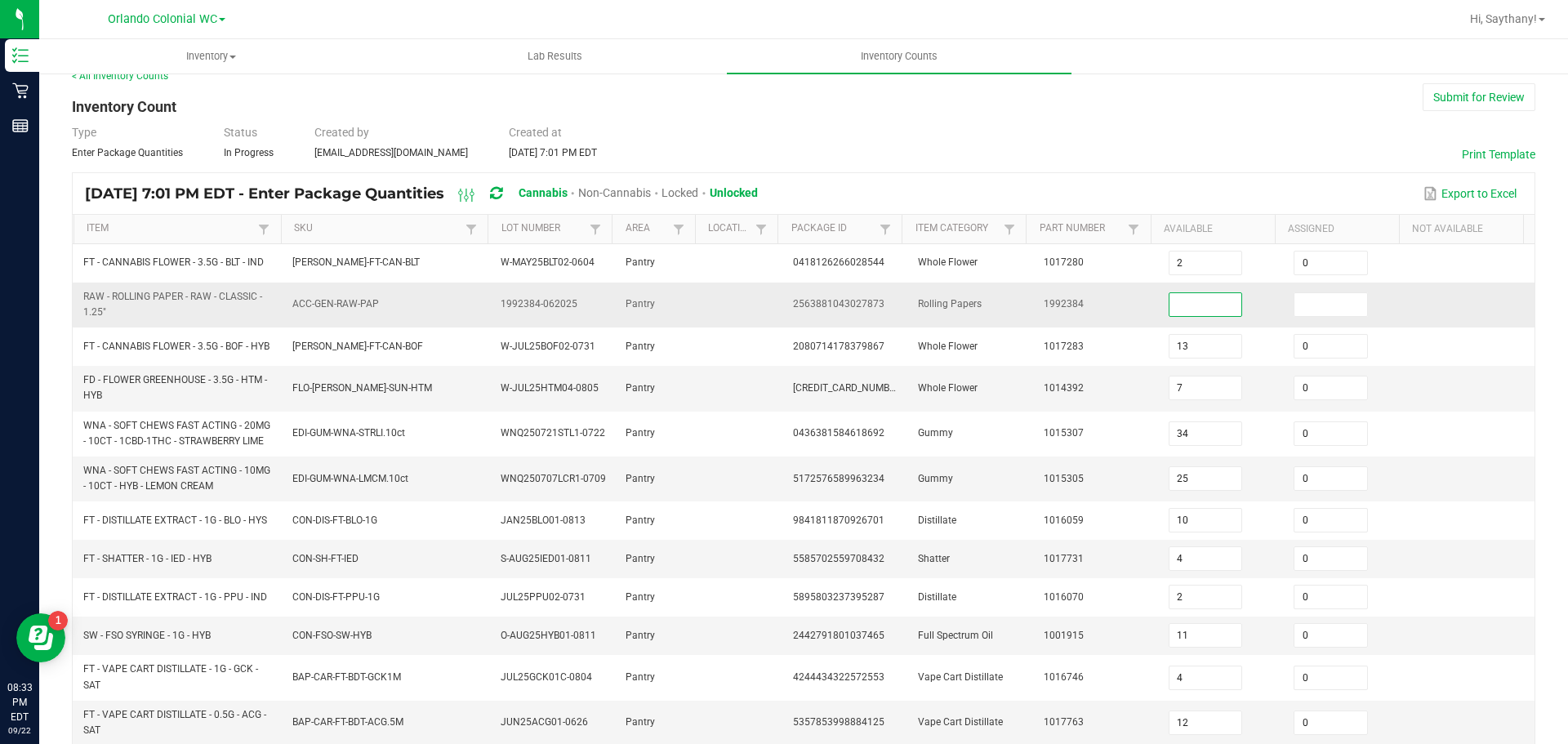
click at [1169, 300] on input at bounding box center [1205, 305] width 73 height 23
type input "0"
click at [1304, 300] on input at bounding box center [1330, 305] width 73 height 23
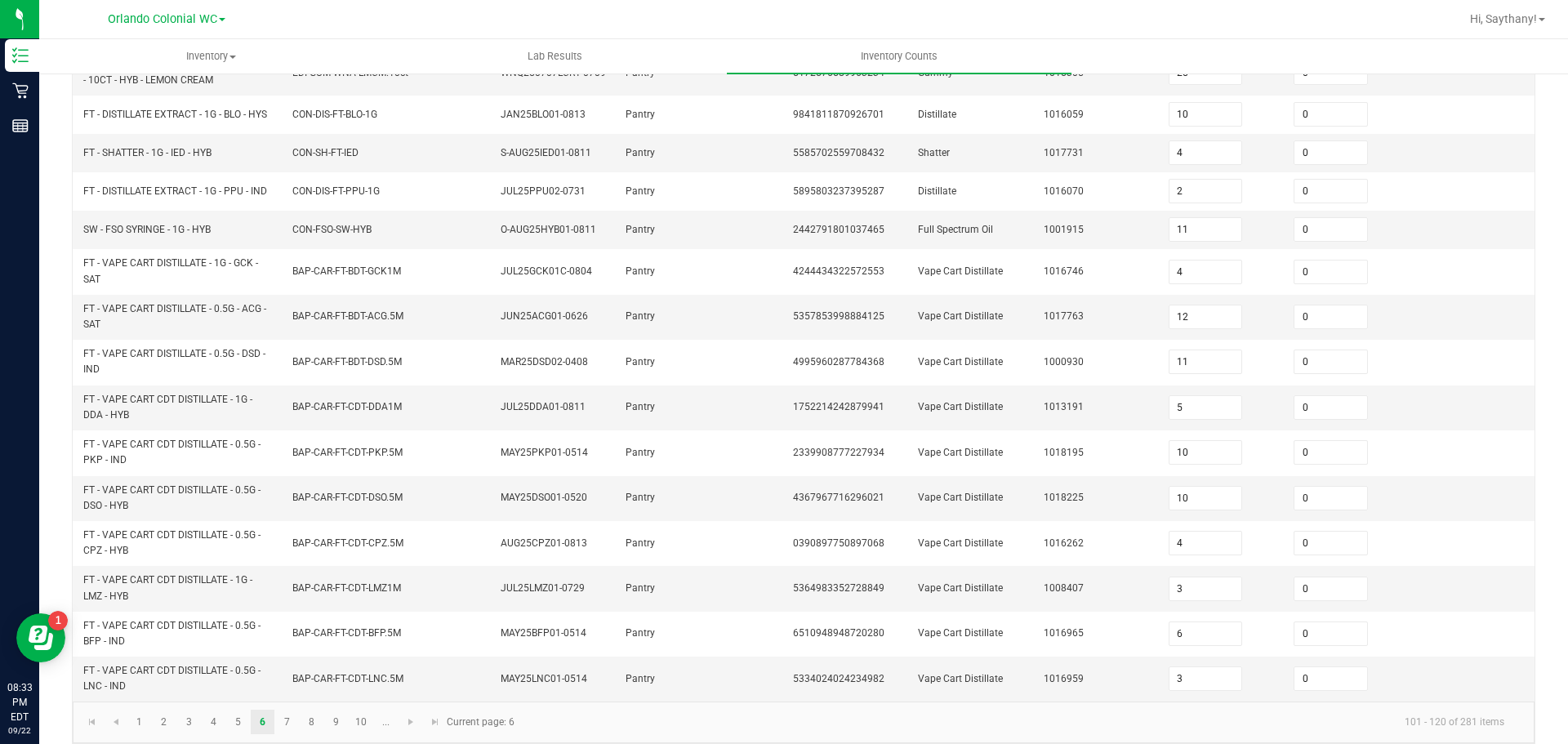
scroll to position [448, 0]
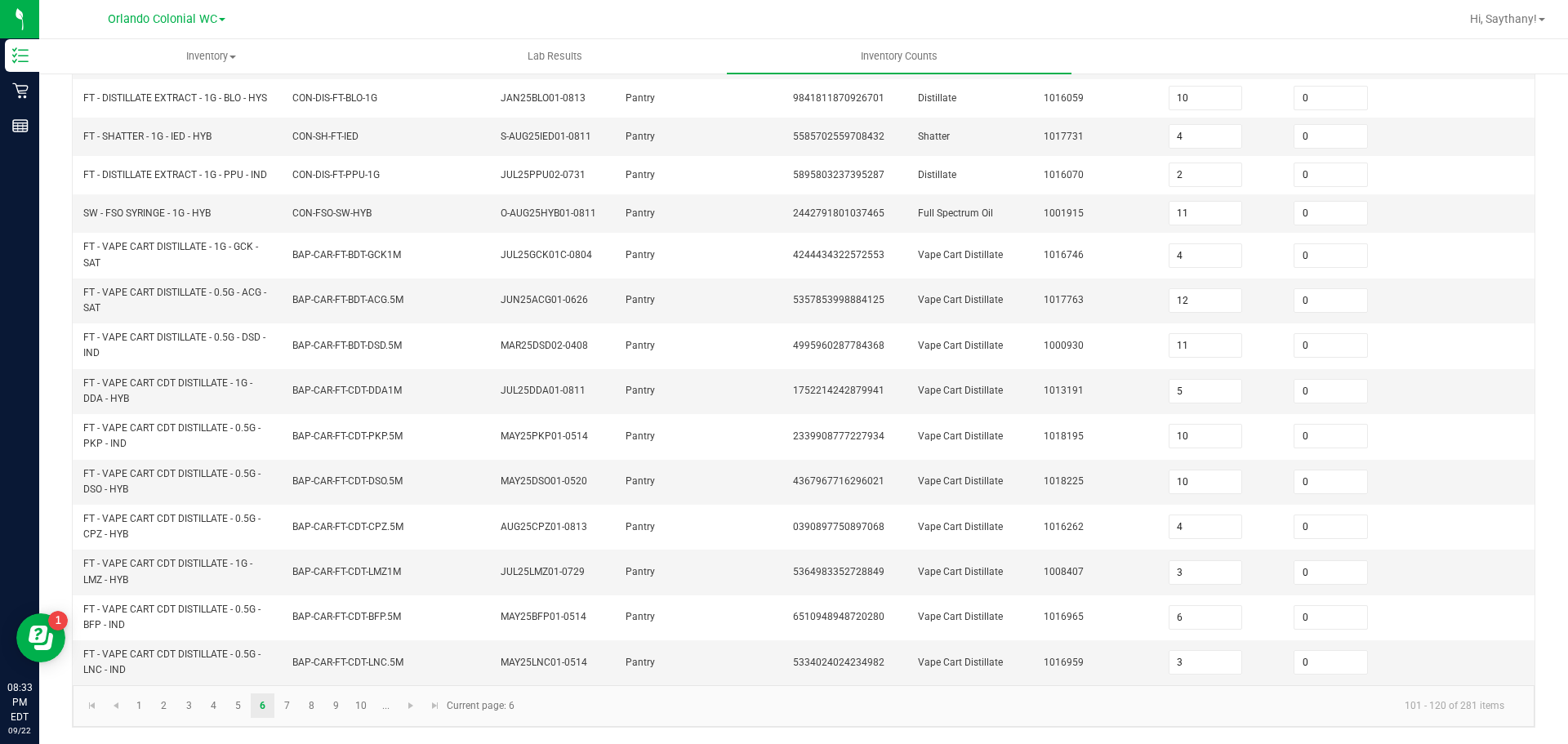
type input "0"
click at [288, 691] on kendo-pager "1 2 3 4 5 6 7 8 9 10 ... 101 - 120 of 281 items Current page: 6" at bounding box center [804, 706] width 1462 height 42
click at [290, 711] on link "7" at bounding box center [287, 705] width 23 height 24
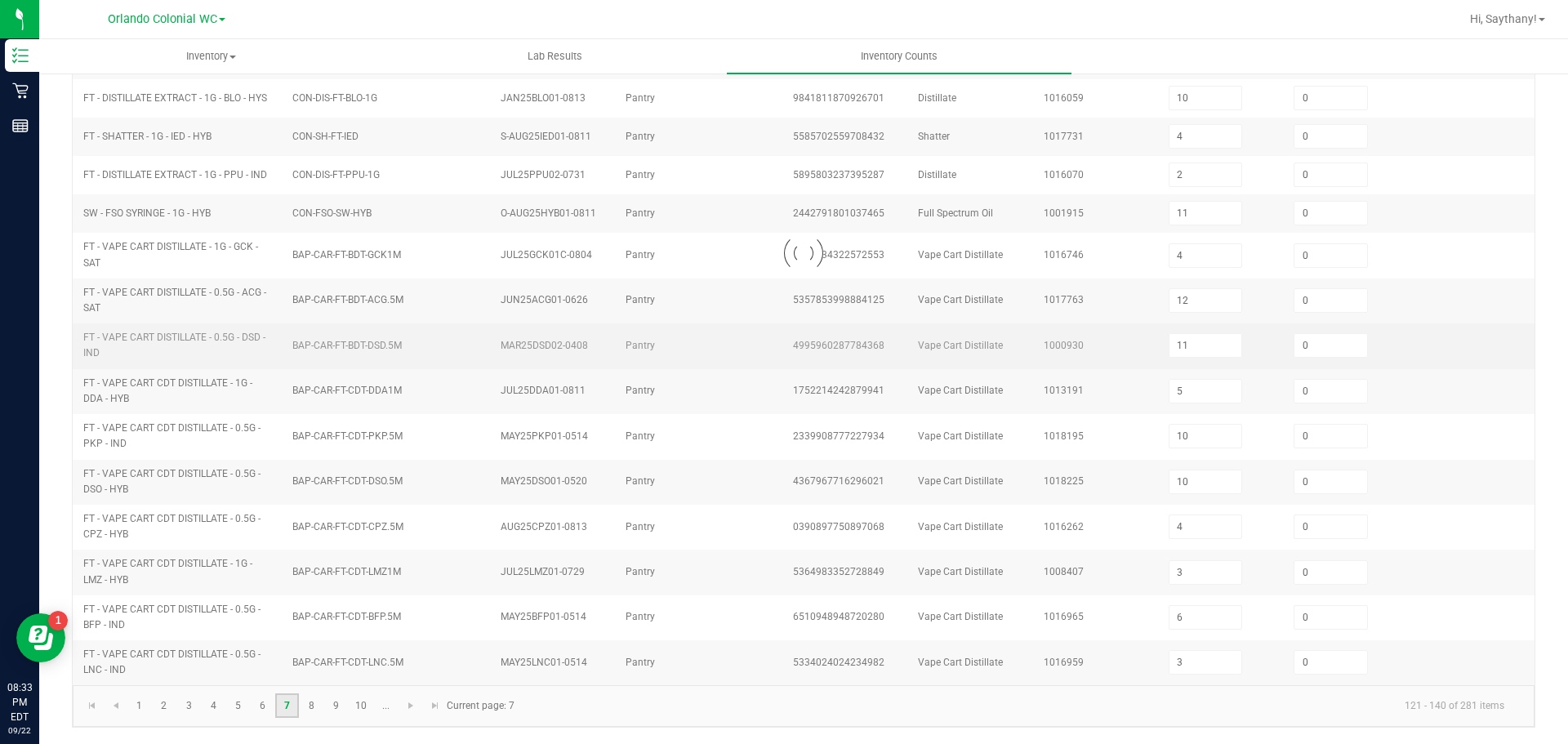
type input "6"
type input "9"
type input "7"
type input "4"
type input "5"
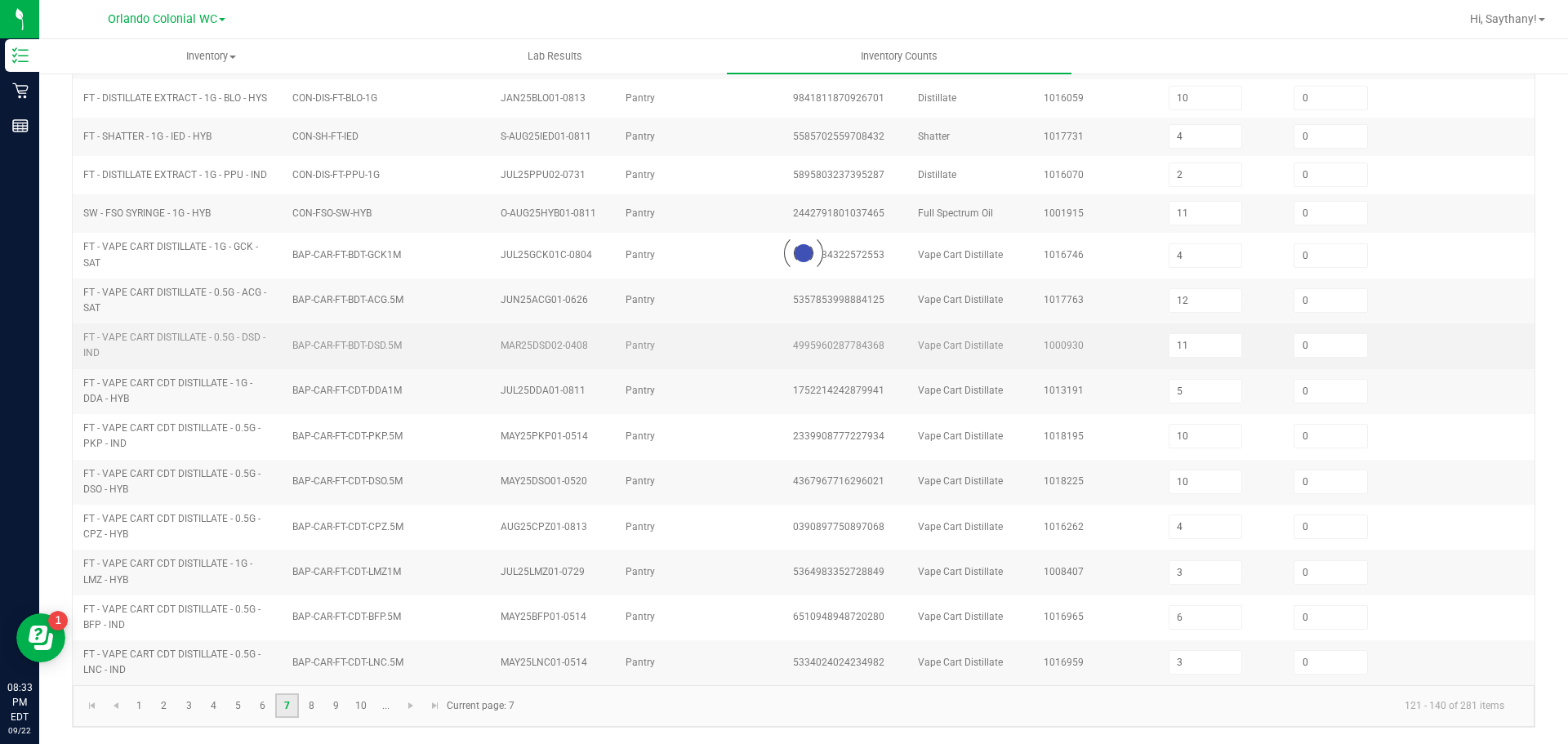
type input "9"
type input "7"
type input "26"
type input "5"
type input "9"
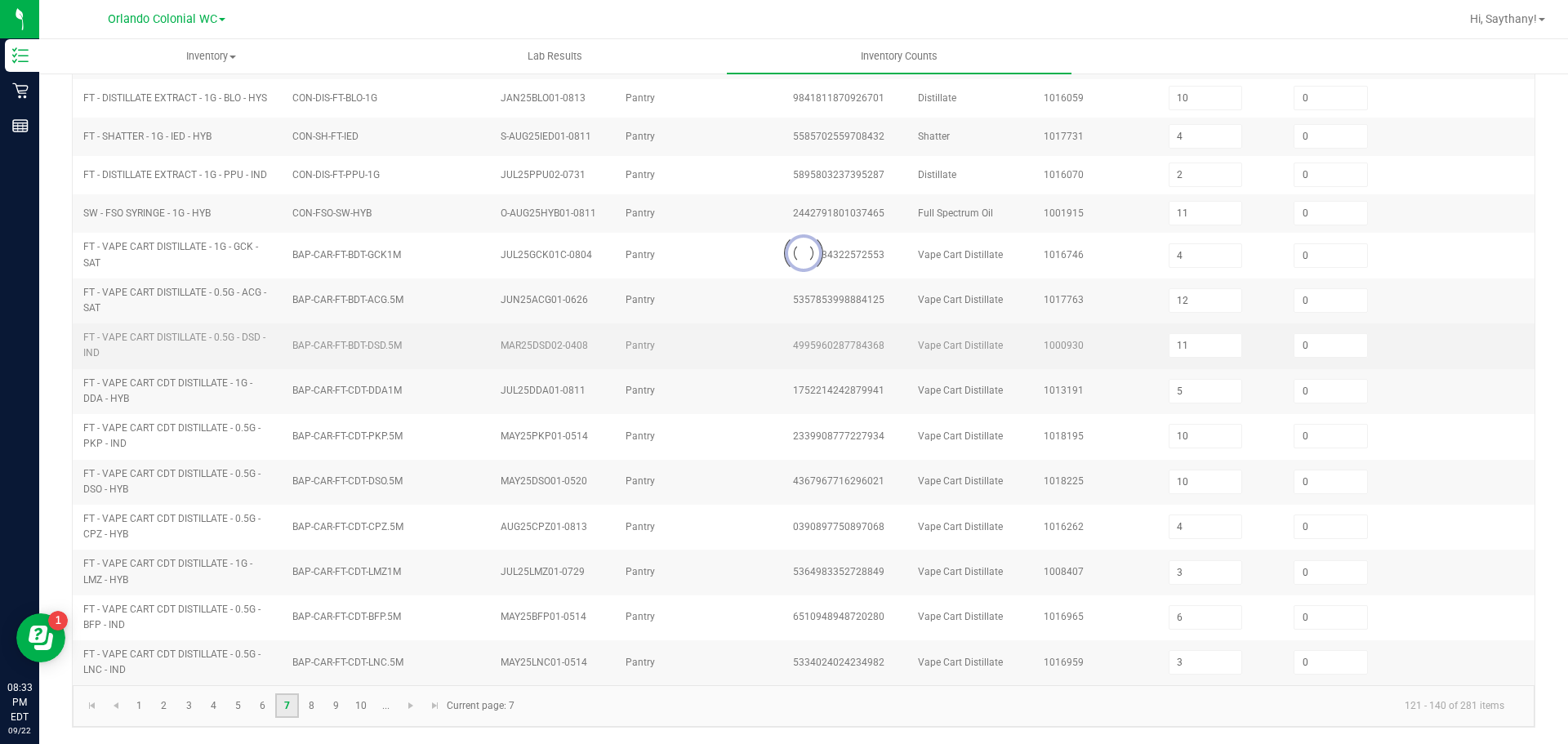
type input "5"
type input "7"
type input "12"
type input "4"
type input "7"
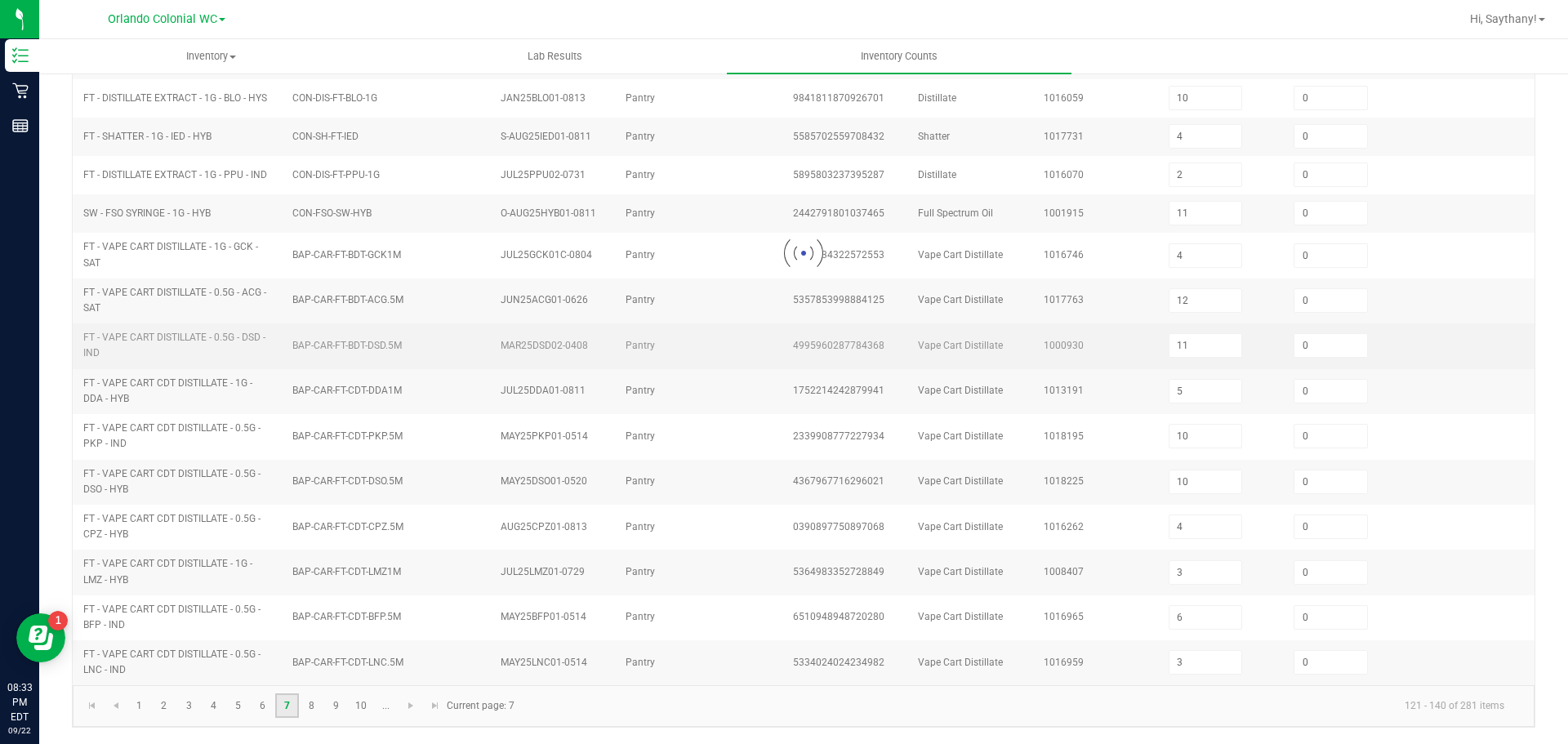
type input "25"
type input "2"
type input "11"
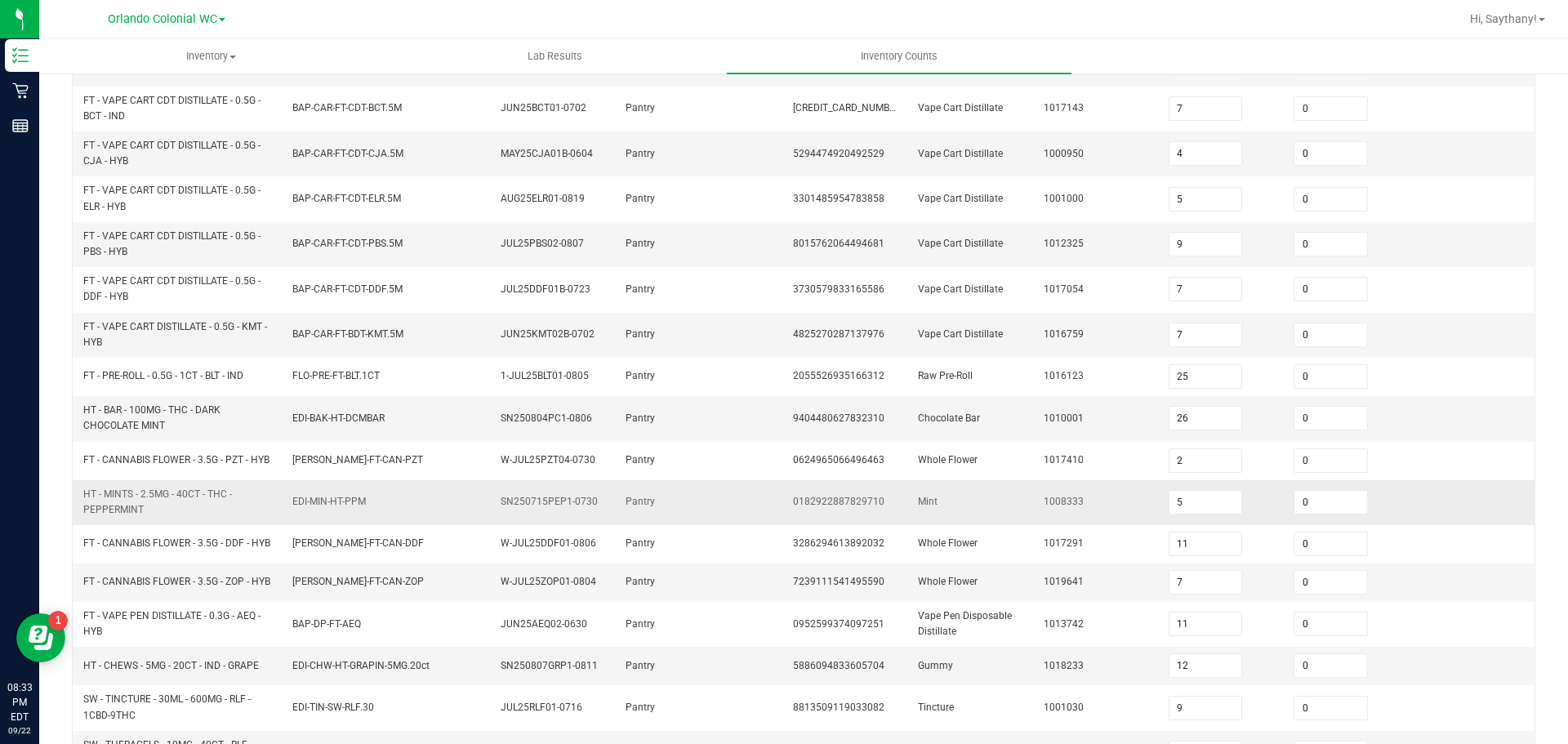
scroll to position [462, 0]
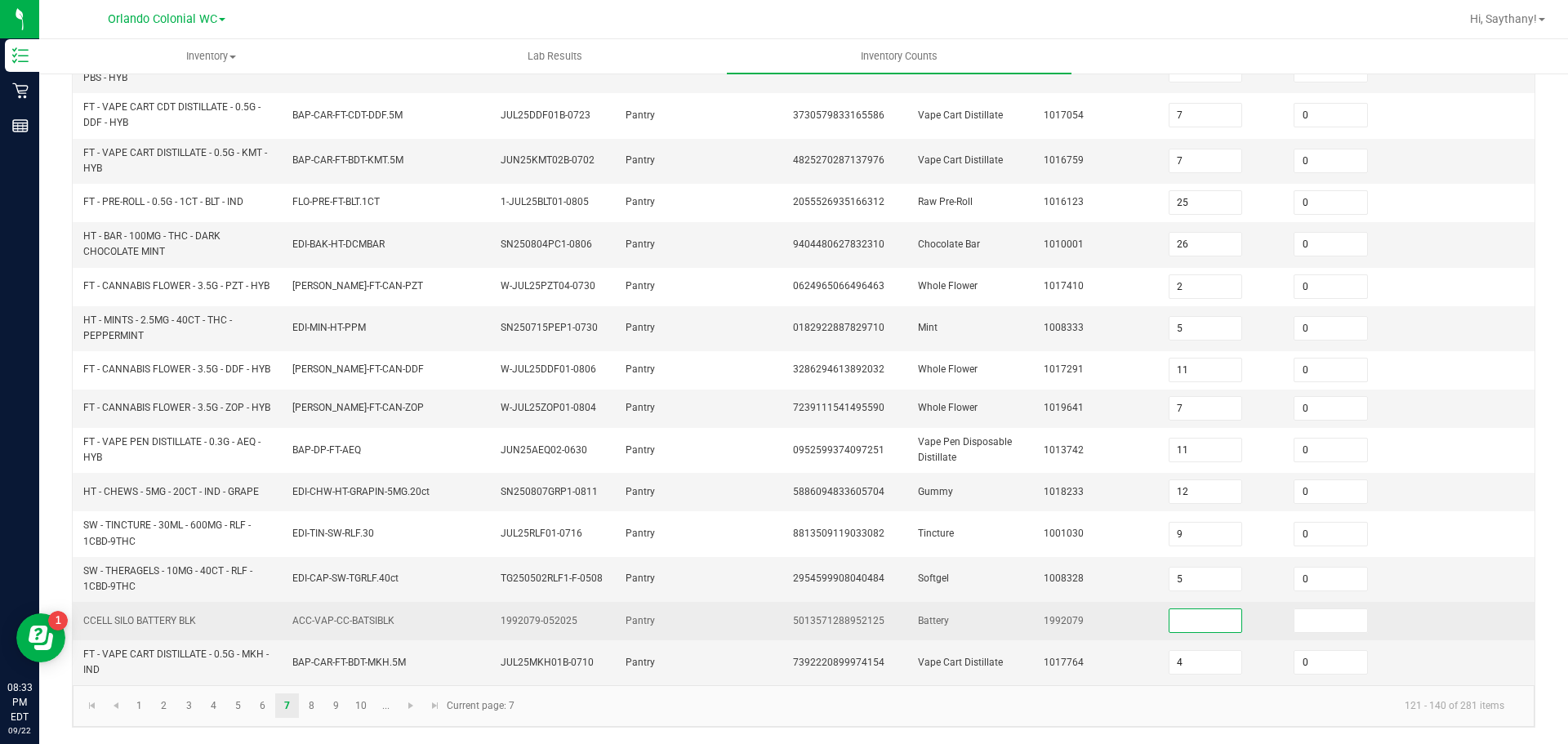
click at [1193, 620] on input at bounding box center [1205, 621] width 73 height 23
type input "0"
click at [1296, 614] on input at bounding box center [1330, 621] width 73 height 23
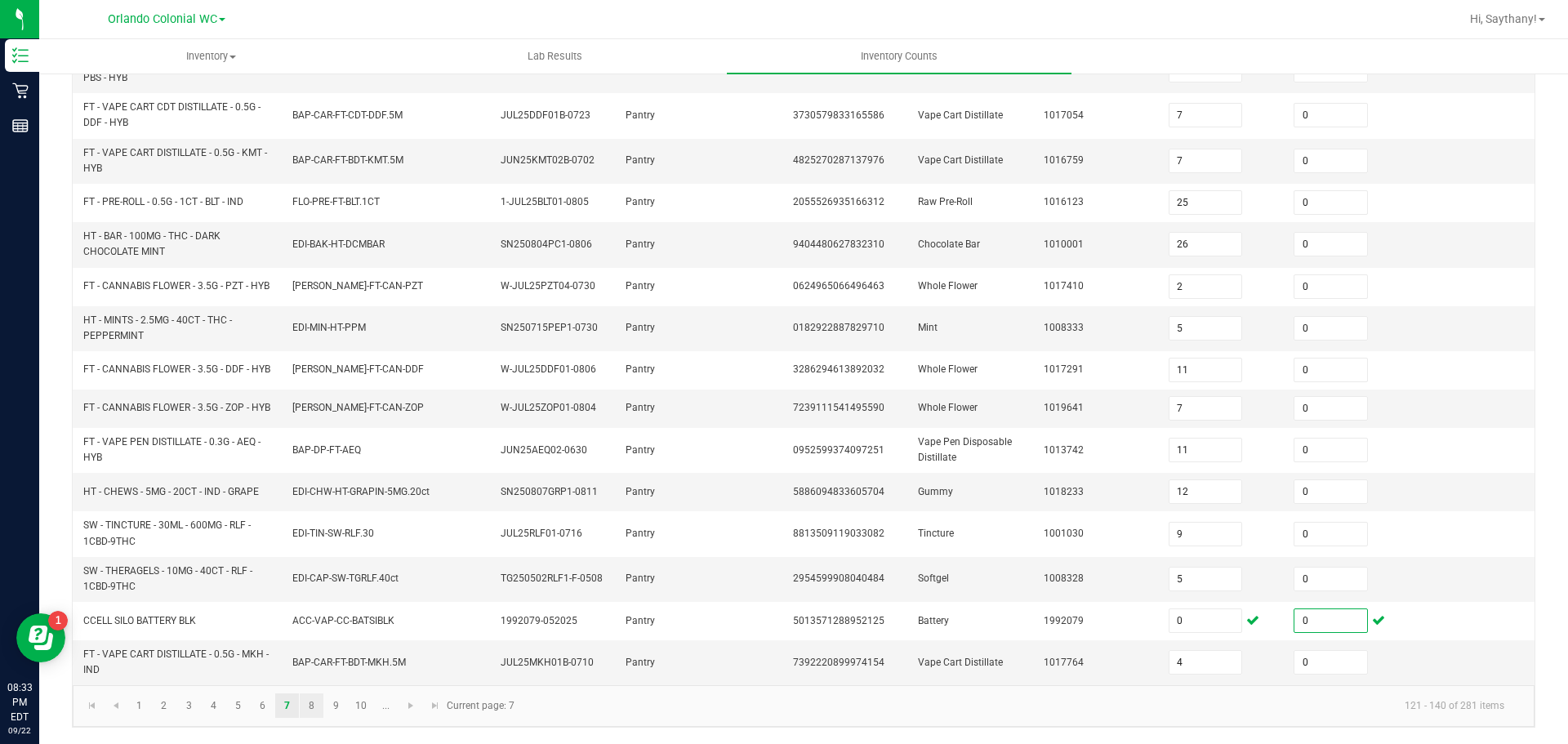
type input "0"
click at [322, 706] on link "8" at bounding box center [311, 705] width 23 height 24
type input "14"
type input "5"
type input "3"
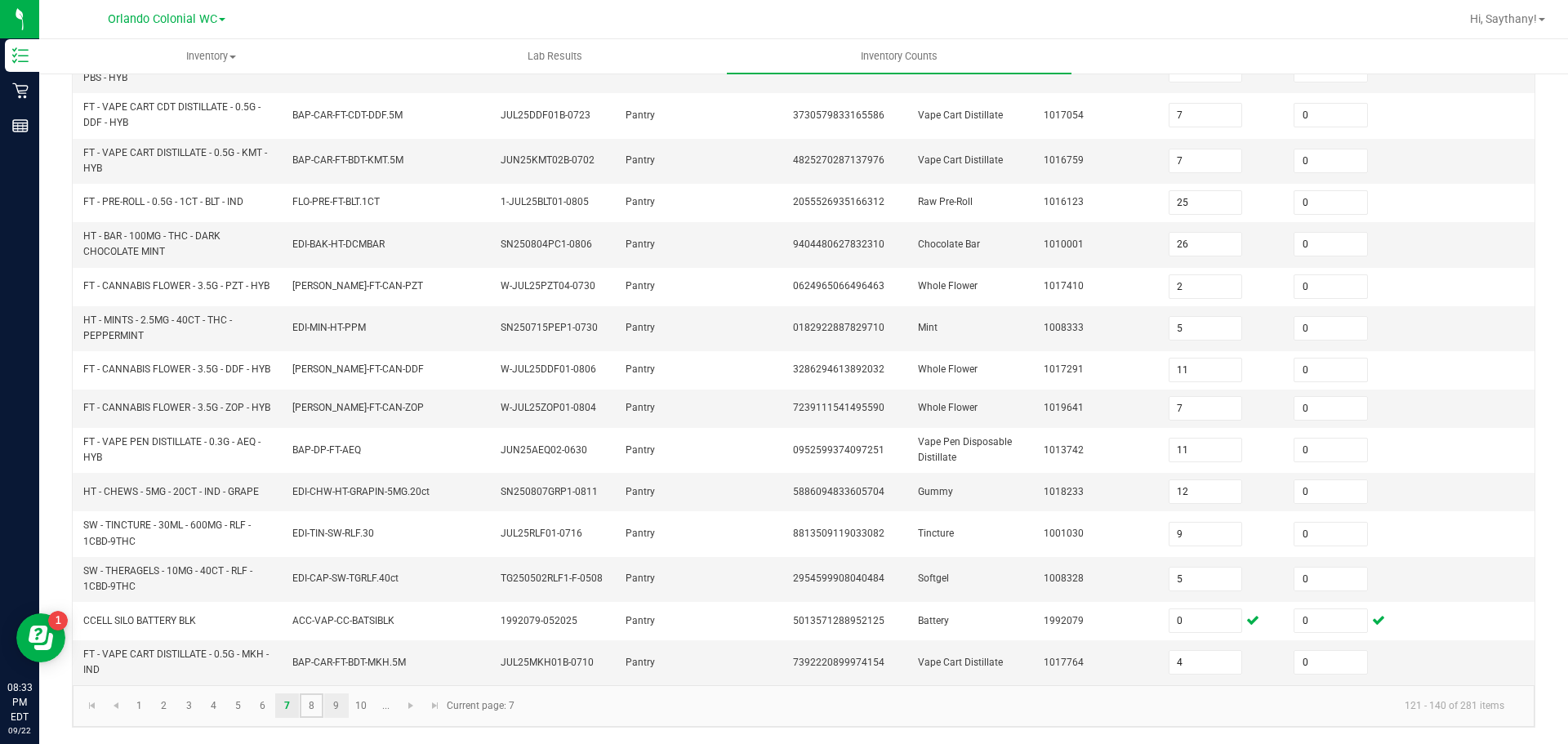
type input "2"
type input "22"
type input "21"
type input "3"
type input "10"
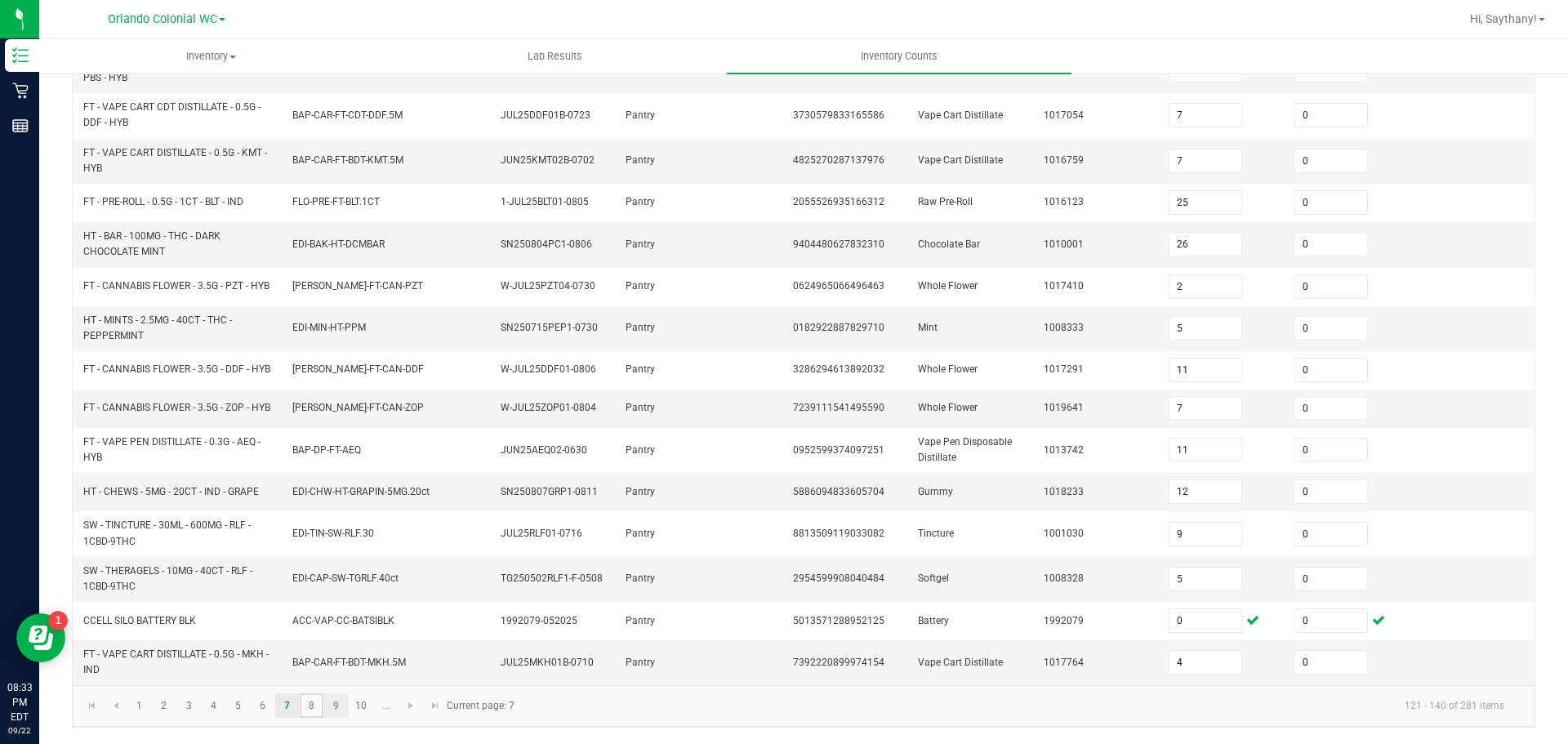
type input "18"
type input "7"
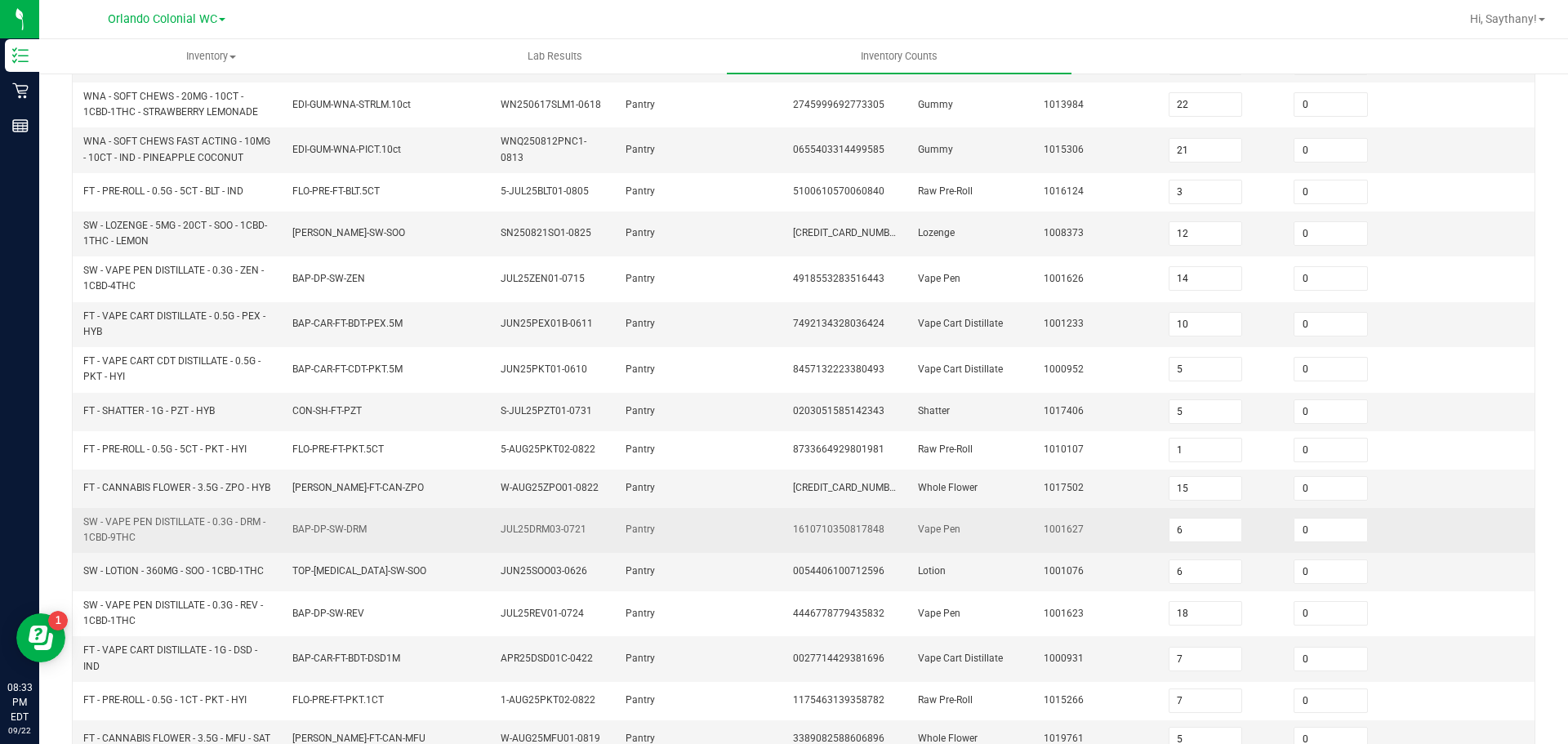
scroll to position [442, 0]
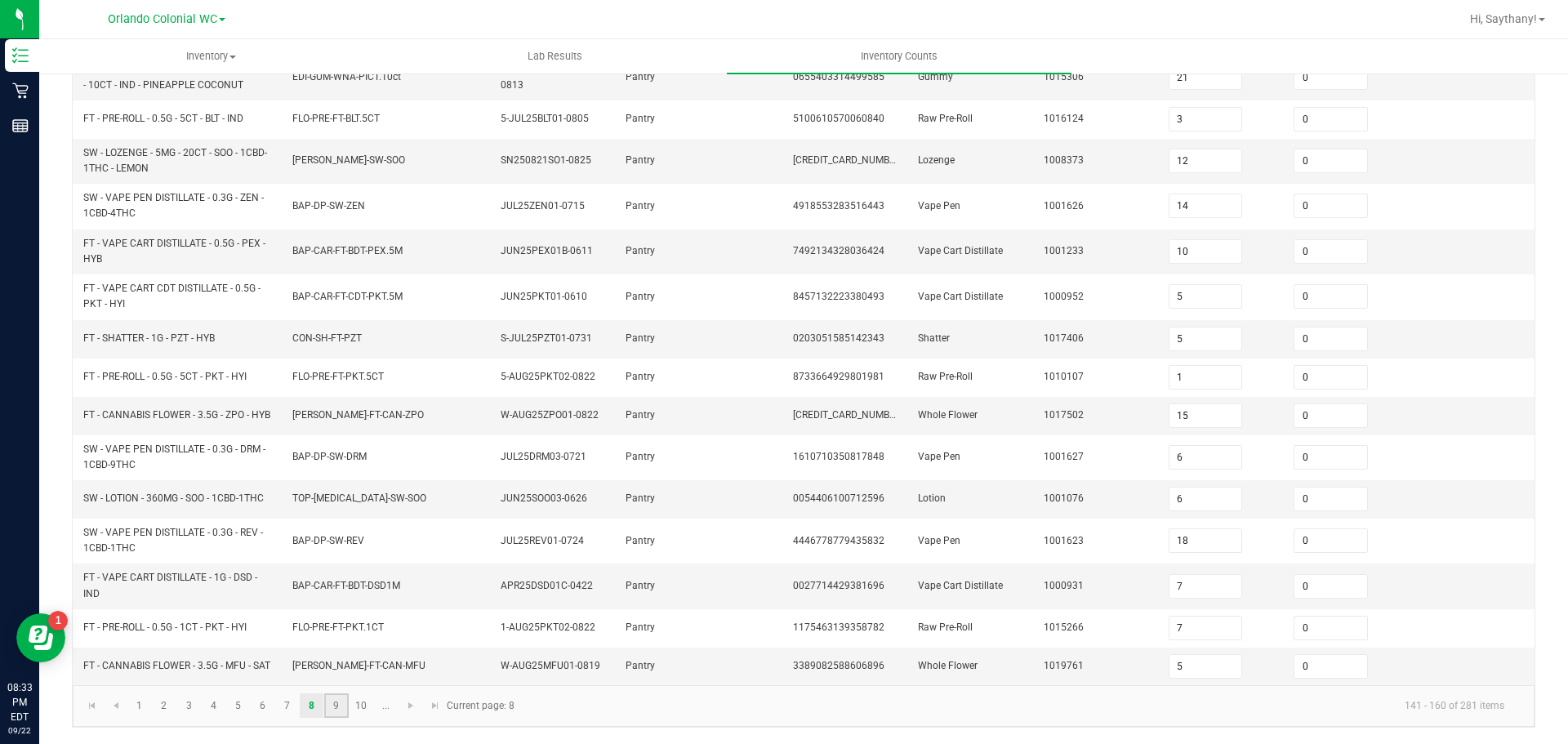
click at [340, 713] on link "9" at bounding box center [335, 705] width 23 height 24
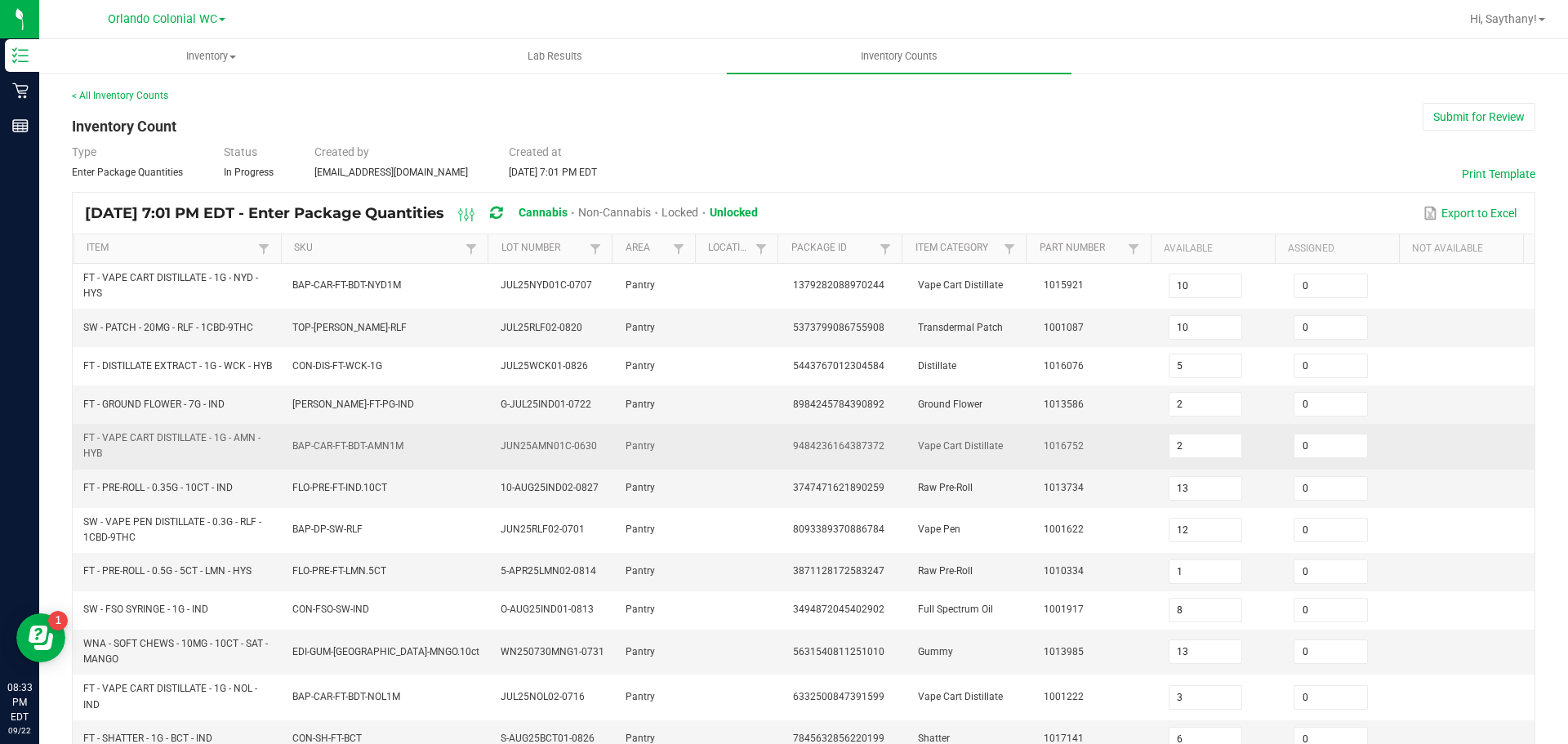
scroll to position [401, 0]
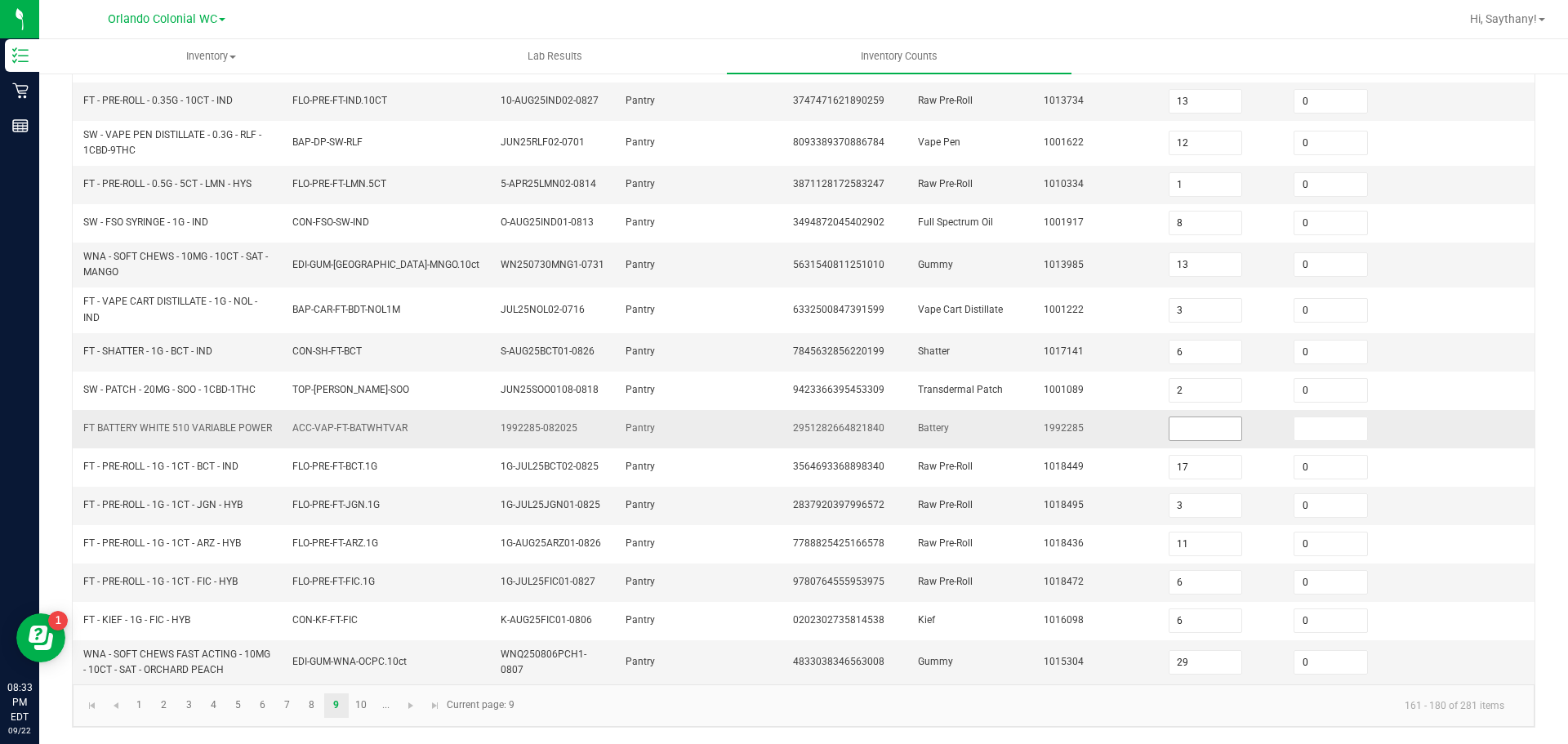
click at [1191, 425] on input at bounding box center [1205, 429] width 73 height 23
click at [1354, 426] on td at bounding box center [1345, 429] width 125 height 38
click at [1334, 426] on input at bounding box center [1330, 429] width 73 height 23
click at [360, 698] on link "10" at bounding box center [362, 705] width 23 height 24
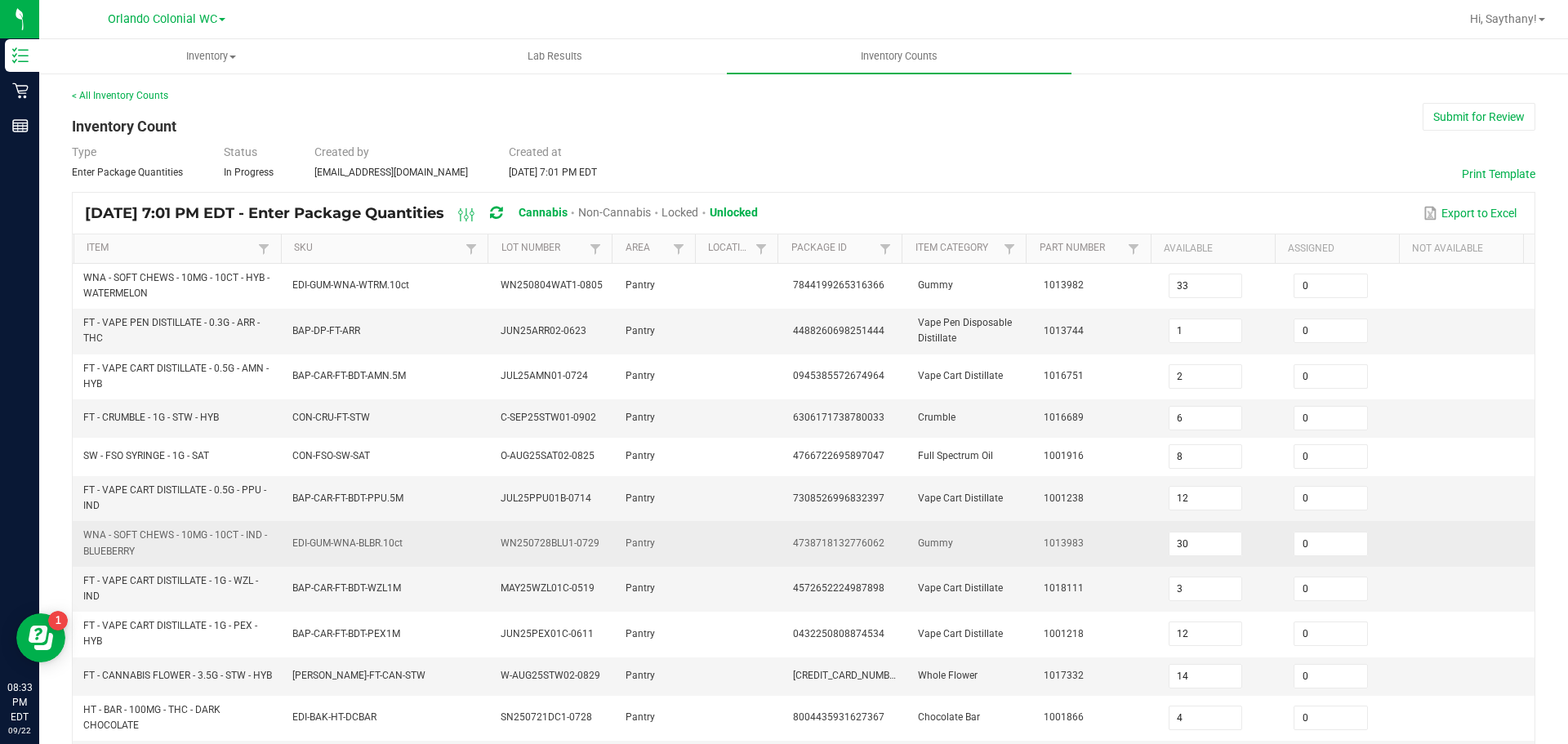
scroll to position [448, 0]
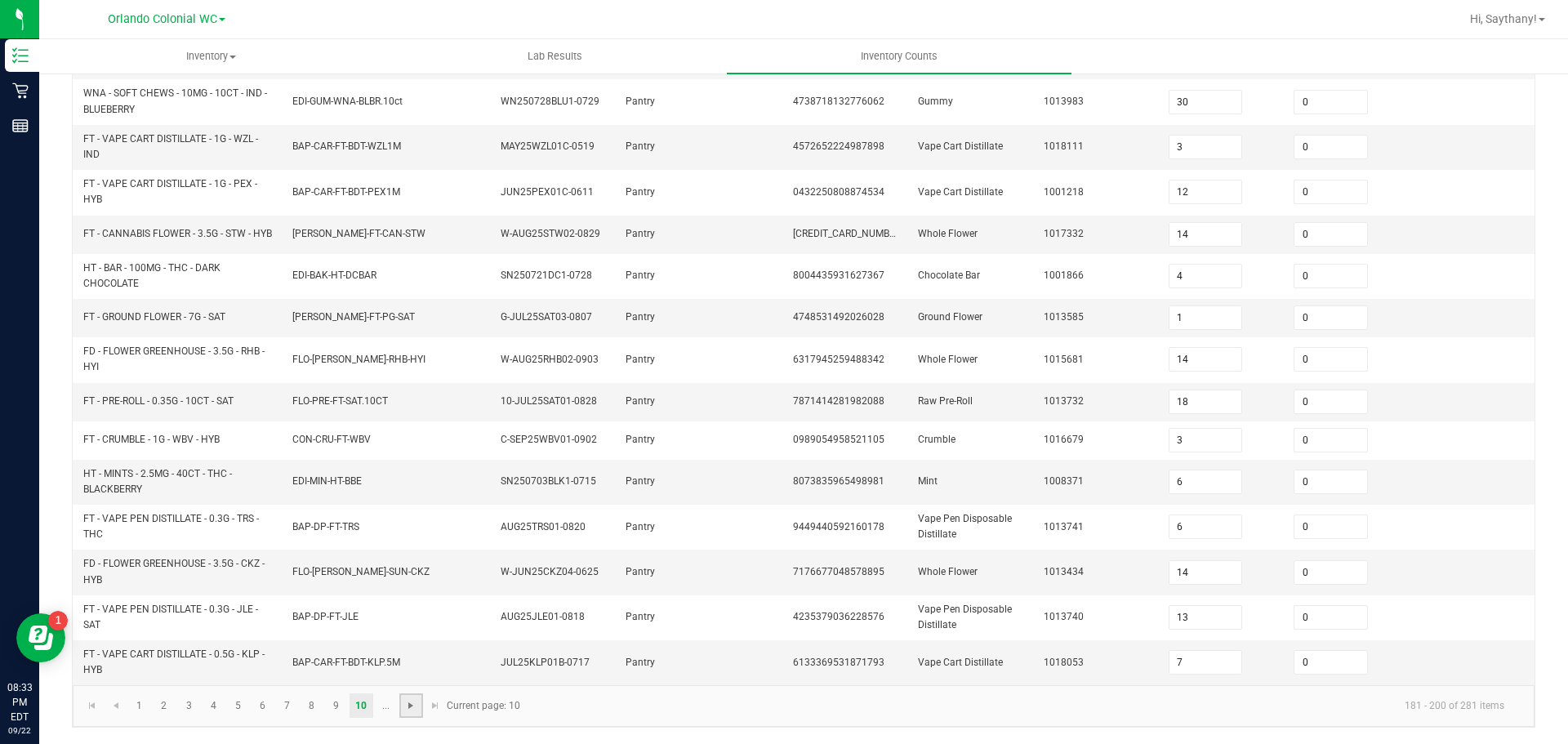
click at [411, 710] on span "Go to the next page" at bounding box center [410, 705] width 13 height 13
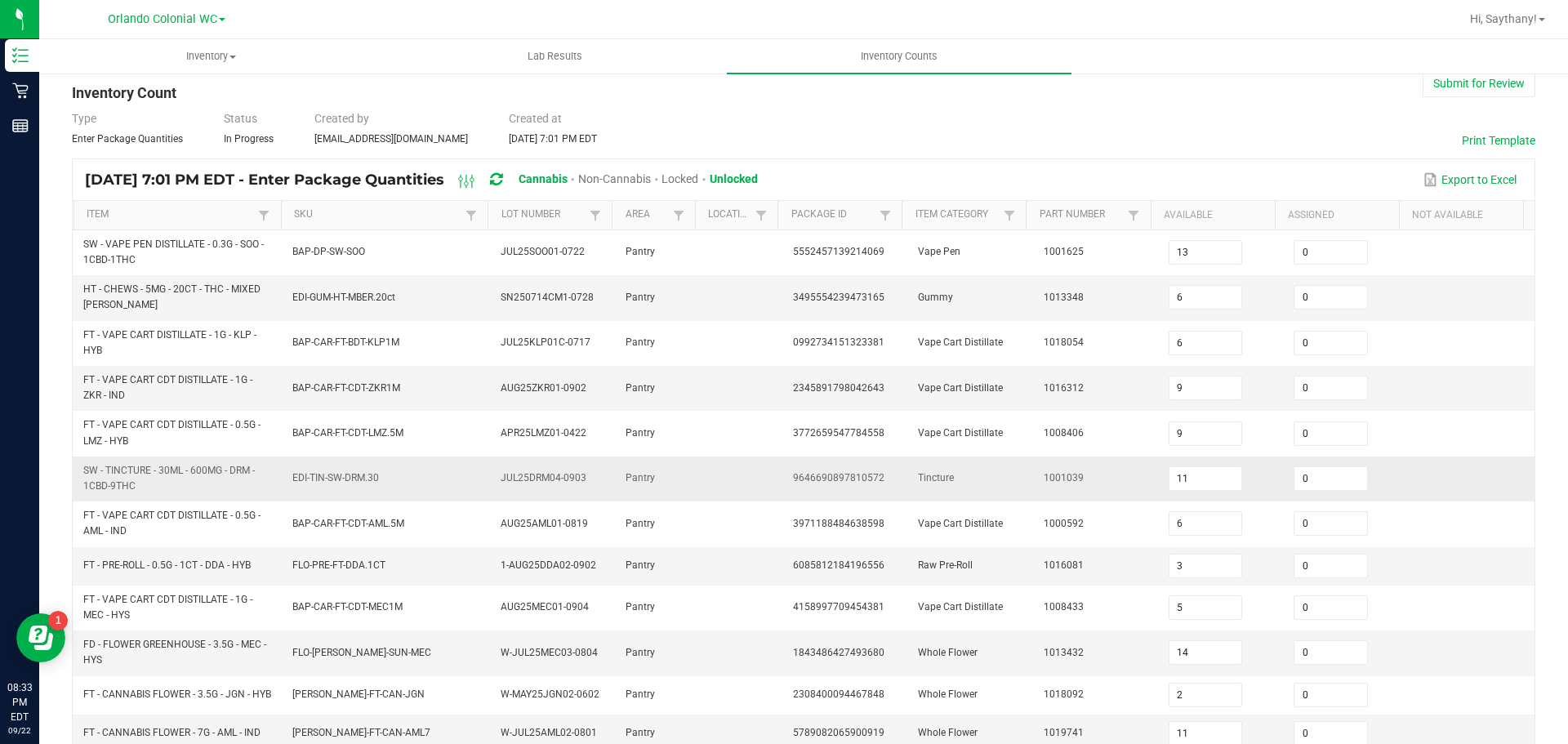
scroll to position [0, 0]
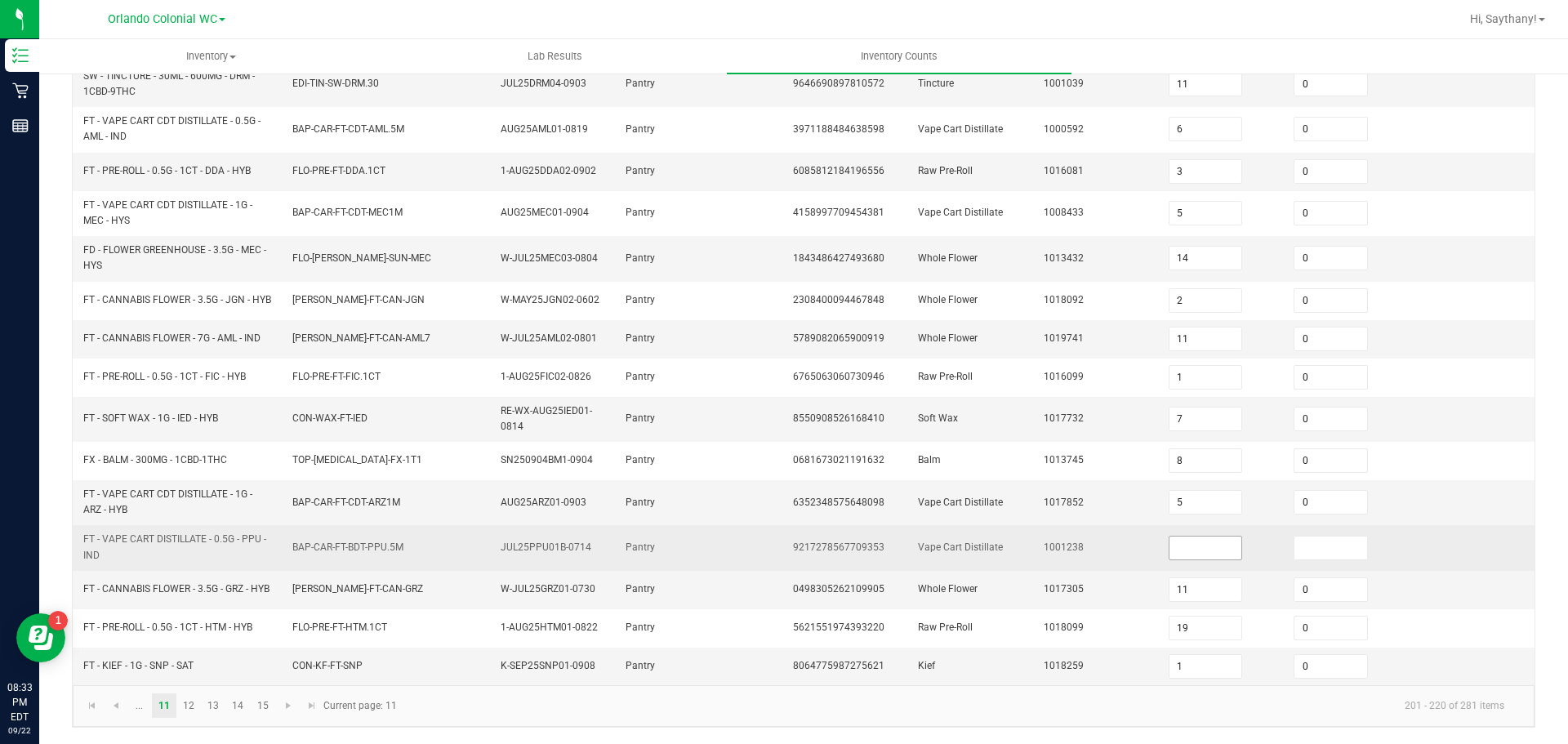
click at [1182, 537] on input at bounding box center [1205, 549] width 73 height 23
click at [1316, 537] on input at bounding box center [1330, 549] width 73 height 23
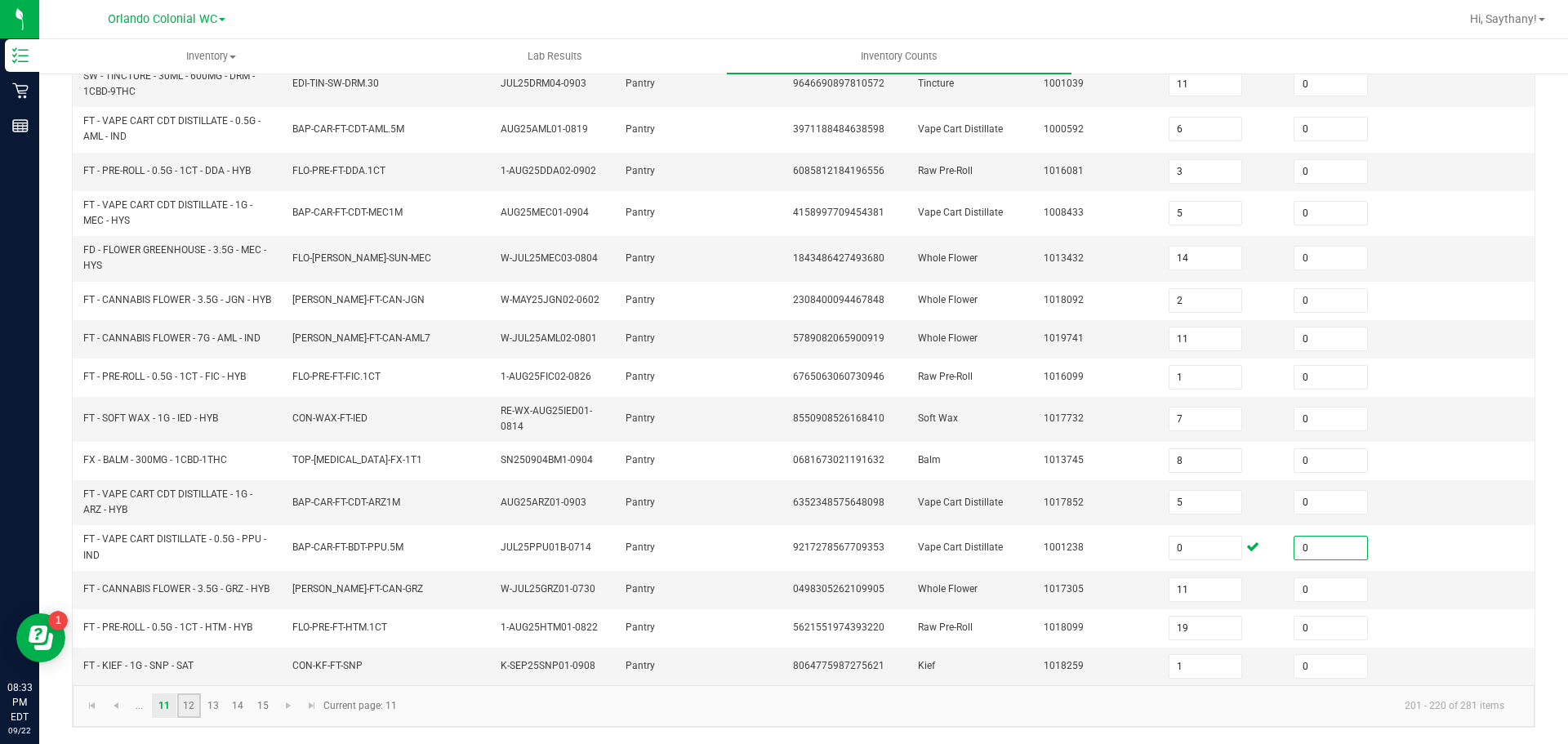
click at [196, 710] on link "12" at bounding box center [189, 705] width 23 height 24
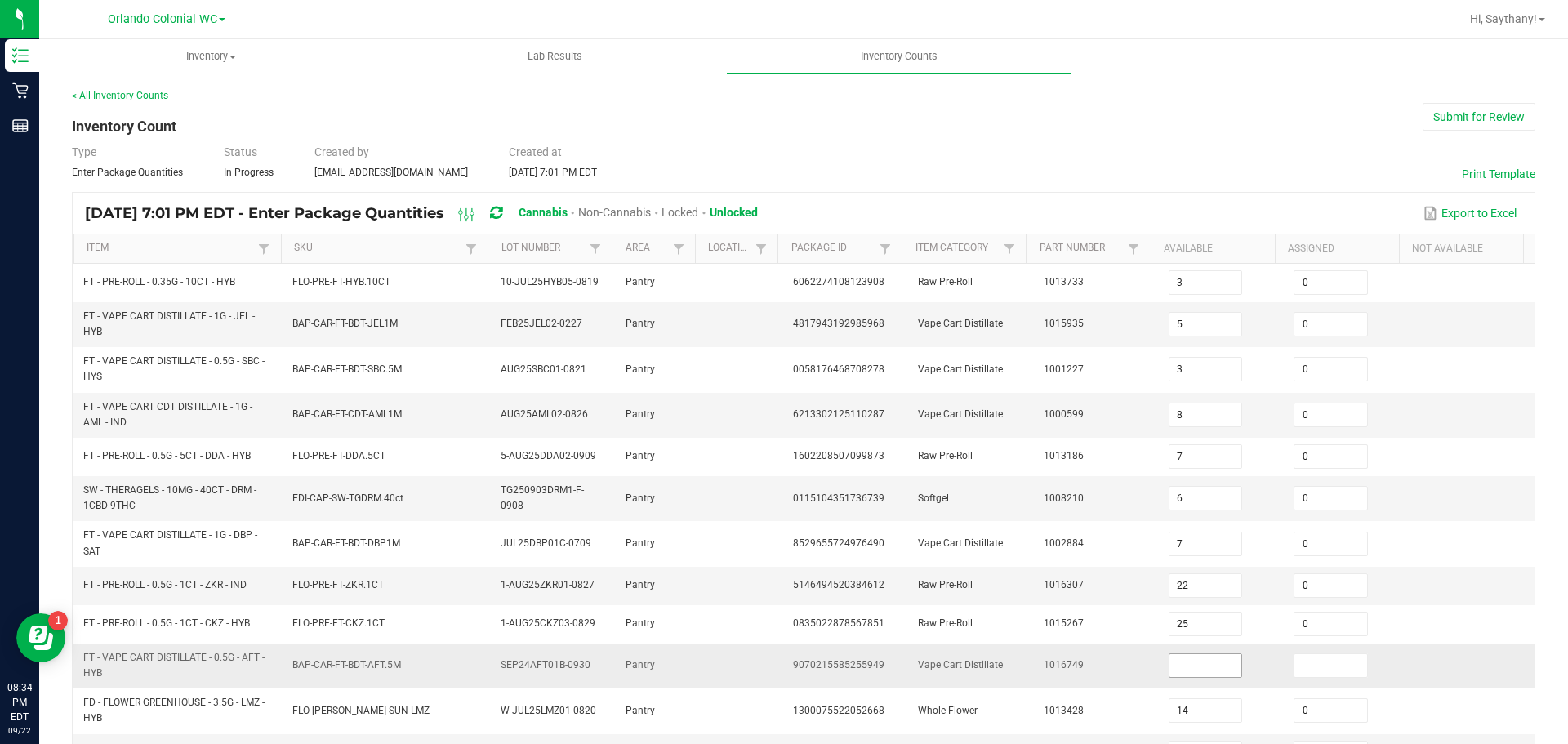
click at [1212, 660] on input at bounding box center [1205, 666] width 73 height 23
click at [1304, 661] on input at bounding box center [1330, 666] width 73 height 23
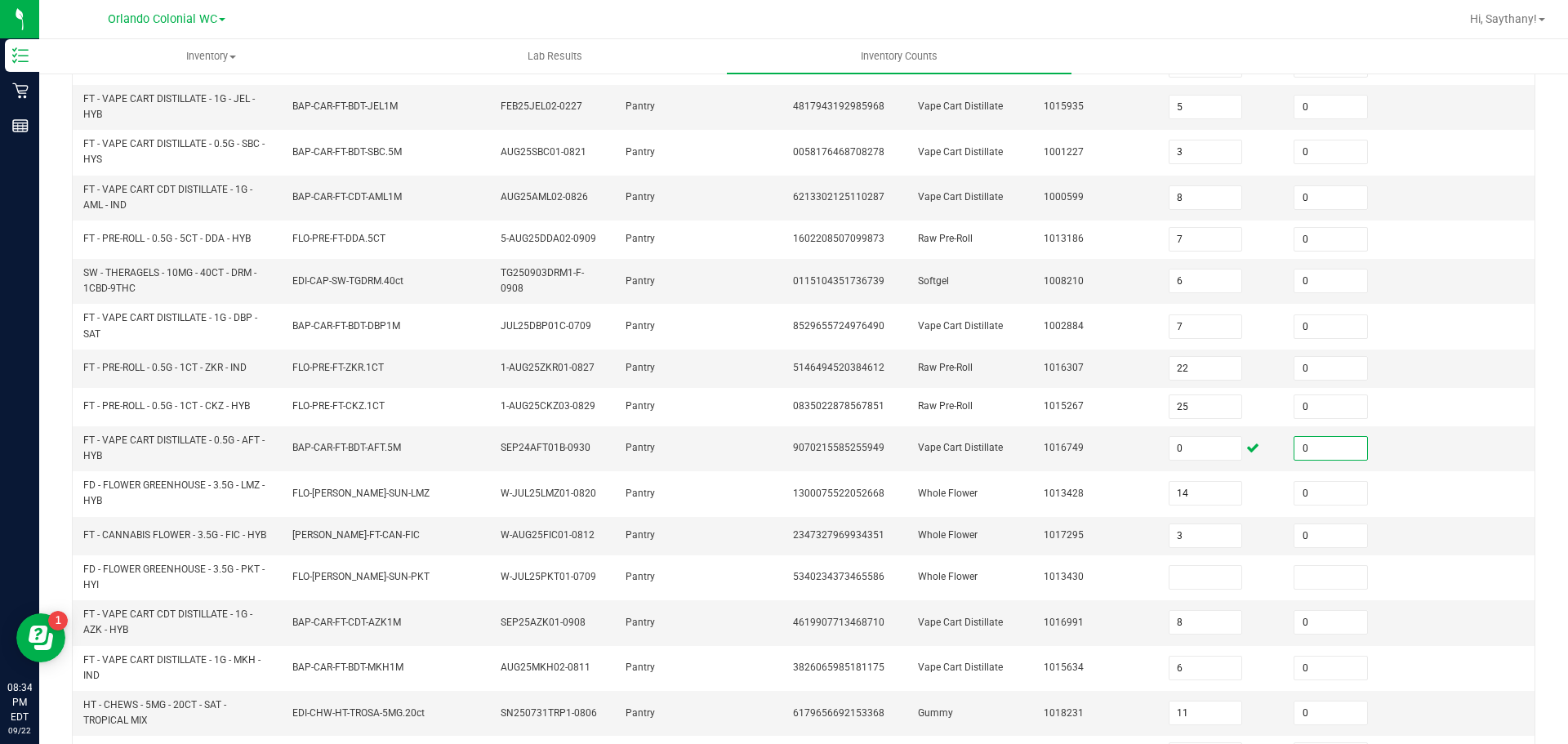
scroll to position [408, 0]
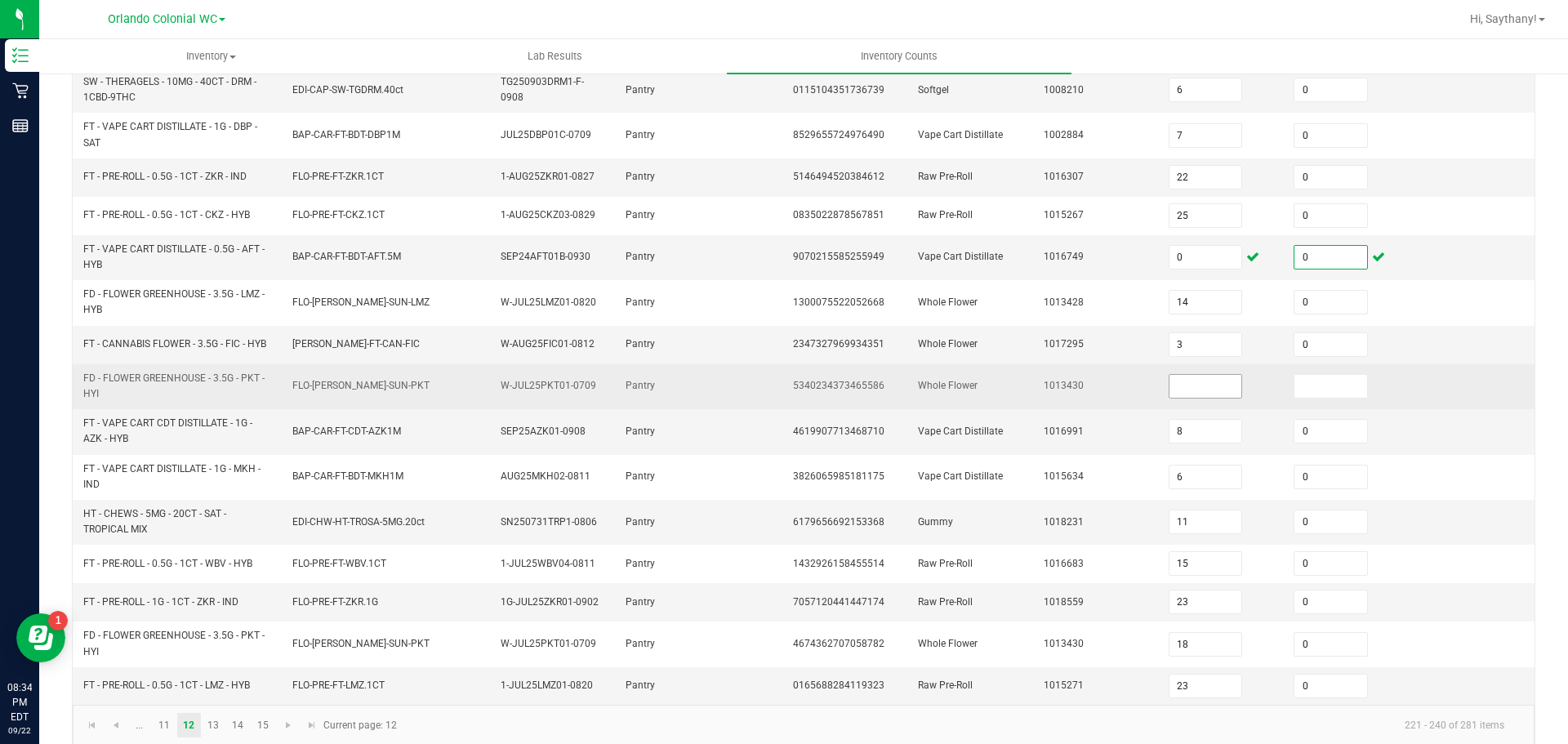
click at [1169, 386] on input at bounding box center [1205, 387] width 73 height 23
click at [1297, 385] on input at bounding box center [1330, 387] width 73 height 23
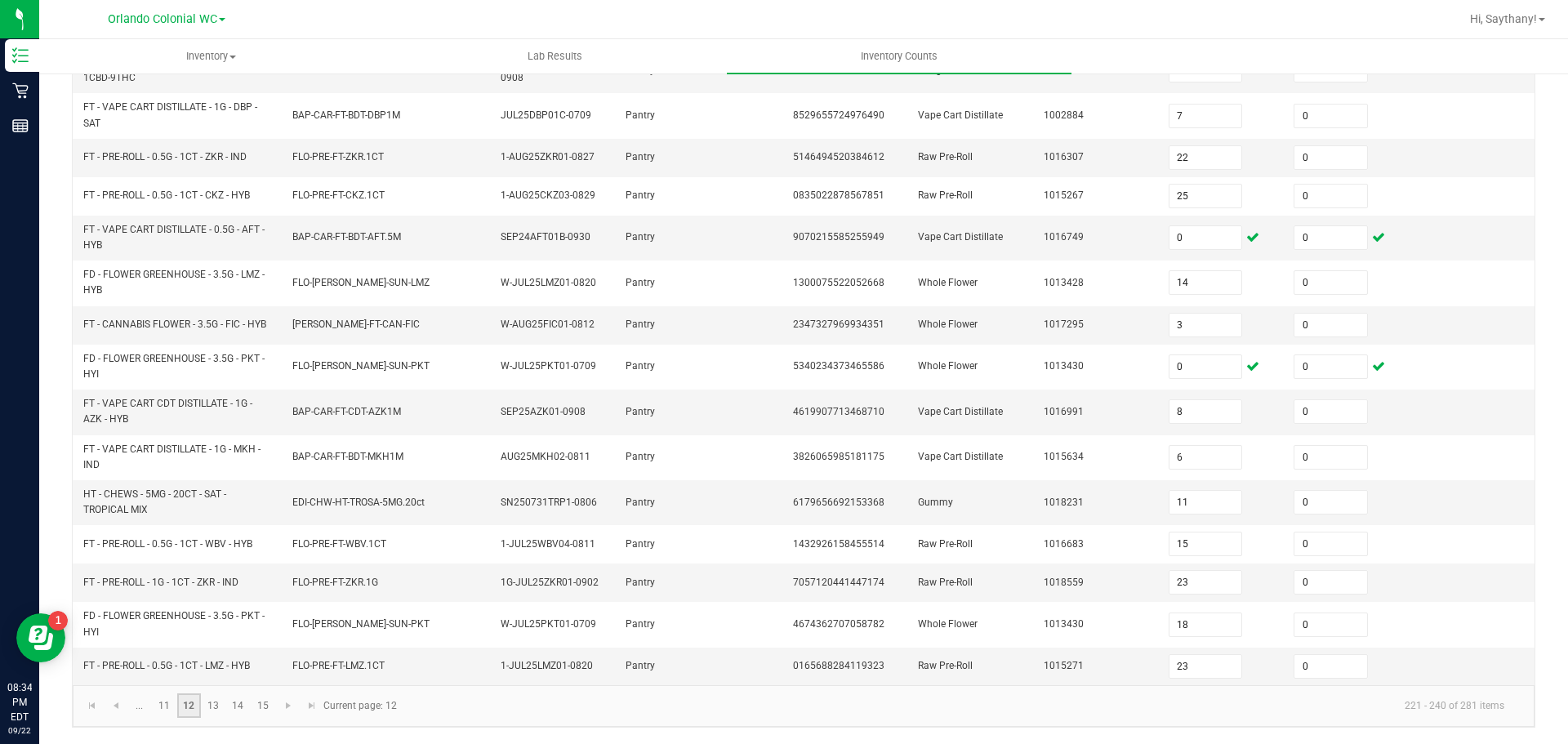
click at [200, 705] on link "12" at bounding box center [189, 705] width 23 height 24
click at [223, 712] on link "13" at bounding box center [213, 705] width 23 height 24
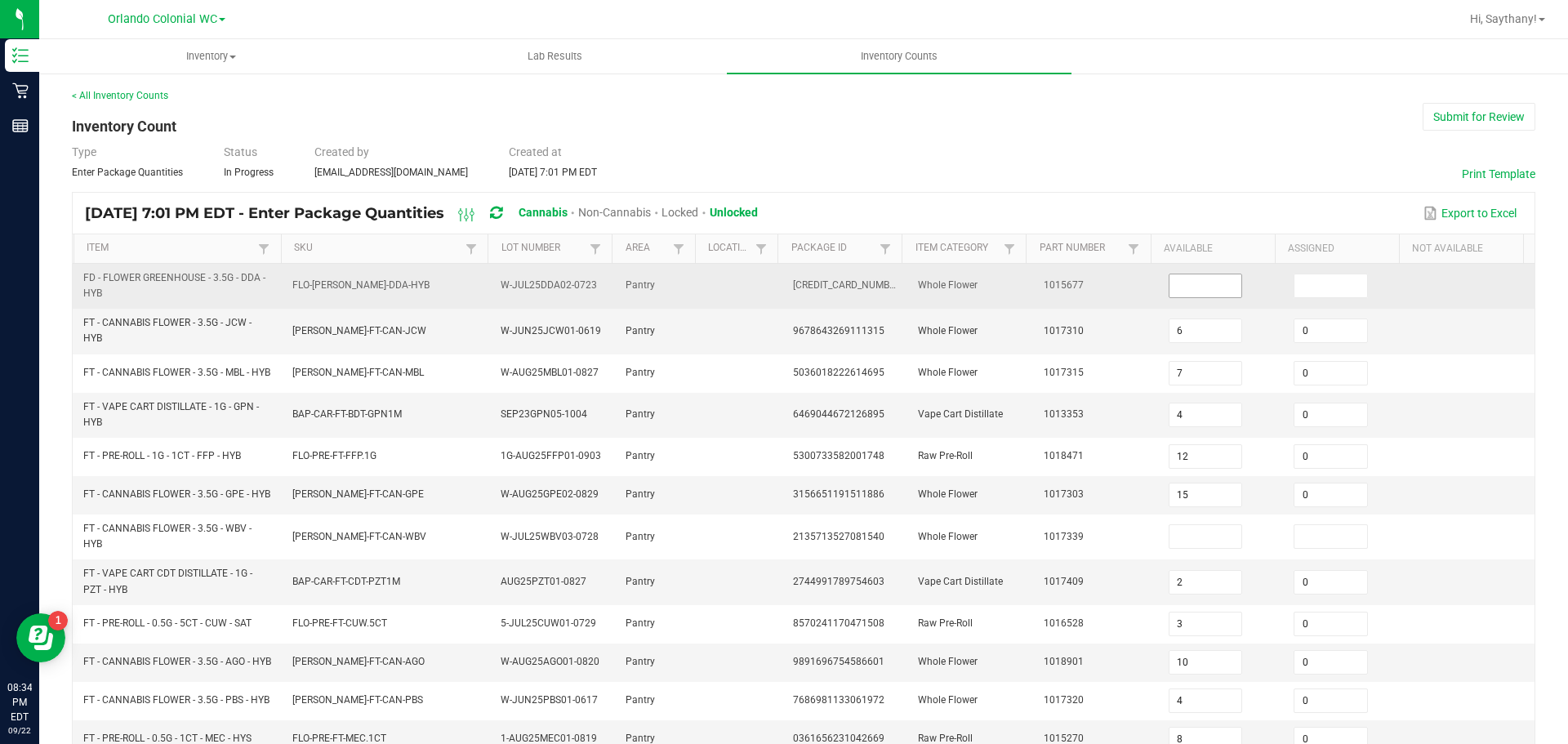
click at [1169, 294] on input at bounding box center [1205, 286] width 73 height 23
click at [1315, 276] on input at bounding box center [1330, 286] width 73 height 23
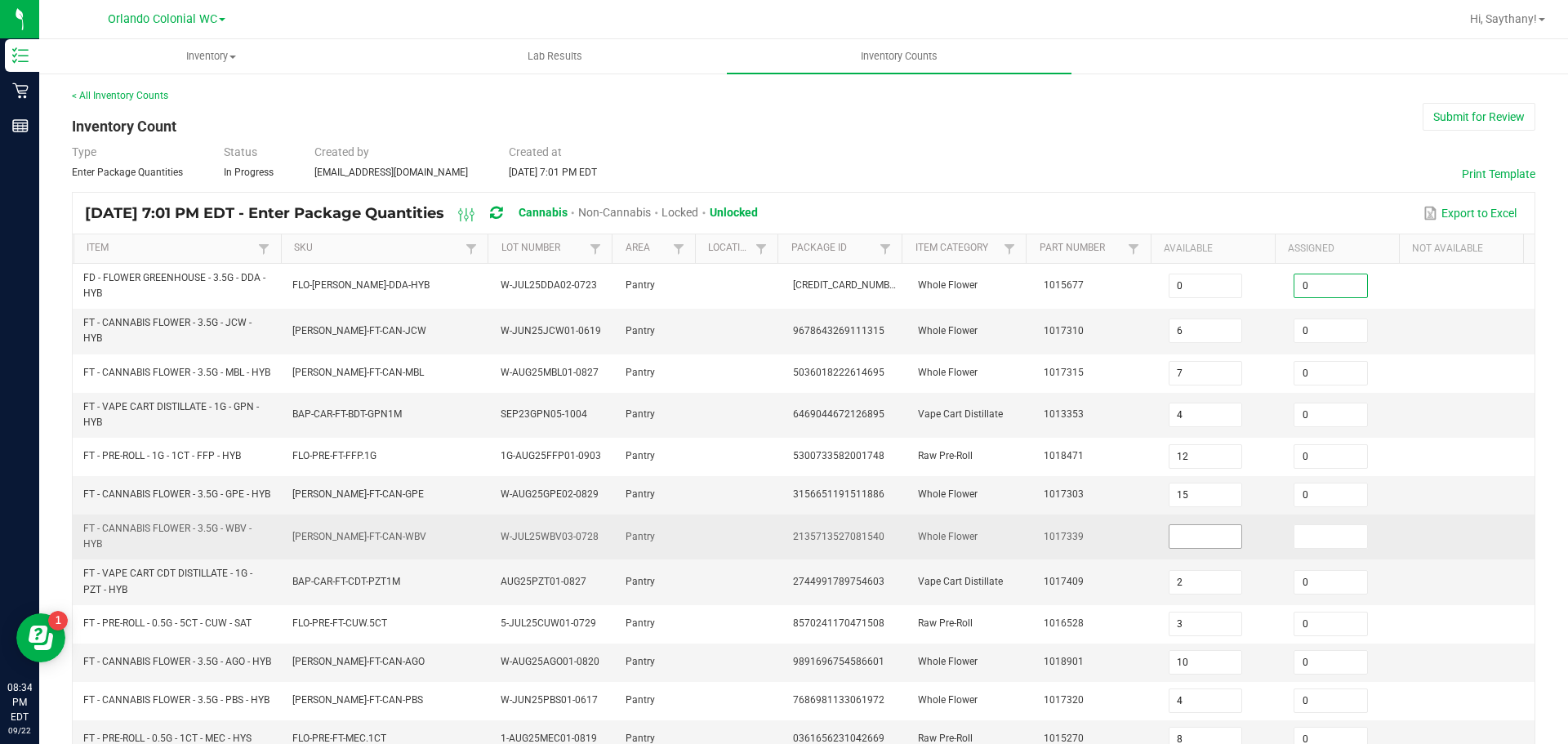
click at [1196, 549] on input at bounding box center [1205, 537] width 73 height 23
drag, startPoint x: 1299, startPoint y: 546, endPoint x: 1288, endPoint y: 546, distance: 11.0
click at [1300, 546] on input at bounding box center [1330, 537] width 73 height 23
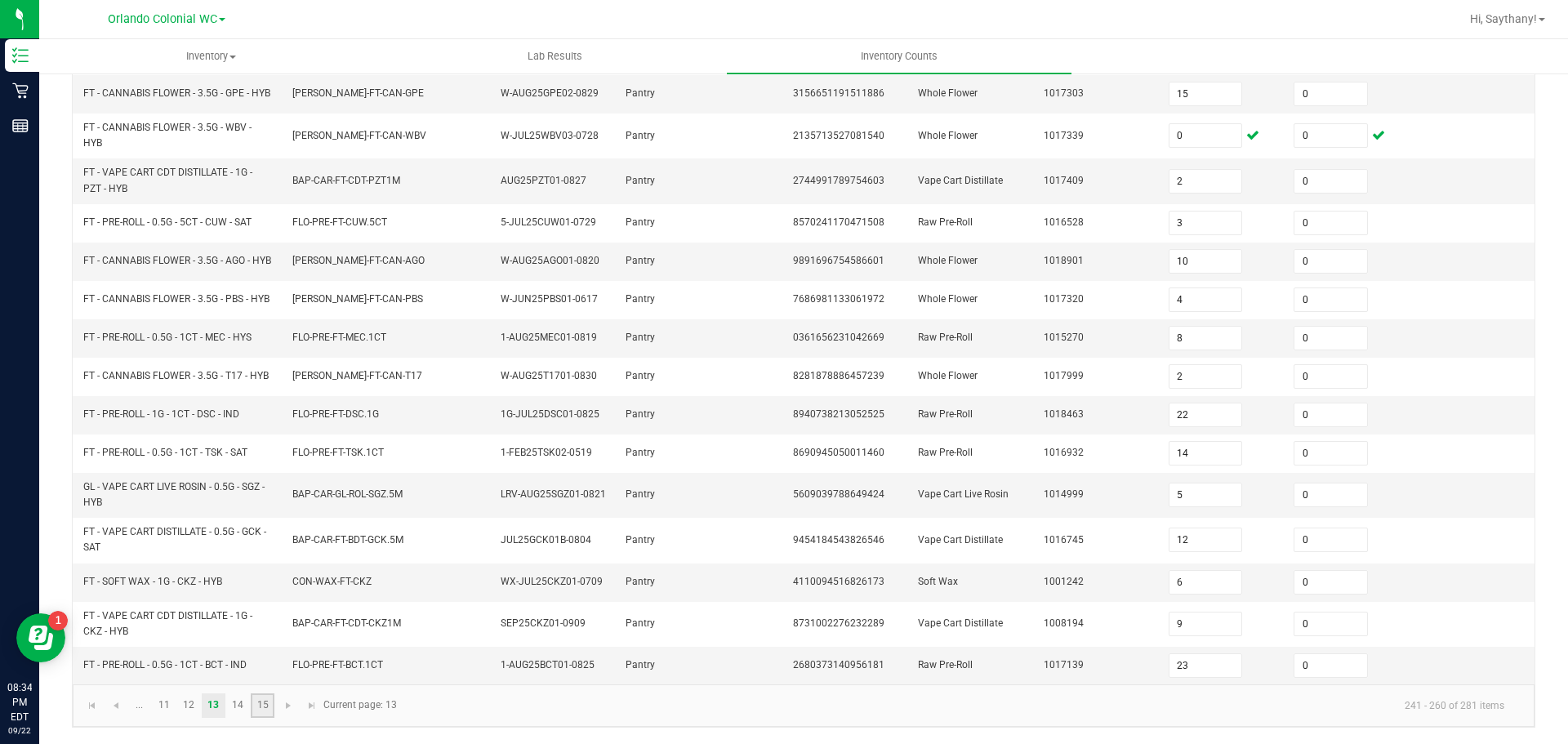
click at [254, 718] on link "15" at bounding box center [262, 705] width 23 height 24
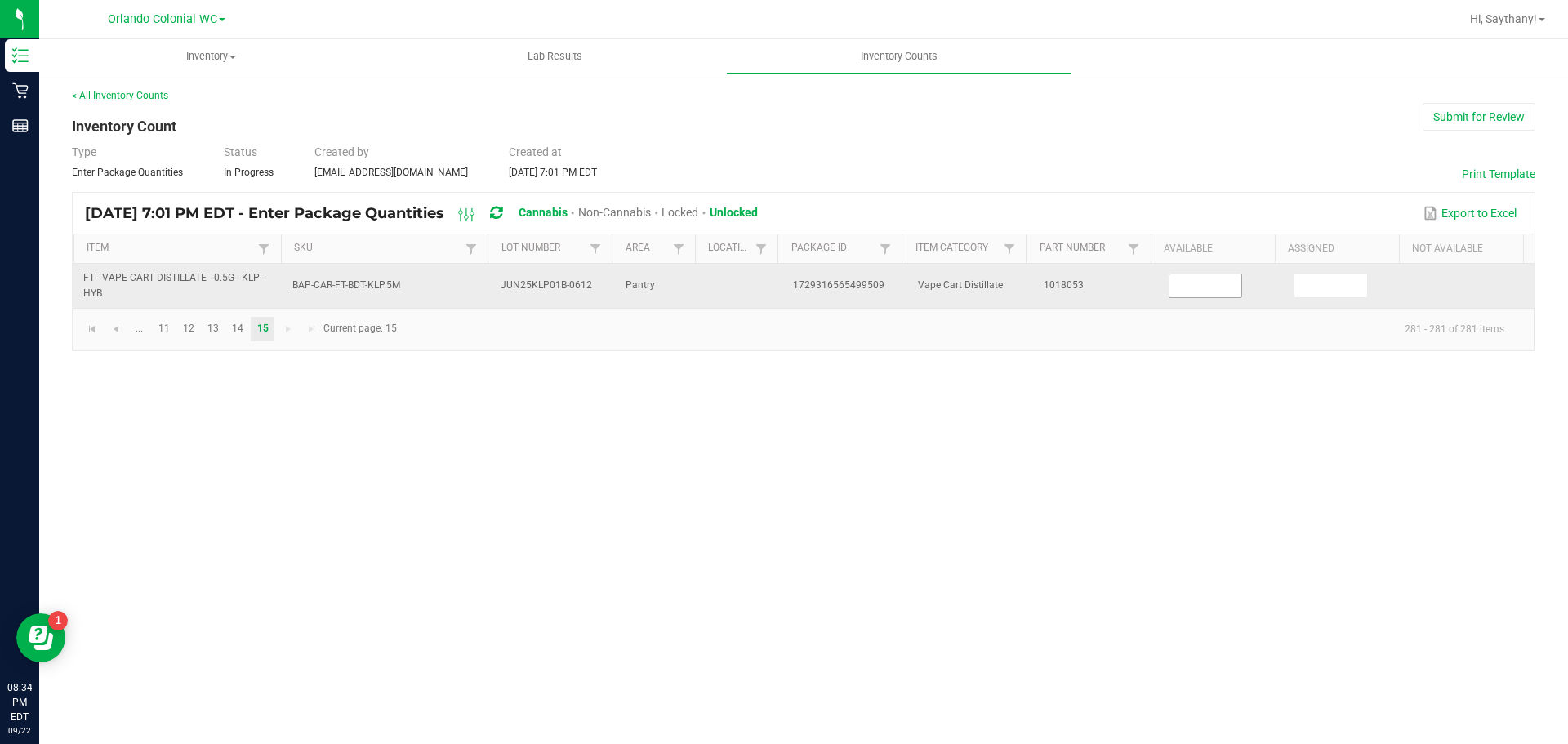
click at [1219, 279] on input at bounding box center [1205, 286] width 73 height 23
click at [1318, 282] on input at bounding box center [1330, 286] width 73 height 23
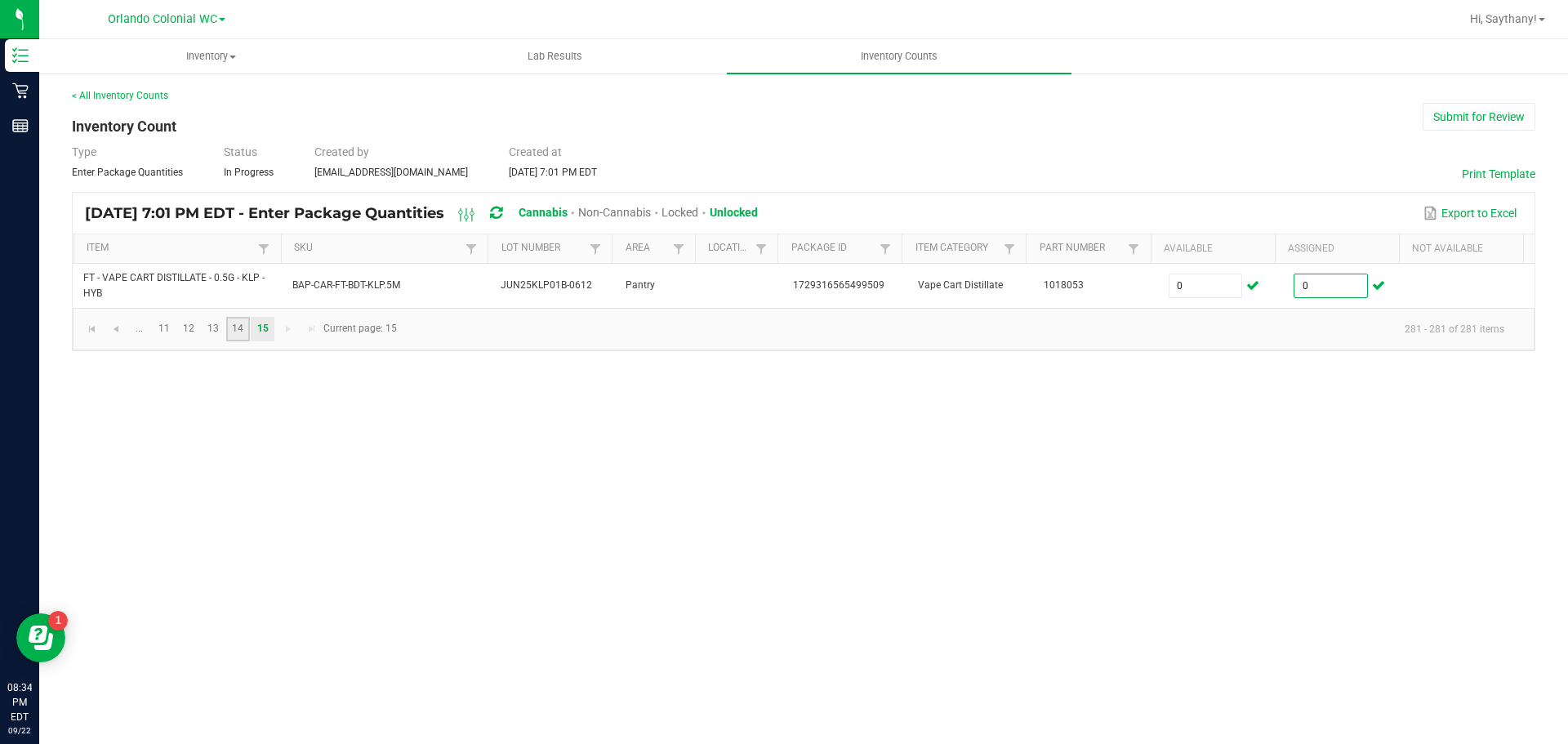
click at [248, 329] on link "14" at bounding box center [238, 329] width 23 height 24
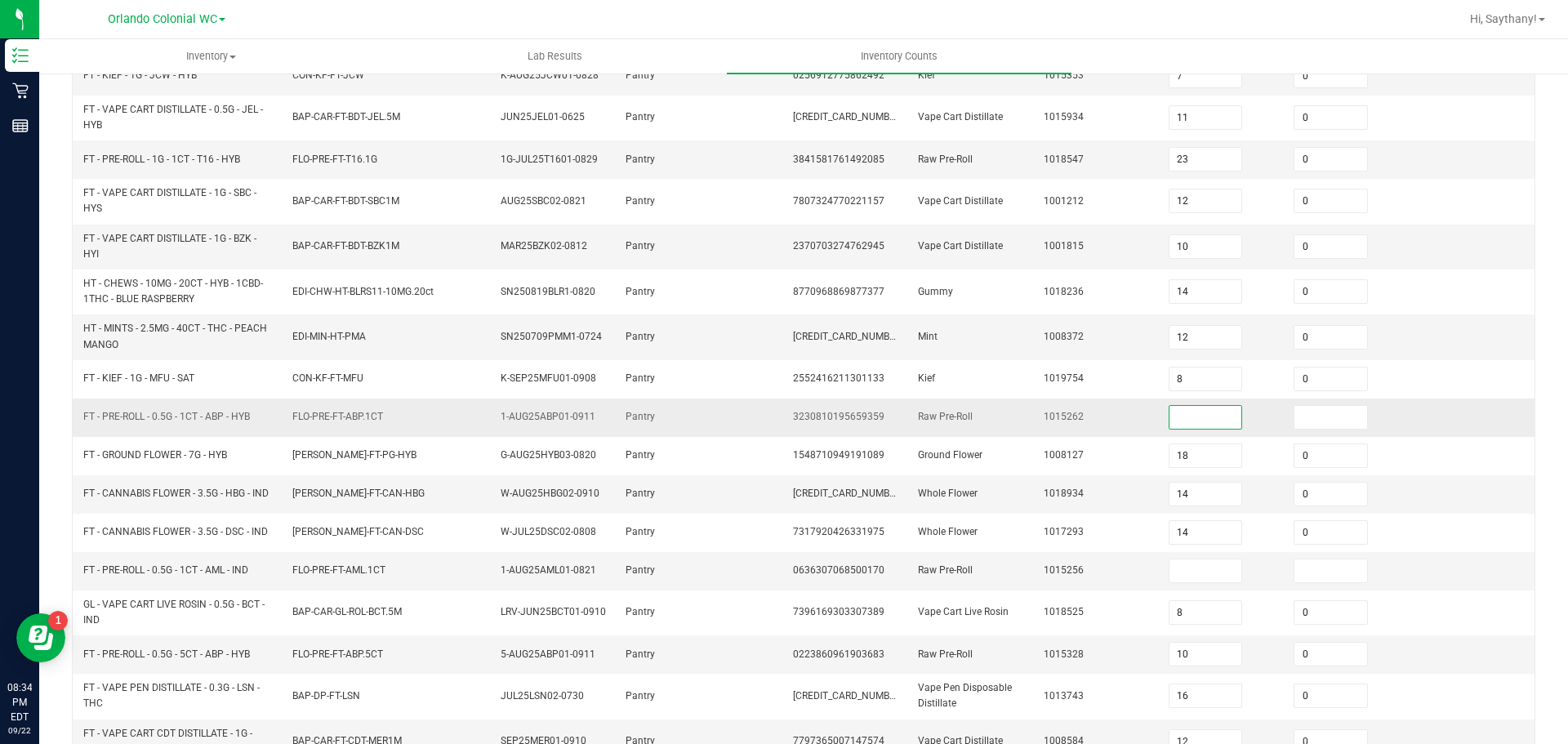
click at [1180, 421] on input at bounding box center [1205, 417] width 73 height 23
click at [1335, 429] on input at bounding box center [1330, 417] width 73 height 23
click at [1180, 568] on input at bounding box center [1205, 571] width 73 height 23
click at [1304, 570] on input at bounding box center [1330, 571] width 73 height 23
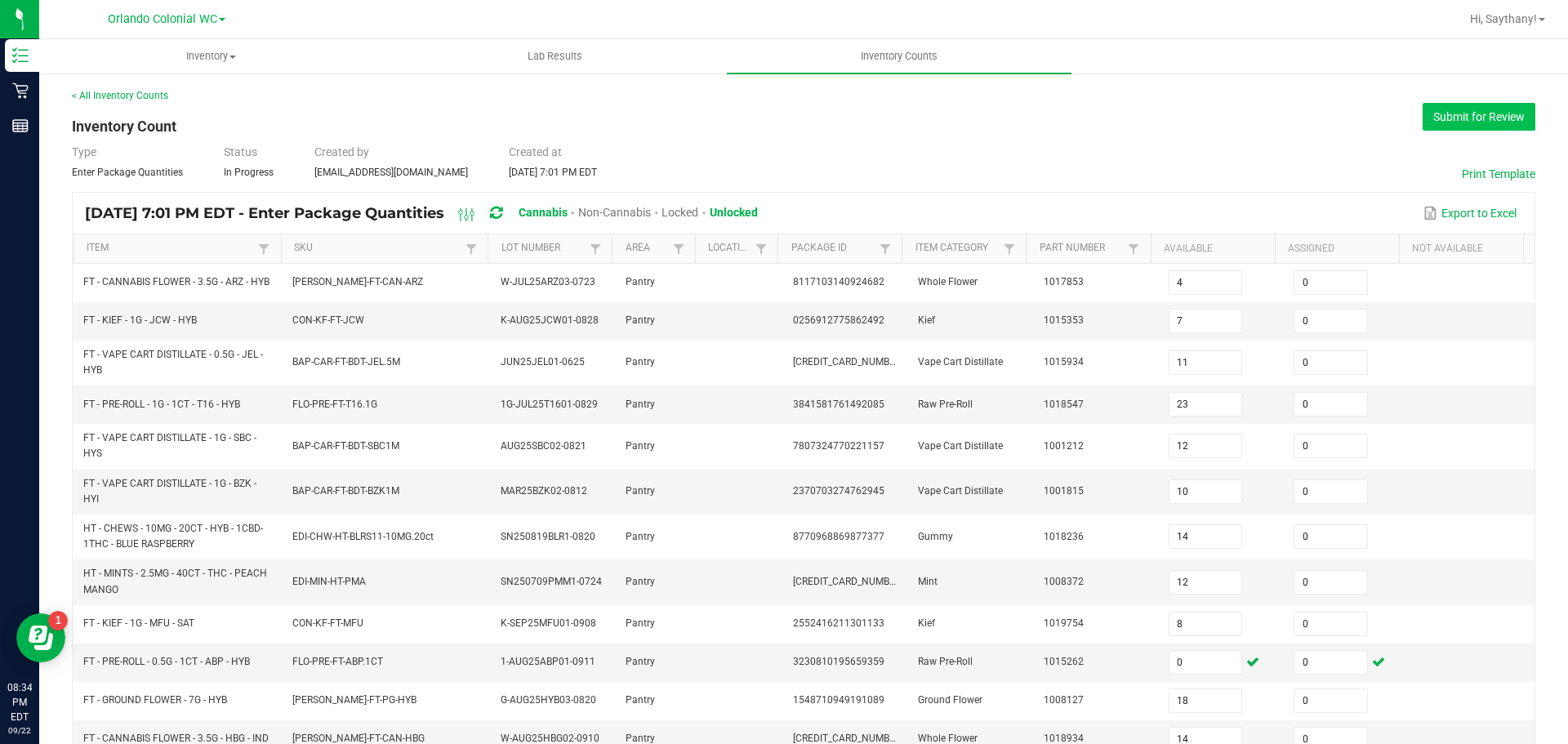
click at [1477, 120] on button "Submit for Review" at bounding box center [1479, 117] width 113 height 28
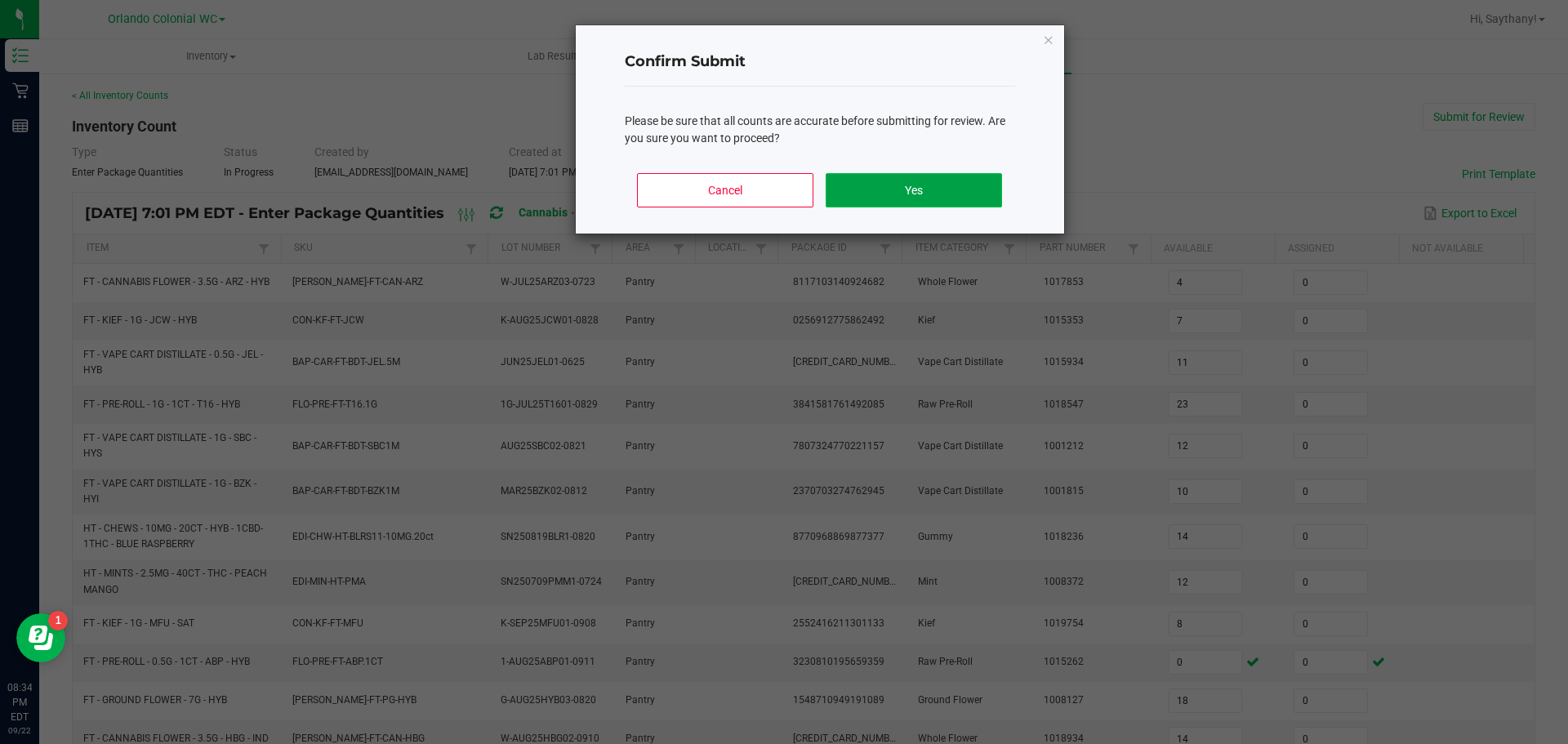
click at [926, 187] on button "Yes" at bounding box center [913, 190] width 176 height 34
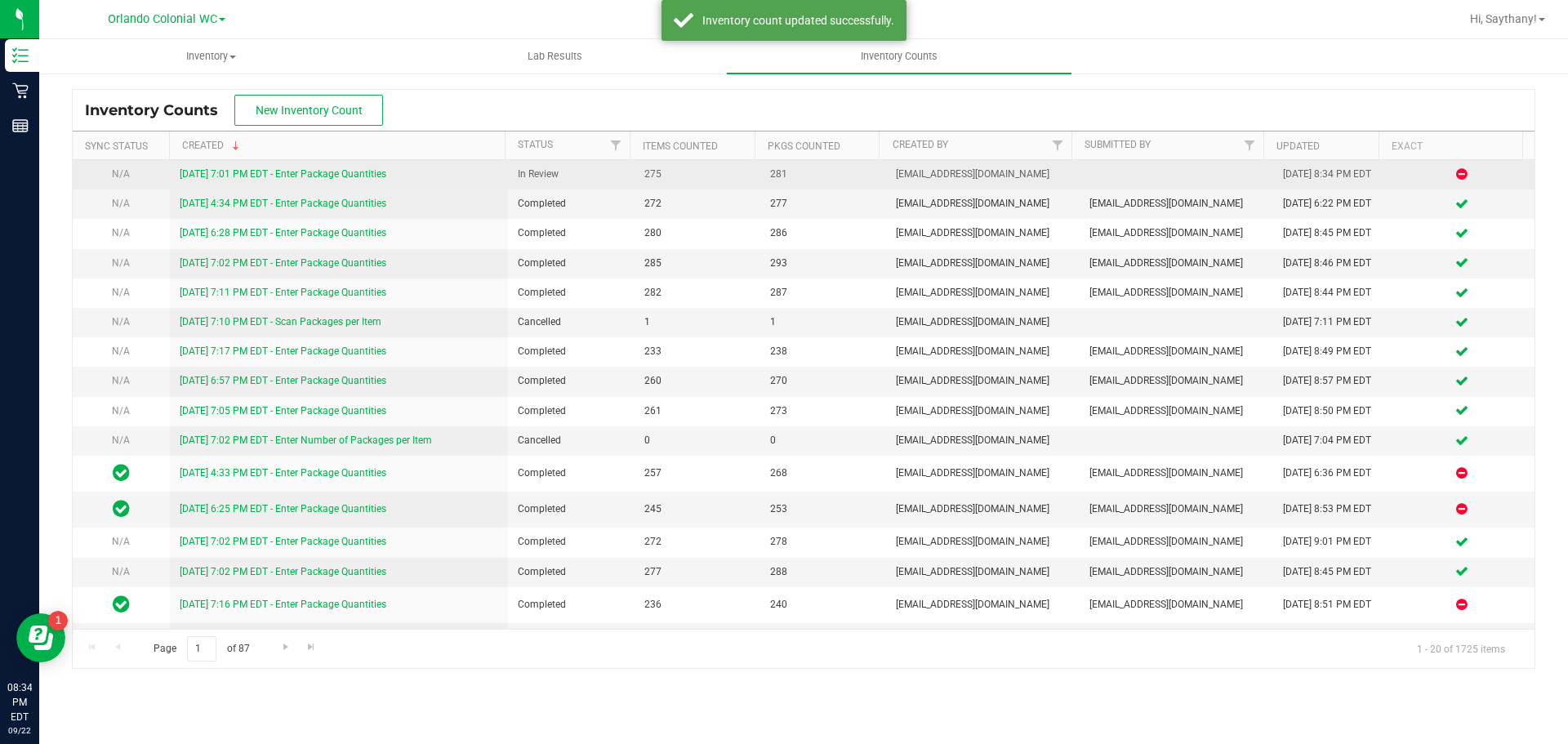
click at [303, 168] on link "[DATE] 7:01 PM EDT - Enter Package Quantities" at bounding box center [283, 174] width 207 height 12
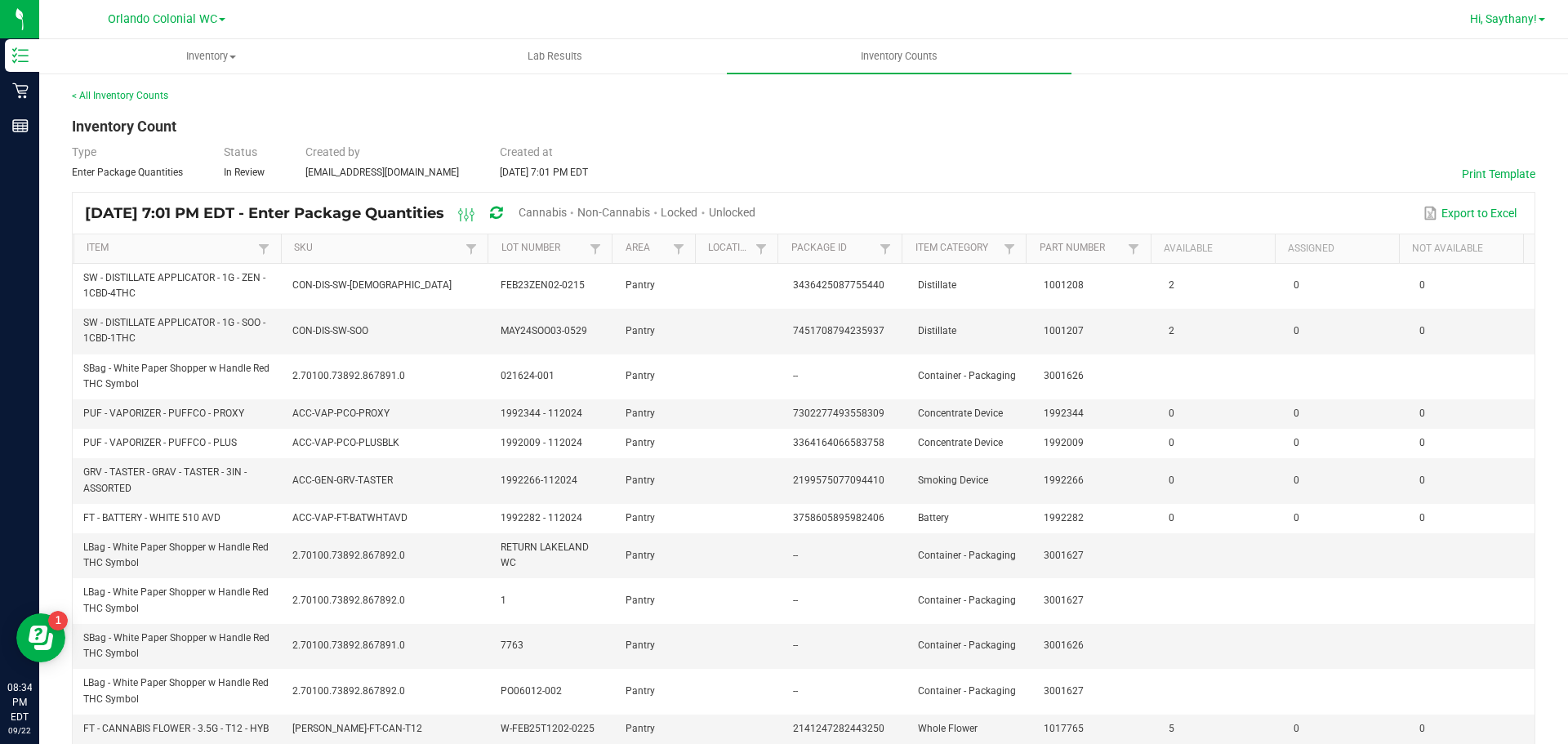
click at [1512, 22] on span "Hi, Saythany!" at bounding box center [1503, 18] width 67 height 13
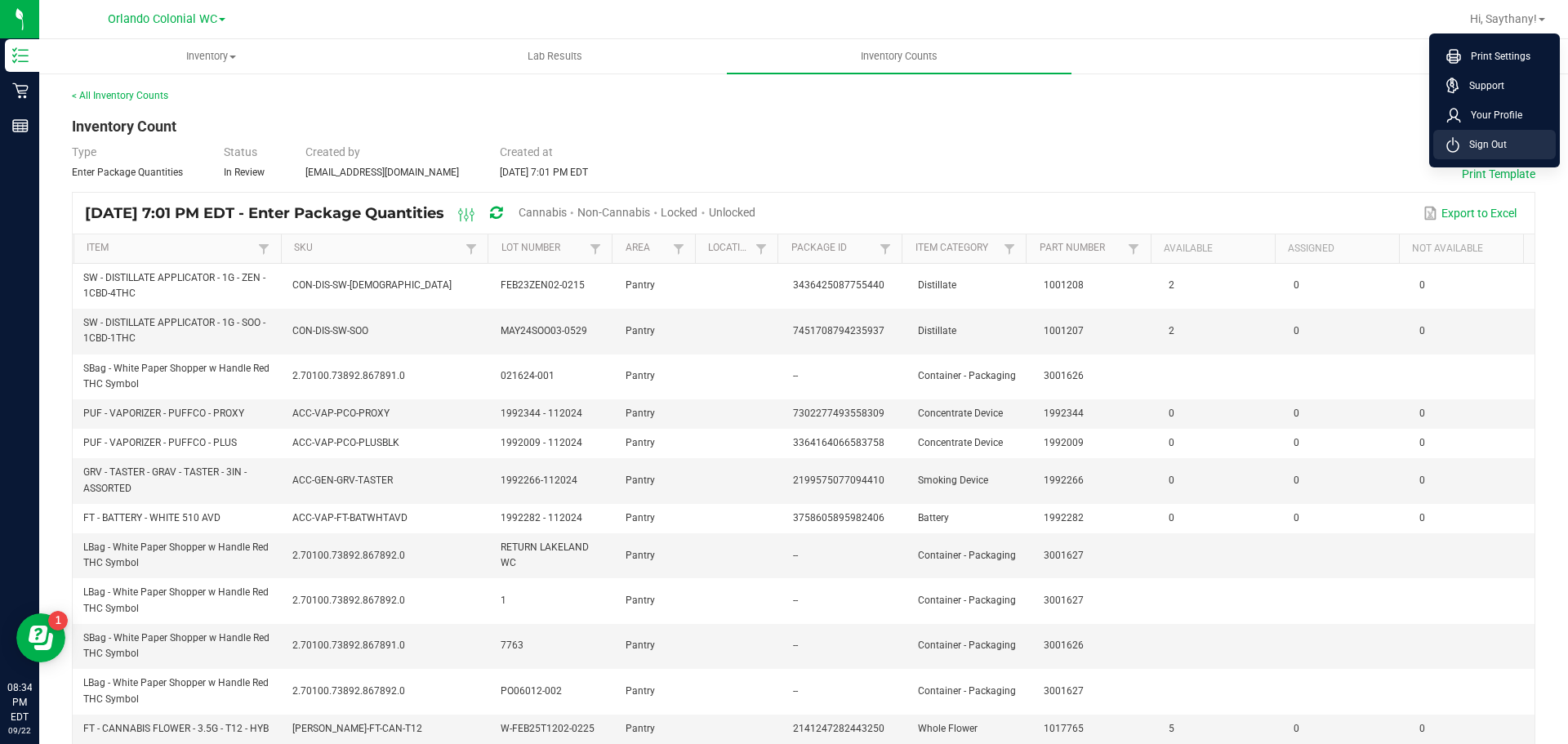
click at [1472, 146] on span "Sign Out" at bounding box center [1482, 144] width 48 height 17
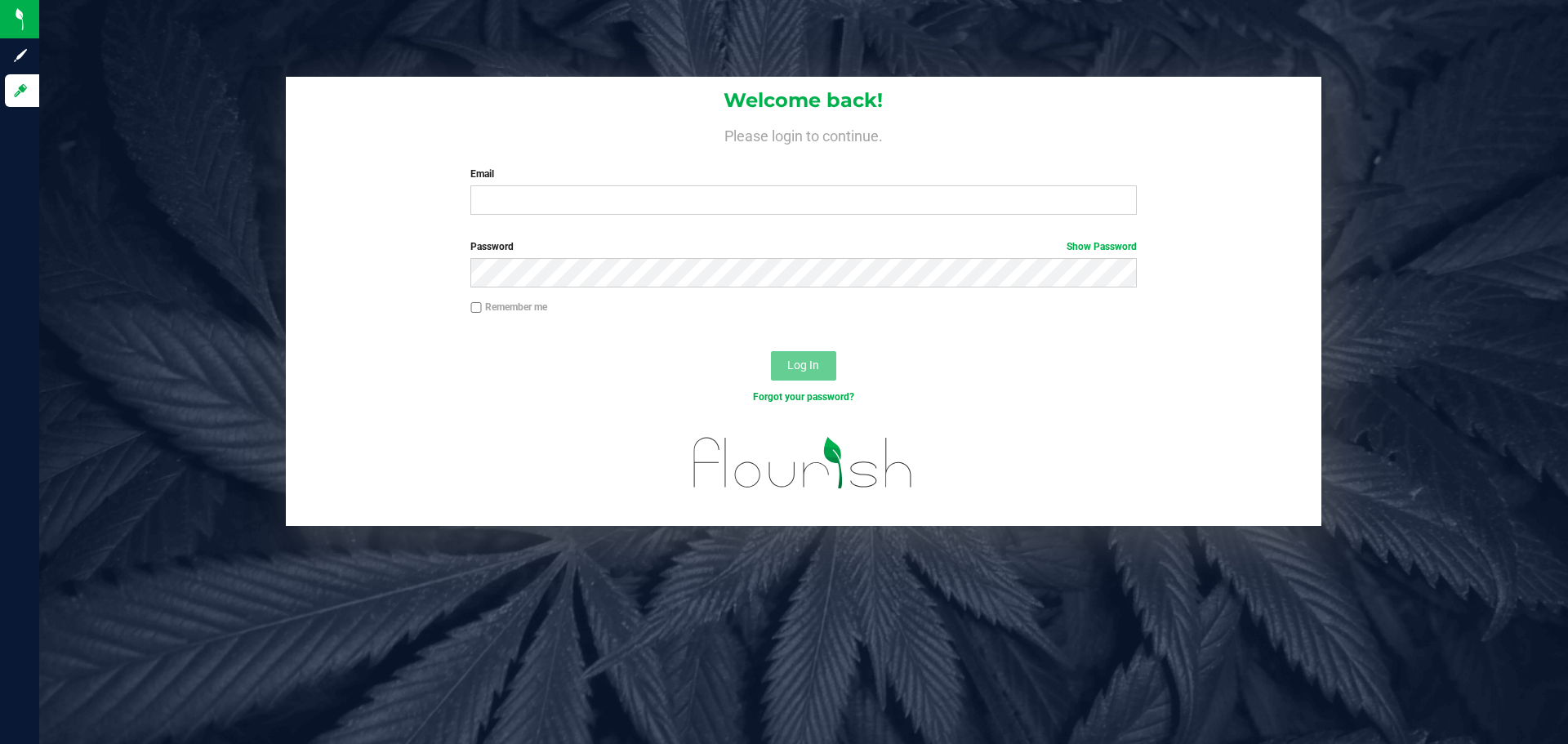
click at [938, 240] on label "Password Show Password" at bounding box center [803, 246] width 666 height 15
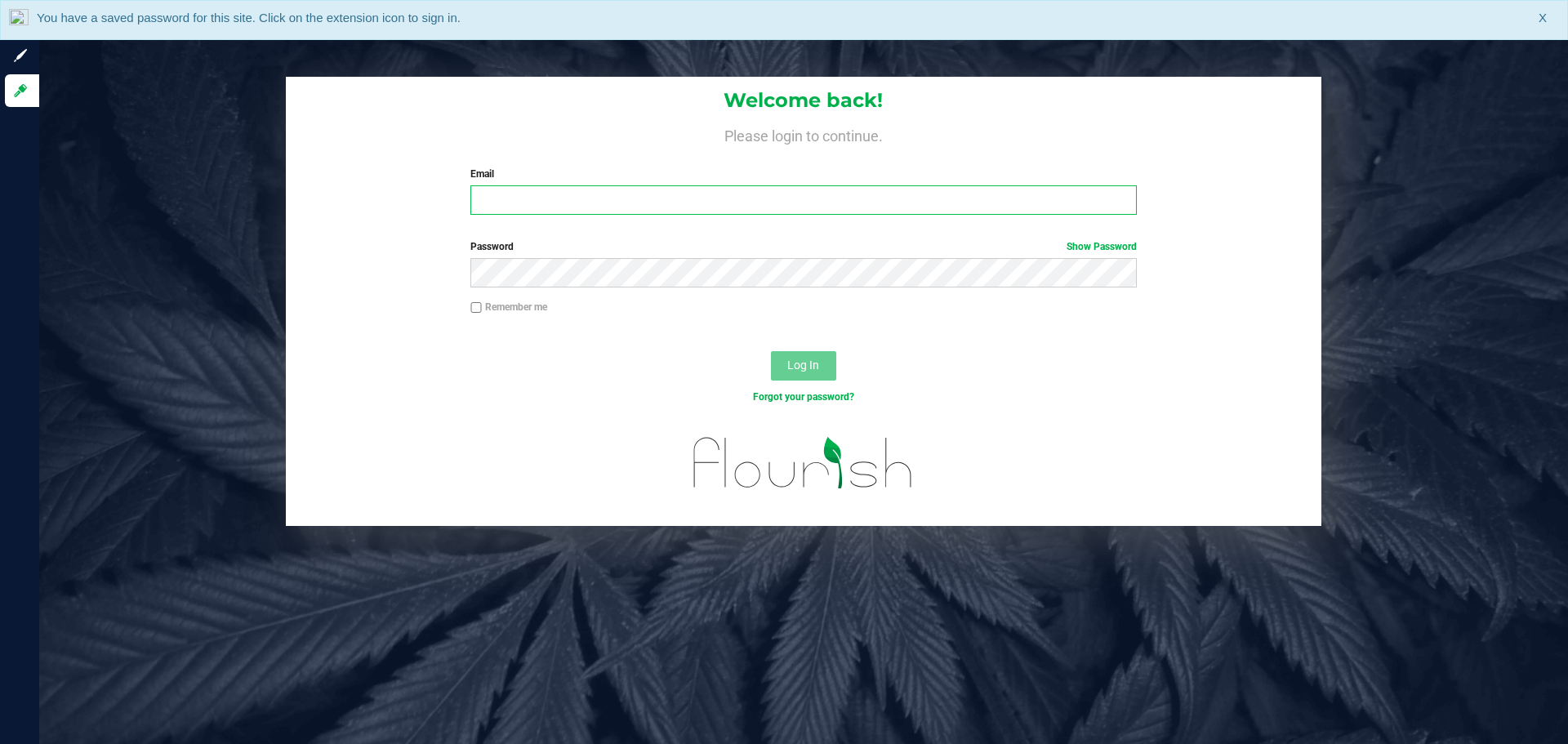
click at [604, 196] on input "Email" at bounding box center [803, 200] width 666 height 29
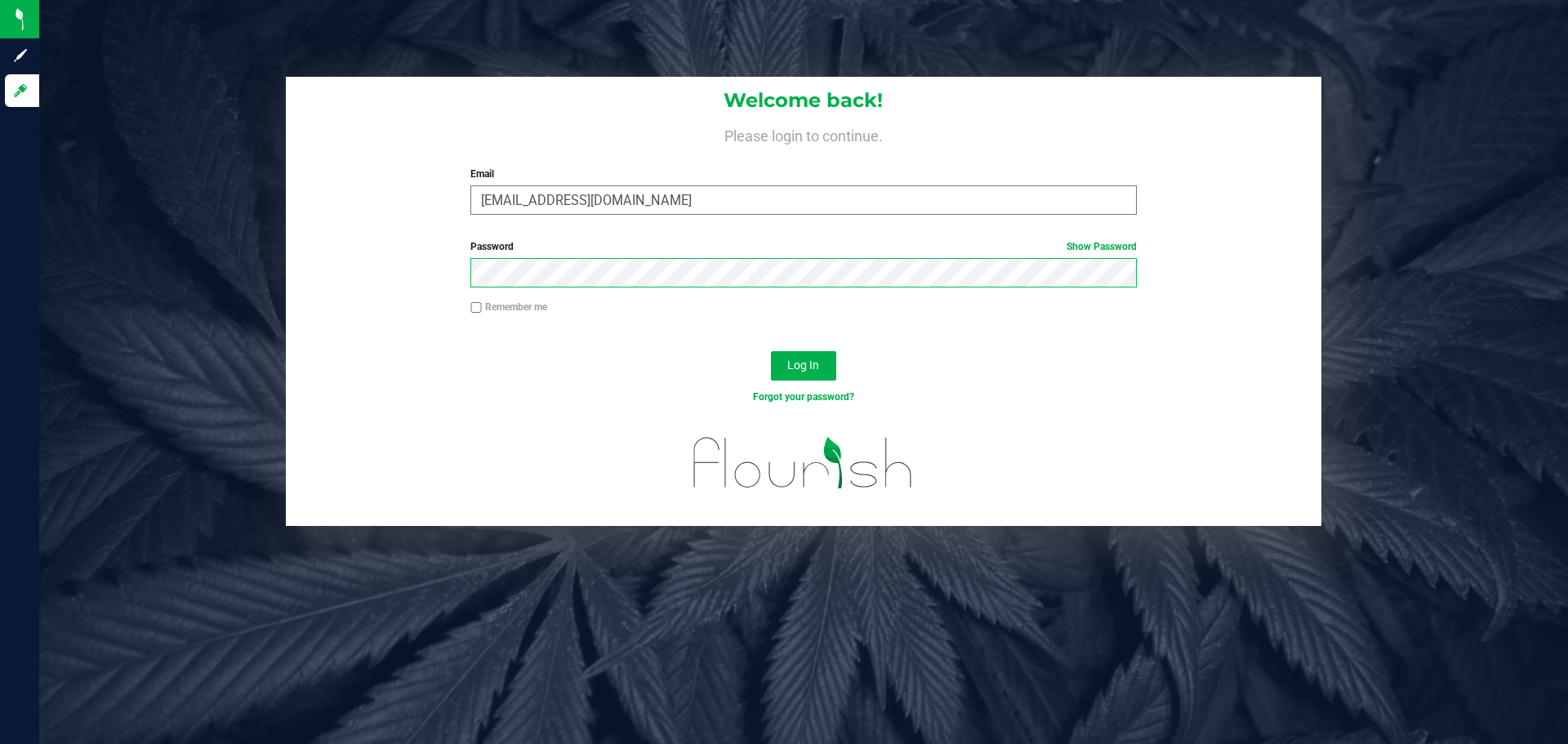
click at [771, 351] on button "Log In" at bounding box center [803, 366] width 65 height 29
